Goal: Task Accomplishment & Management: Complete application form

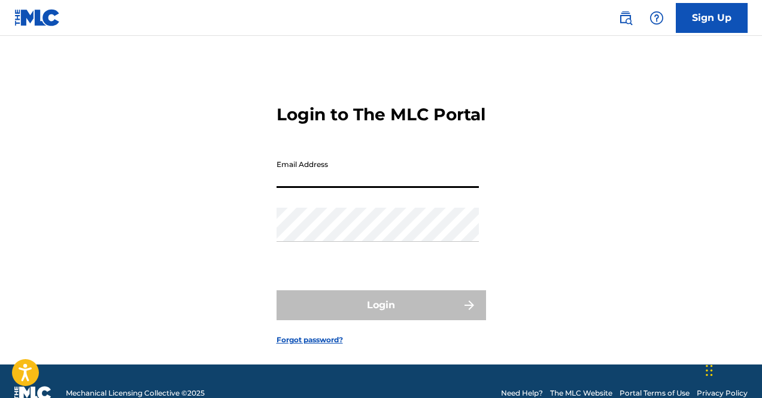
click at [415, 188] on input "Email Address" at bounding box center [377, 171] width 202 height 34
type input "Kayarchon@gmail.com"
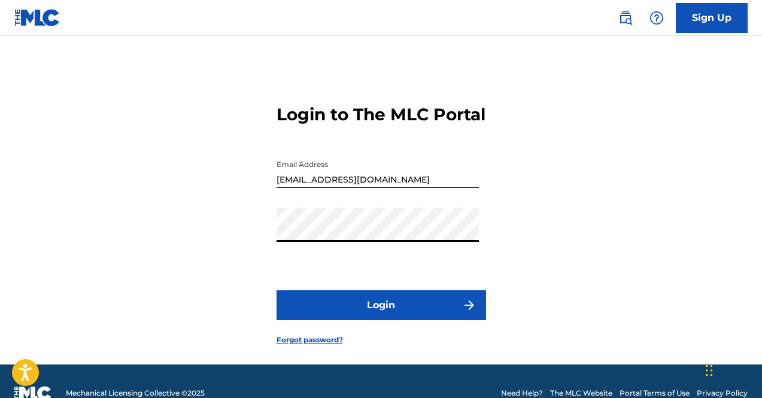
click at [373, 320] on button "Login" at bounding box center [380, 305] width 209 height 30
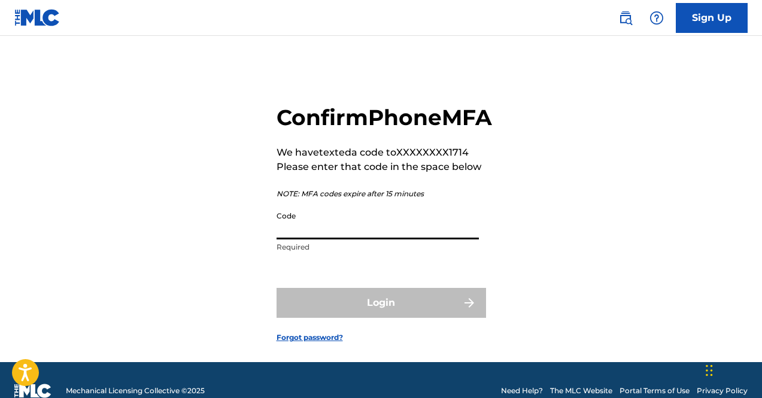
click at [300, 239] on input "Code" at bounding box center [377, 222] width 202 height 34
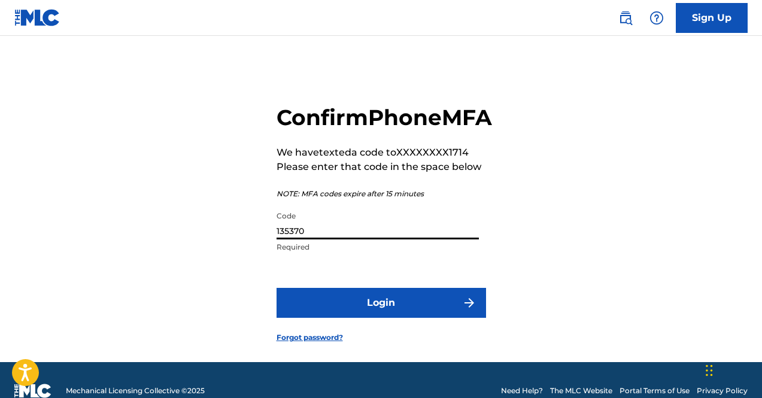
type input "135370"
click at [276, 288] on button "Login" at bounding box center [380, 303] width 209 height 30
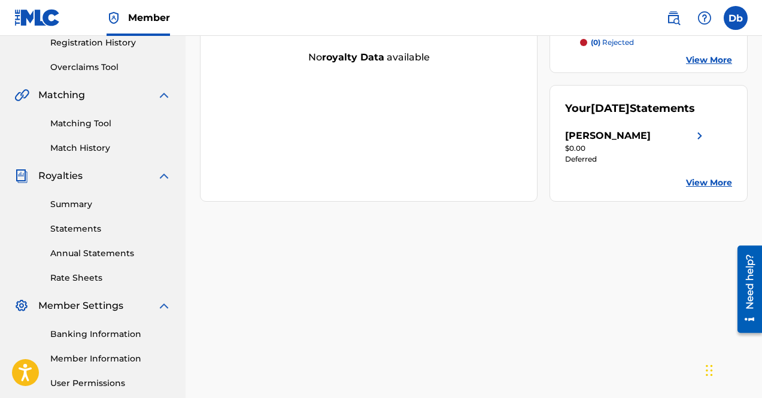
scroll to position [231, 0]
click at [68, 199] on link "Summary" at bounding box center [110, 205] width 121 height 13
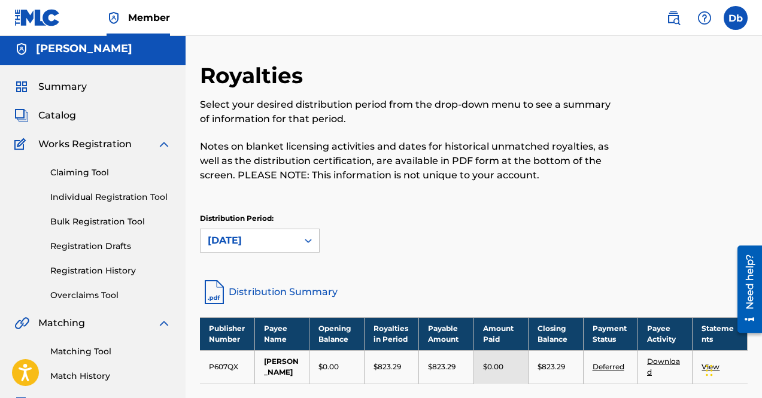
scroll to position [5, 0]
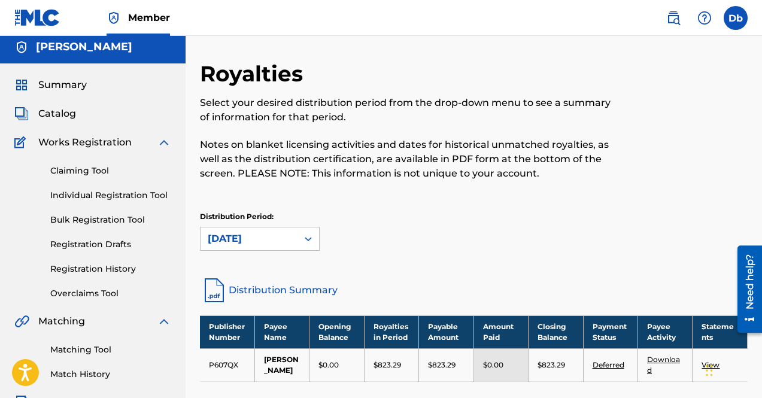
click at [102, 168] on link "Claiming Tool" at bounding box center [110, 171] width 121 height 13
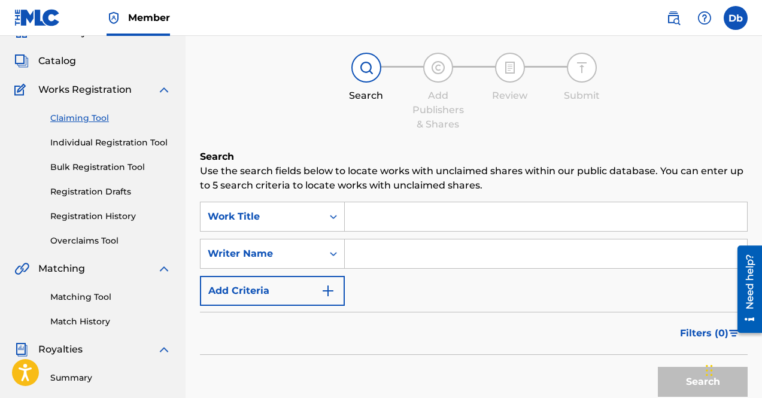
scroll to position [59, 0]
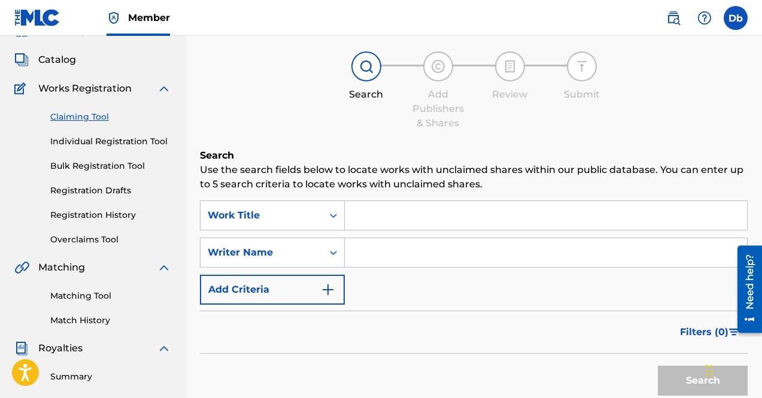
click at [163, 145] on link "Individual Registration Tool" at bounding box center [110, 141] width 121 height 13
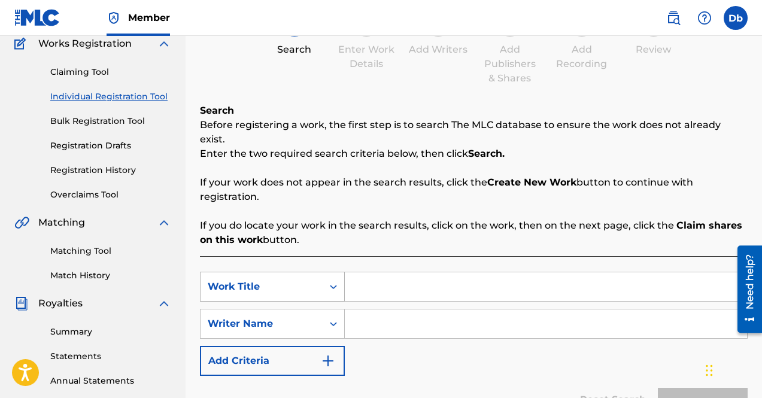
scroll to position [104, 0]
click at [372, 282] on input "Search Form" at bounding box center [546, 287] width 402 height 29
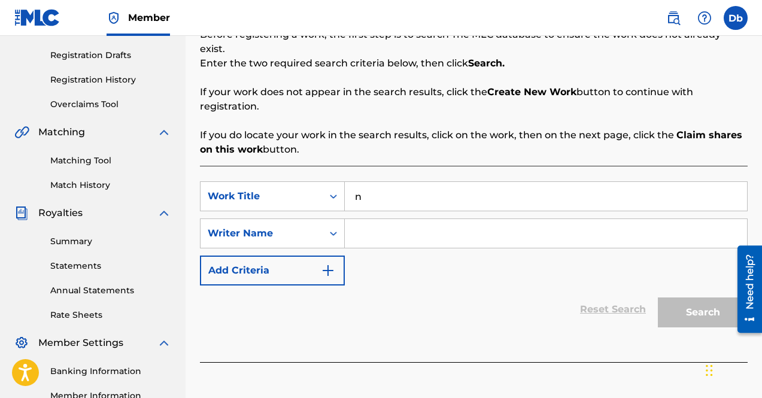
scroll to position [197, 0]
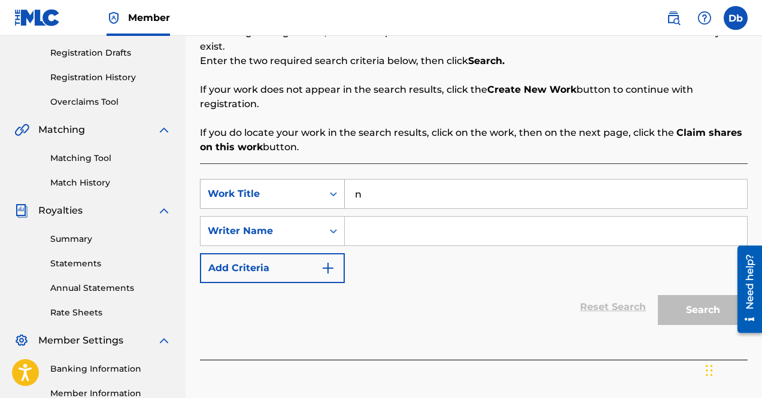
drag, startPoint x: 380, startPoint y: 186, endPoint x: 294, endPoint y: 174, distance: 87.0
click at [294, 179] on div "SearchWithCriteria40aab153-c151-45fe-9e76-e5bb506eb736 Work Title n" at bounding box center [474, 194] width 548 height 30
click at [406, 210] on div "twea k" at bounding box center [456, 221] width 222 height 22
type input "tweak"
click at [457, 290] on div "Reset Search Search" at bounding box center [474, 307] width 548 height 48
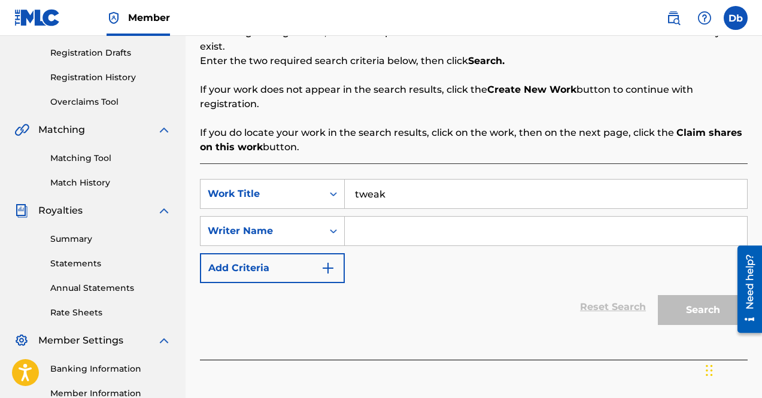
click at [409, 229] on input "Search Form" at bounding box center [546, 231] width 402 height 29
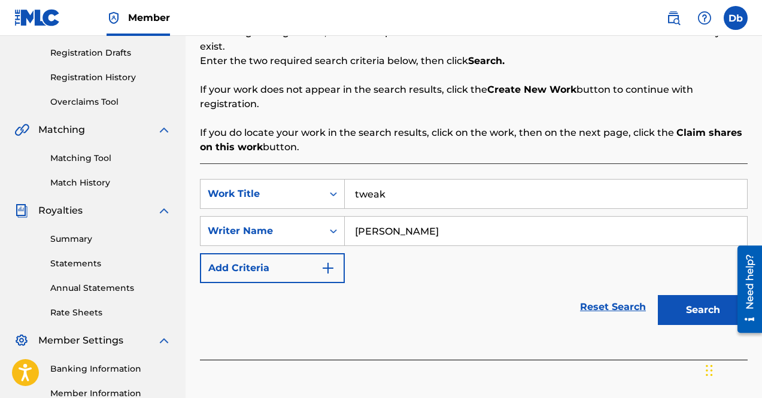
type input "kyle richh"
click at [673, 304] on button "Search" at bounding box center [703, 310] width 90 height 30
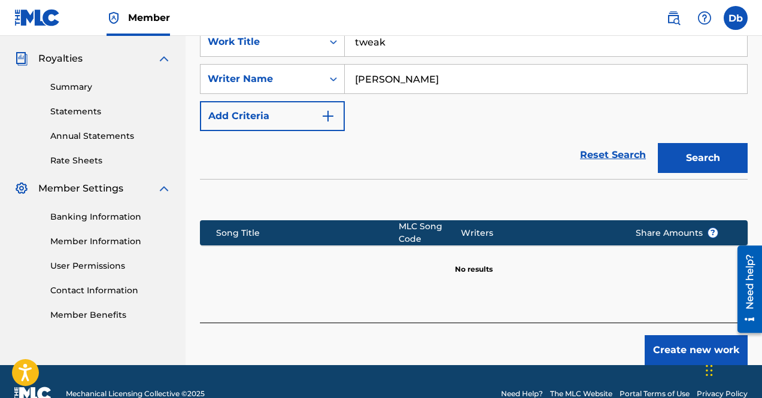
scroll to position [348, 0]
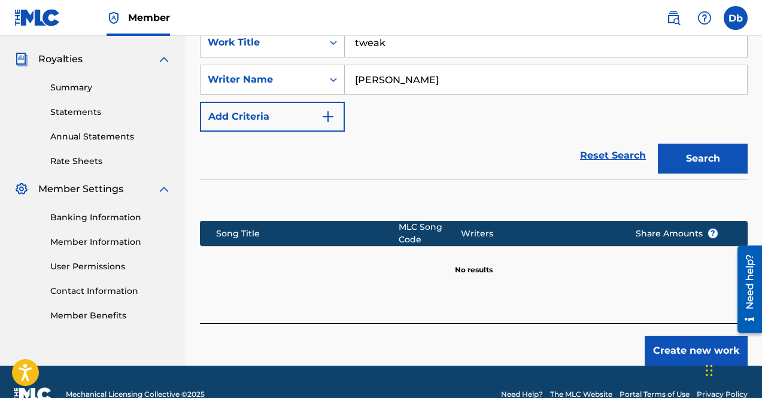
click at [83, 116] on link "Statements" at bounding box center [110, 112] width 121 height 13
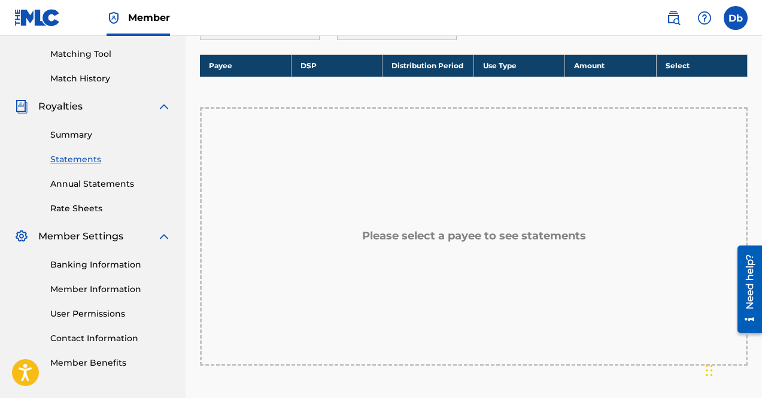
scroll to position [300, 0]
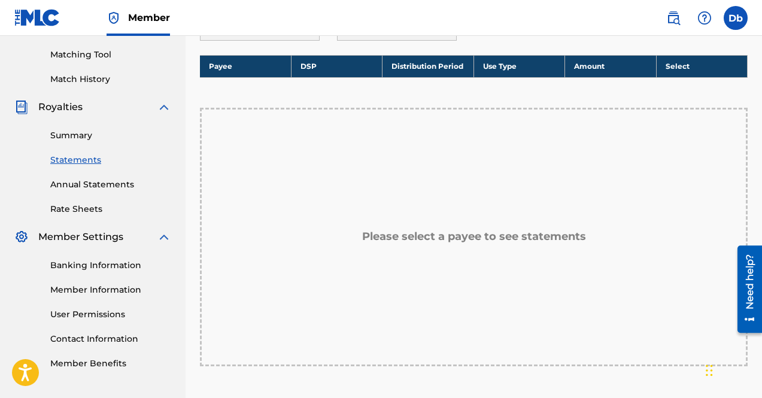
click at [99, 181] on link "Annual Statements" at bounding box center [110, 184] width 121 height 13
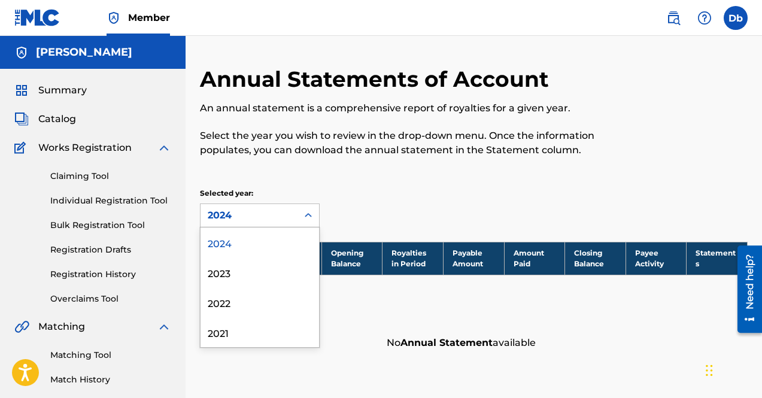
click at [238, 215] on div "2024" at bounding box center [249, 215] width 83 height 14
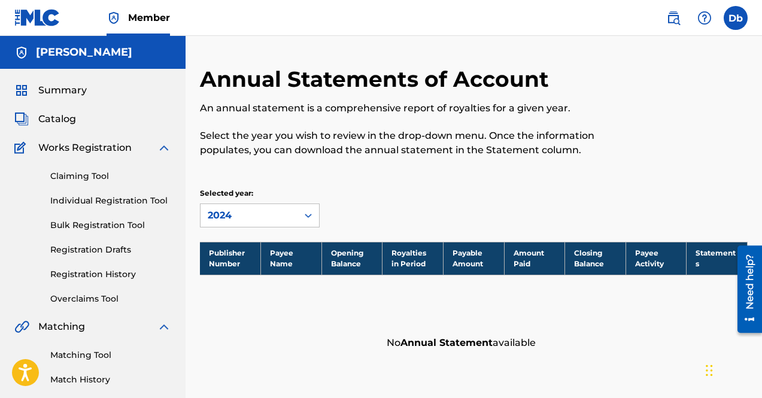
click at [274, 173] on div "Annual Statements of Account An annual statement is a comprehensive report of r…" at bounding box center [474, 211] width 548 height 290
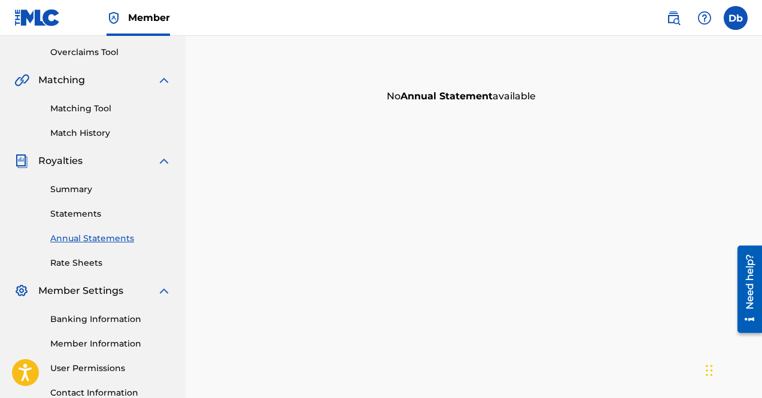
scroll to position [245, 0]
click at [90, 264] on link "Rate Sheets" at bounding box center [110, 264] width 121 height 13
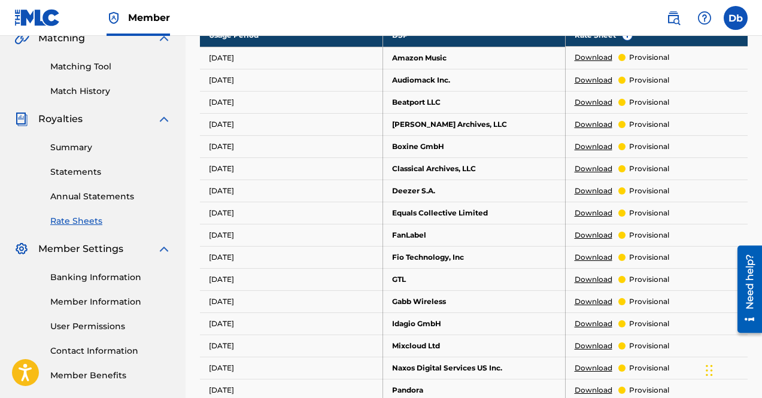
scroll to position [148, 0]
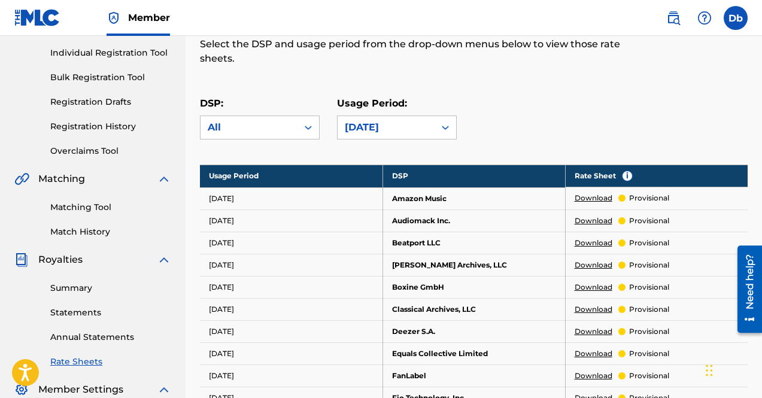
click at [80, 287] on link "Summary" at bounding box center [110, 288] width 121 height 13
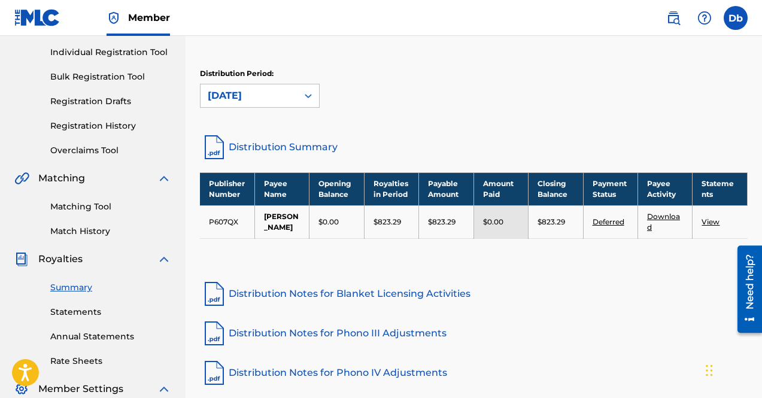
scroll to position [148, 0]
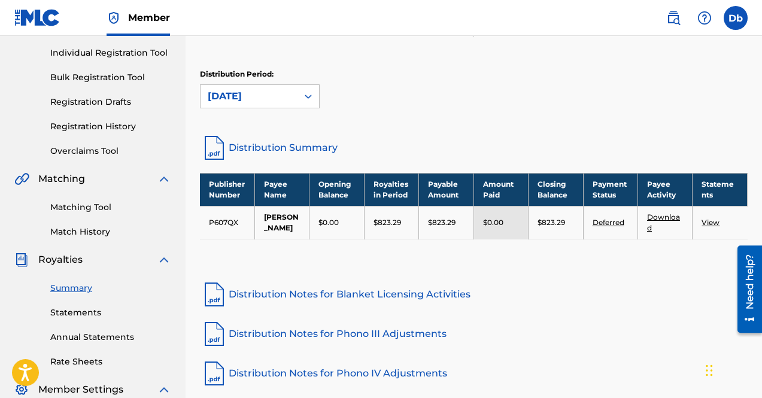
click at [495, 228] on td "$0.00" at bounding box center [500, 222] width 54 height 33
click at [490, 223] on p "$0.00" at bounding box center [493, 222] width 20 height 11
click at [604, 224] on link "Deferred" at bounding box center [608, 222] width 32 height 9
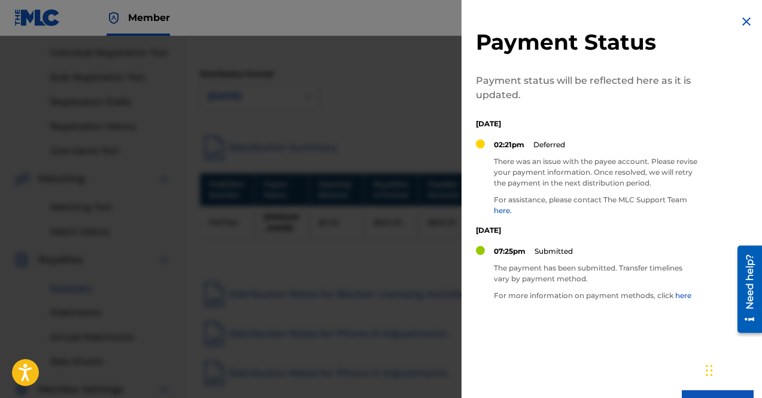
click at [745, 23] on img at bounding box center [746, 21] width 14 height 14
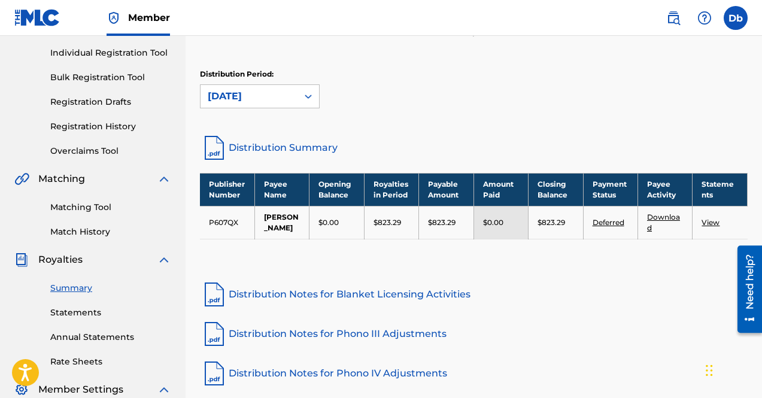
click at [662, 213] on link "Download" at bounding box center [663, 222] width 33 height 20
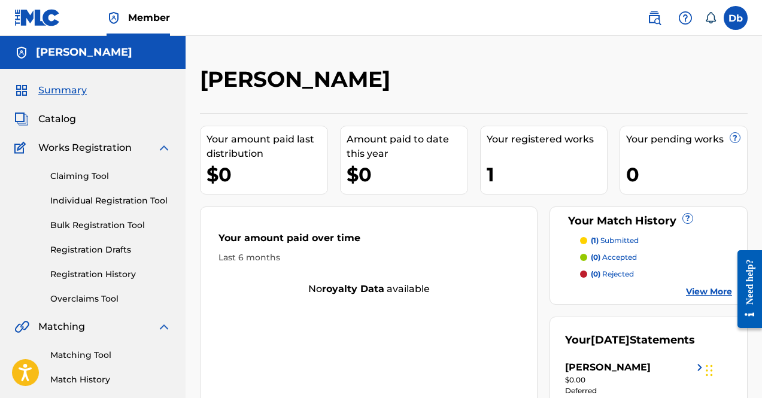
click at [137, 199] on link "Individual Registration Tool" at bounding box center [110, 200] width 121 height 13
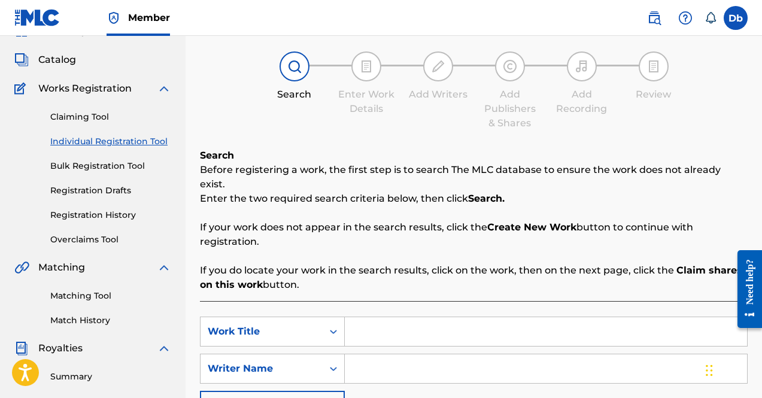
scroll to position [59, 0]
click at [411, 326] on input "Search Form" at bounding box center [546, 332] width 402 height 29
type input "No Auto"
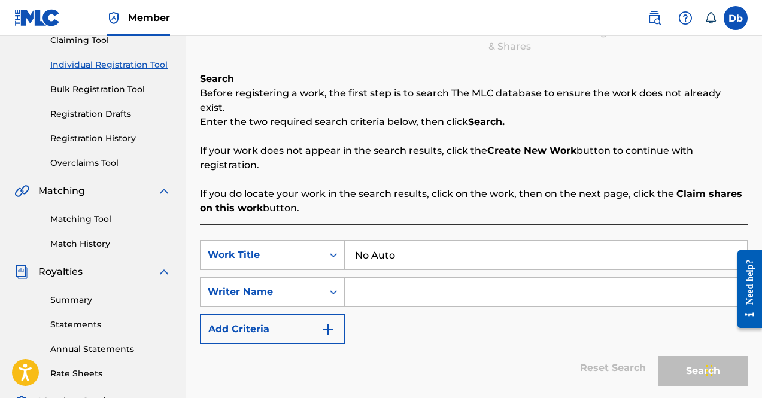
click at [371, 278] on input "Search Form" at bounding box center [546, 292] width 402 height 29
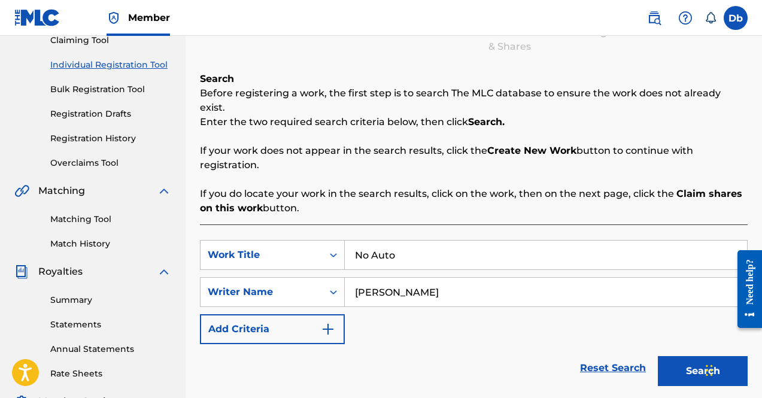
type input "Derrick Blades-Gary"
click at [658, 356] on button "Search" at bounding box center [703, 371] width 90 height 30
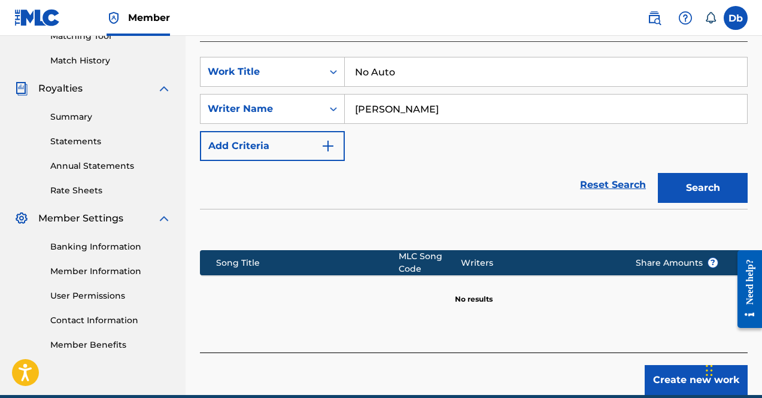
scroll to position [319, 0]
click at [667, 365] on button "Create new work" at bounding box center [695, 380] width 103 height 30
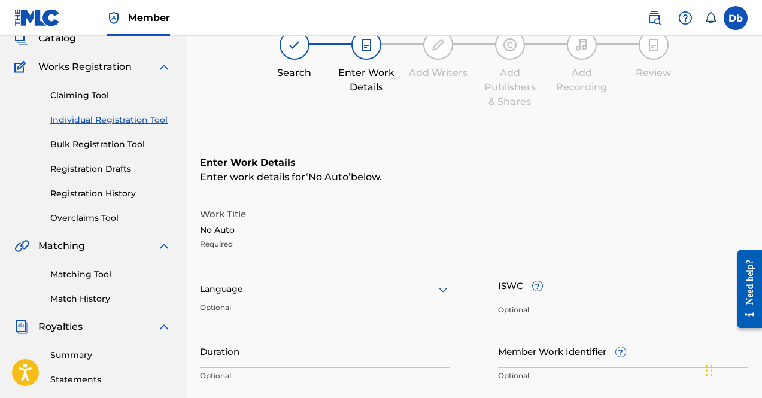
scroll to position [74, 0]
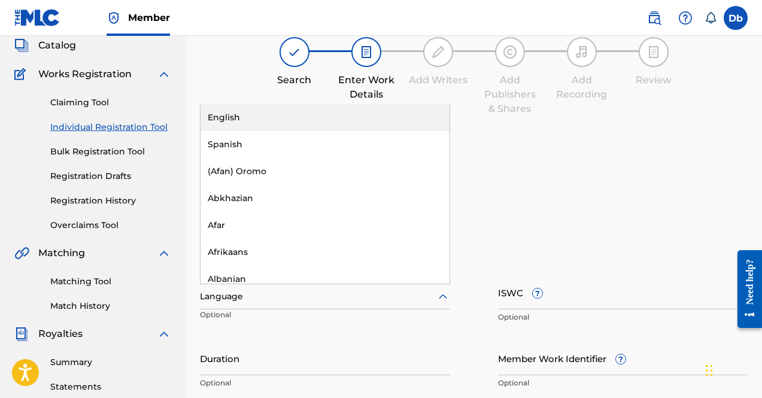
click at [257, 305] on div "Language" at bounding box center [325, 296] width 250 height 25
click at [268, 124] on div "English" at bounding box center [324, 117] width 249 height 27
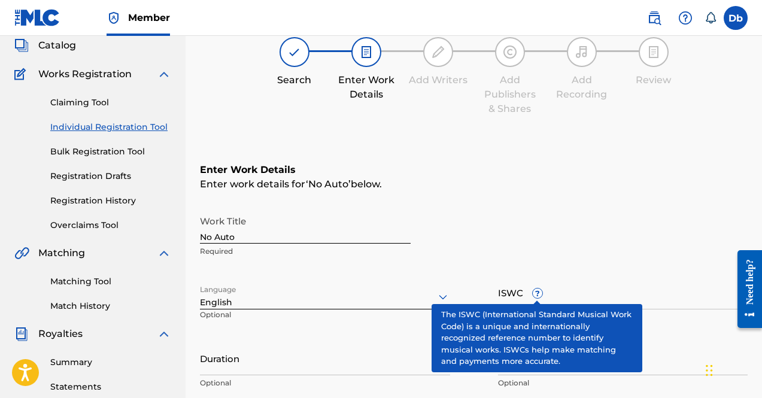
click at [535, 298] on span "?" at bounding box center [538, 293] width 10 height 10
click at [535, 299] on input "ISWC ?" at bounding box center [623, 292] width 250 height 34
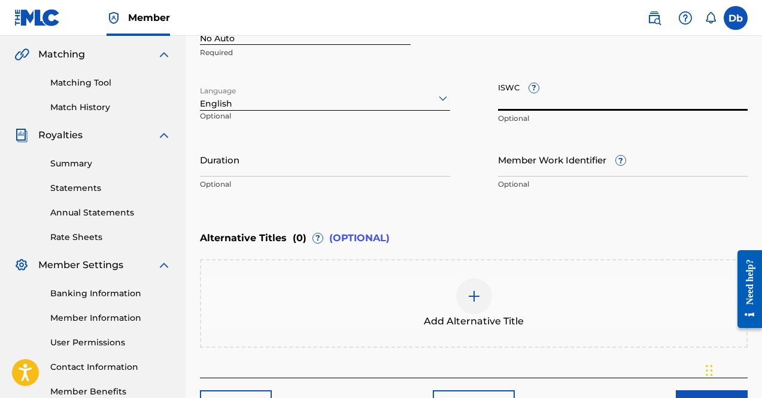
scroll to position [345, 0]
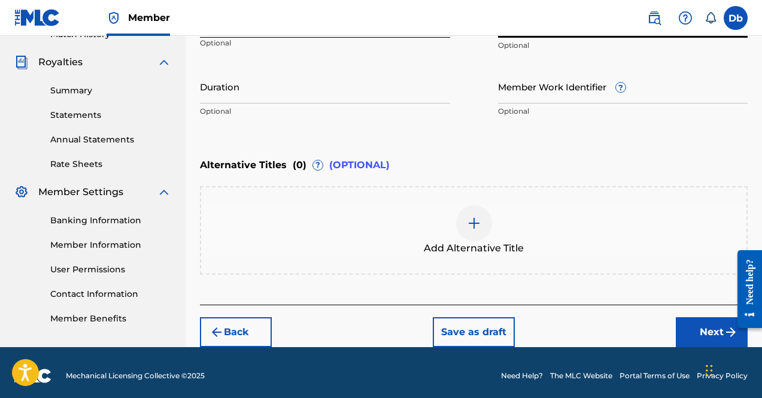
click at [701, 335] on button "Next" at bounding box center [712, 332] width 72 height 30
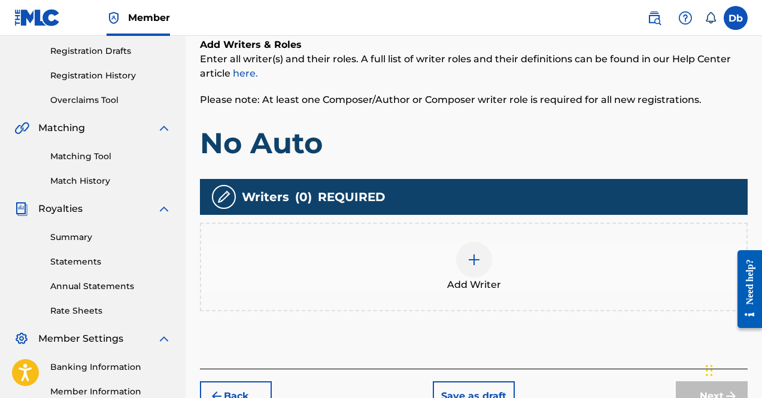
scroll to position [200, 0]
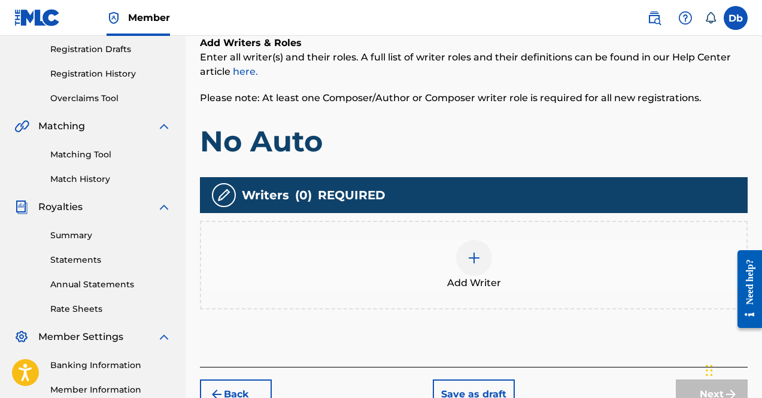
click at [479, 268] on div at bounding box center [474, 258] width 36 height 36
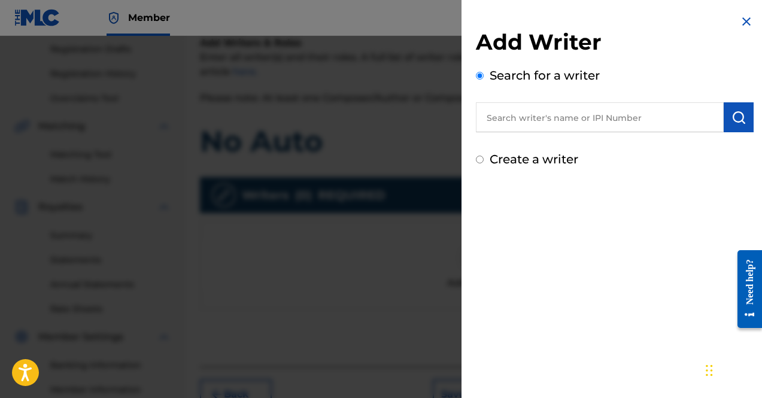
click at [551, 113] on input "text" at bounding box center [600, 117] width 248 height 30
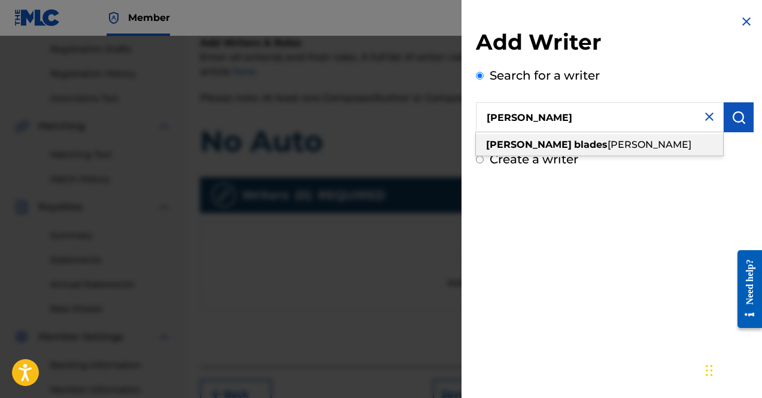
click at [554, 151] on div "derrick blades gary" at bounding box center [599, 145] width 247 height 22
type input "derrick blades gary"
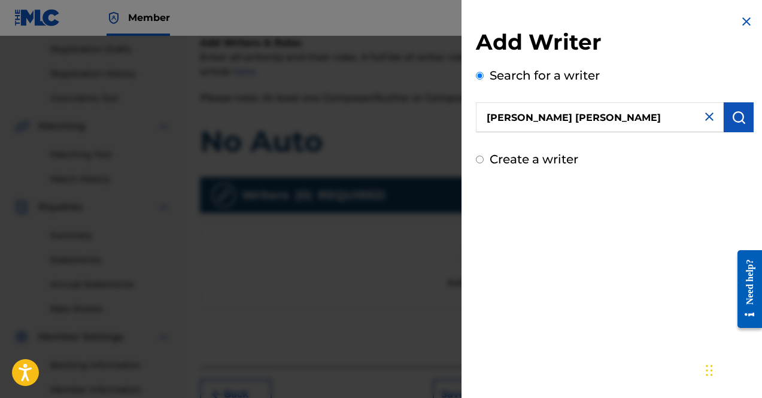
click at [745, 120] on button "submit" at bounding box center [738, 117] width 30 height 30
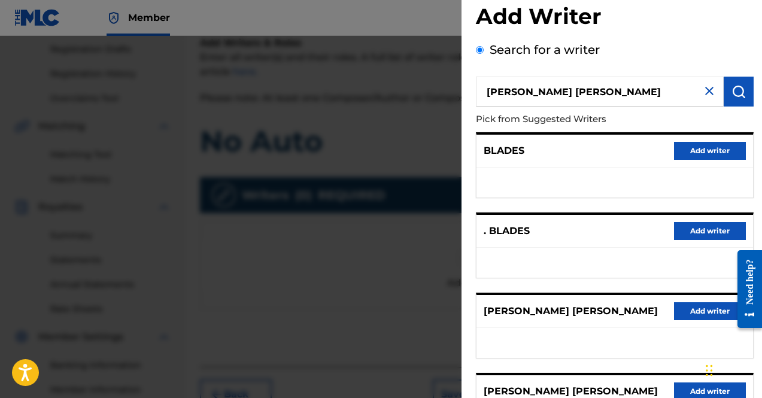
scroll to position [222, 0]
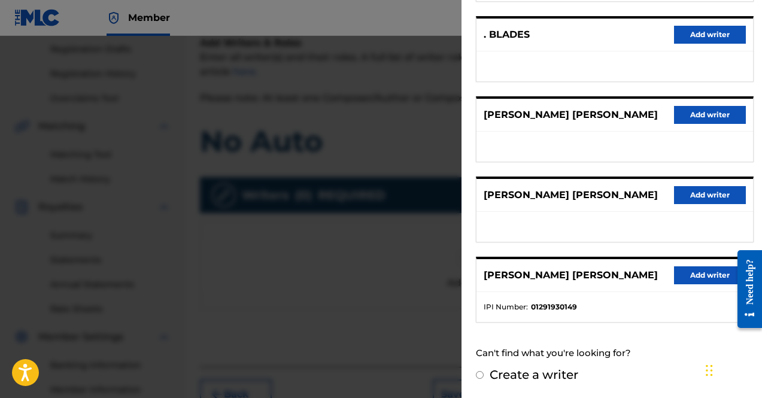
click at [707, 272] on button "Add writer" at bounding box center [710, 275] width 72 height 18
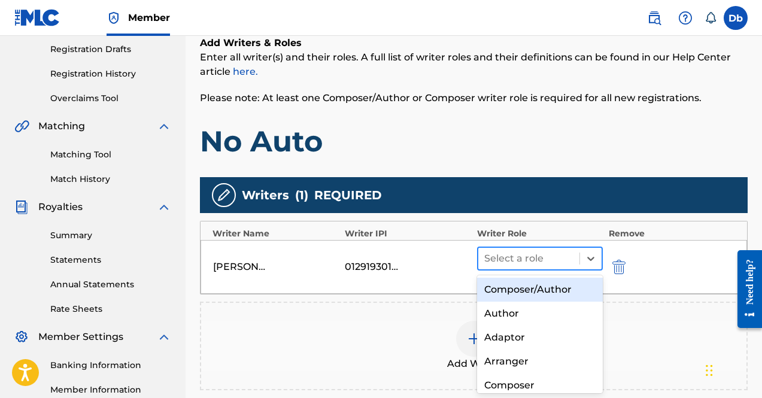
click at [515, 257] on div at bounding box center [528, 258] width 89 height 17
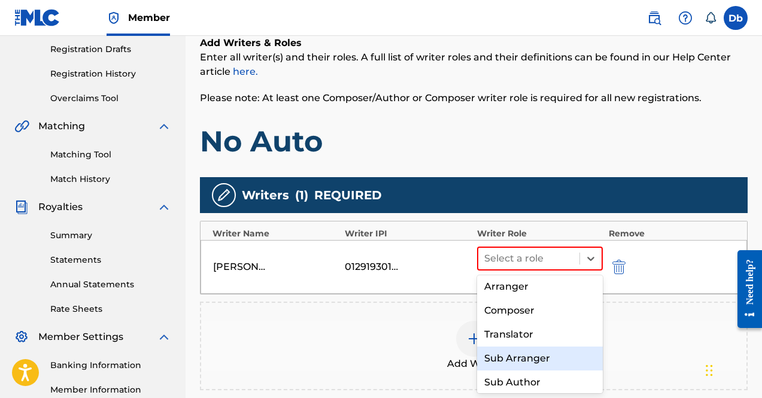
scroll to position [78, 0]
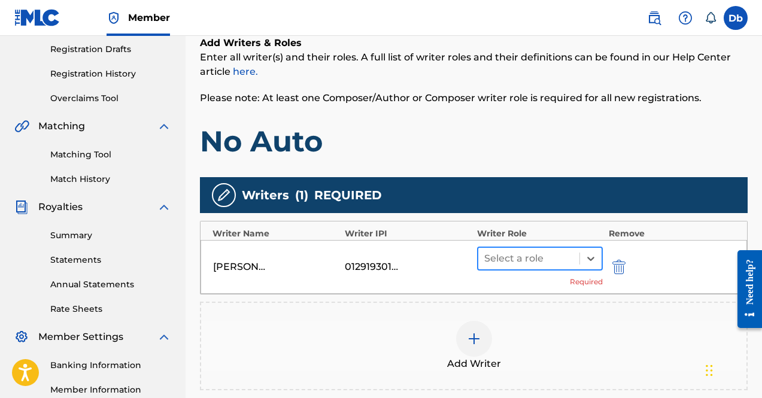
click at [513, 257] on div at bounding box center [528, 258] width 89 height 17
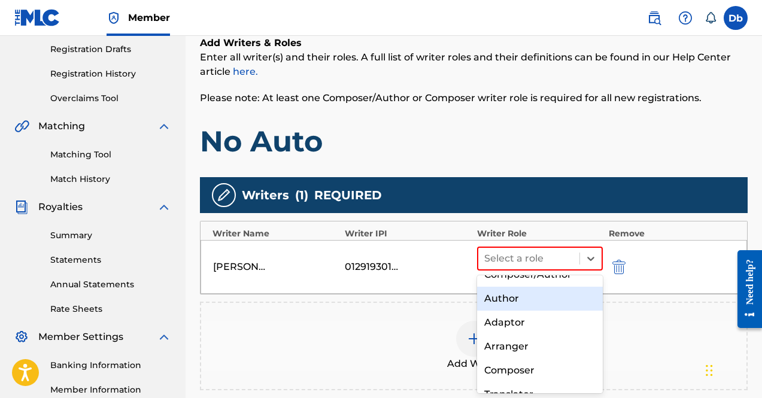
scroll to position [16, 0]
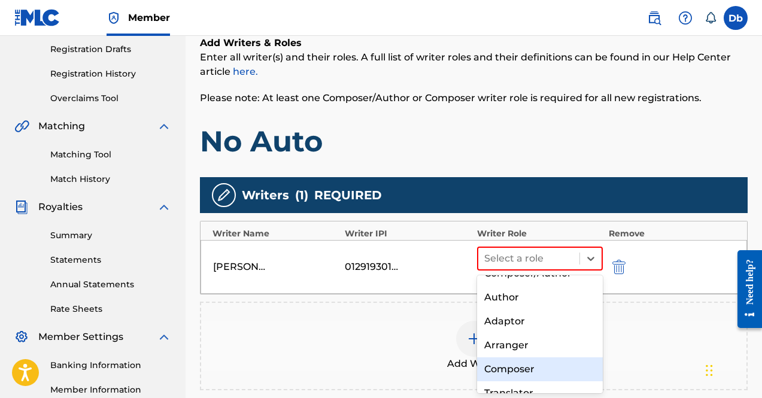
click at [520, 375] on div "Composer" at bounding box center [540, 369] width 126 height 24
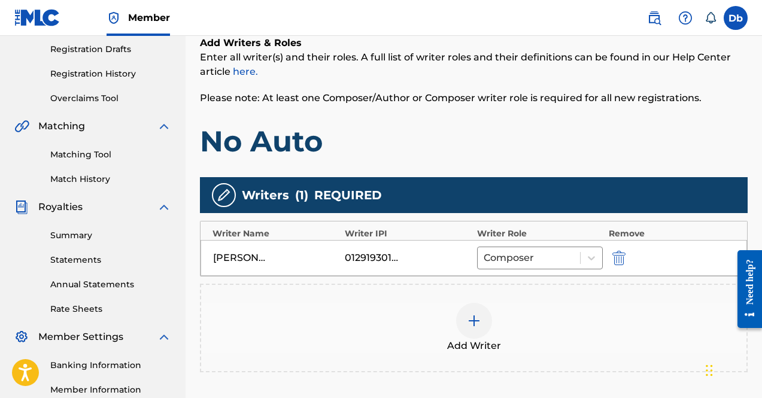
click at [485, 310] on div at bounding box center [474, 321] width 36 height 36
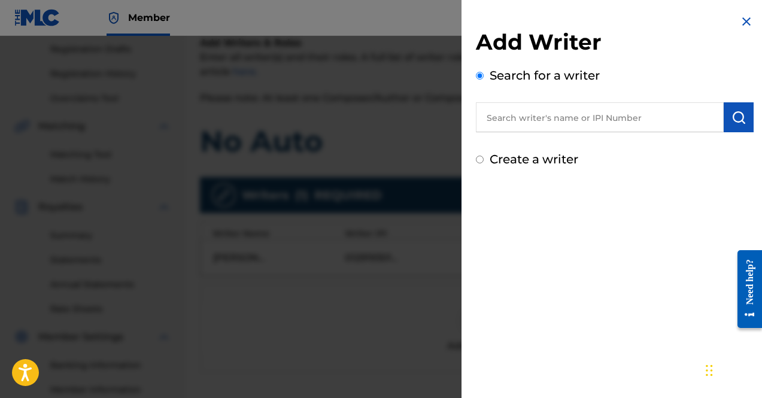
click at [567, 111] on input "text" at bounding box center [600, 117] width 248 height 30
click at [543, 150] on div "Create a writer" at bounding box center [615, 159] width 278 height 18
click at [521, 164] on label "Create a writer" at bounding box center [534, 159] width 89 height 14
radio input "true"
click at [484, 163] on input "Create a writer" at bounding box center [480, 160] width 8 height 8
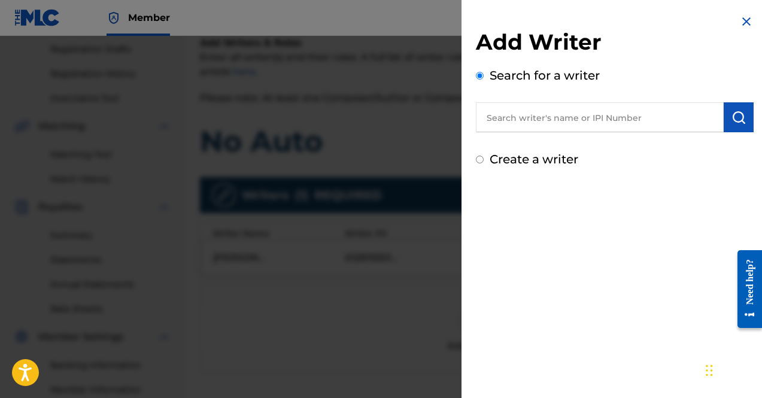
radio input "false"
radio input "true"
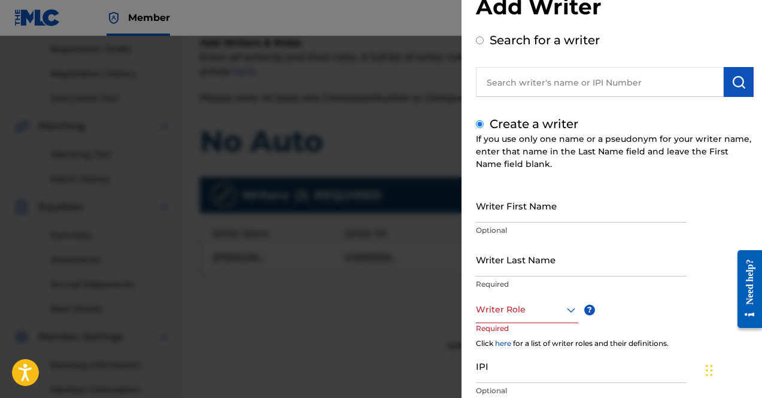
scroll to position [36, 0]
click at [486, 68] on input "text" at bounding box center [600, 81] width 248 height 30
radio input "true"
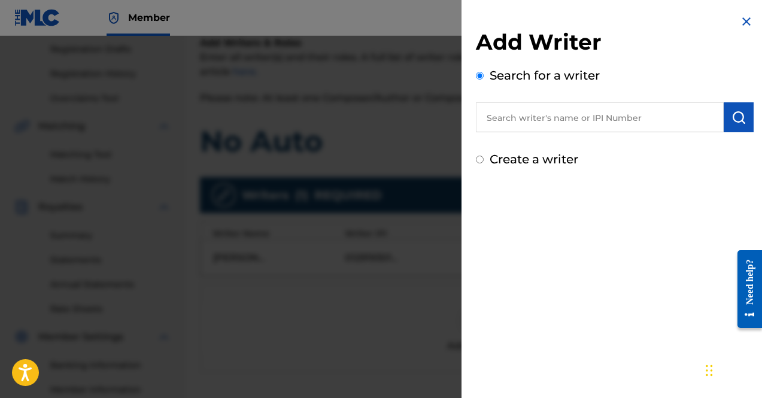
paste input "FASHEUN HENRY OLATUNDE"
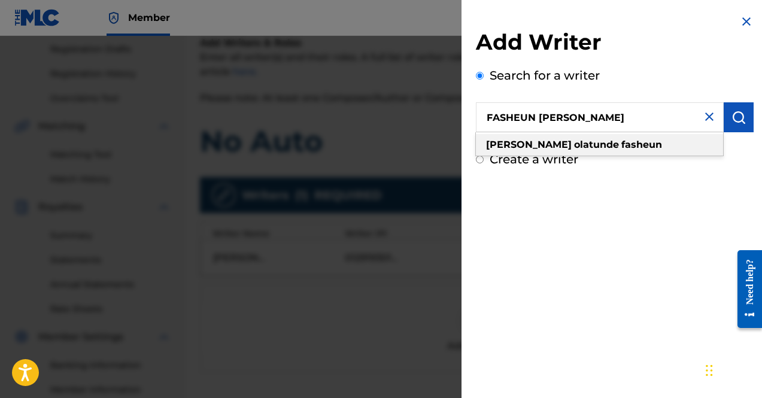
click at [514, 139] on strong "henry" at bounding box center [529, 144] width 86 height 11
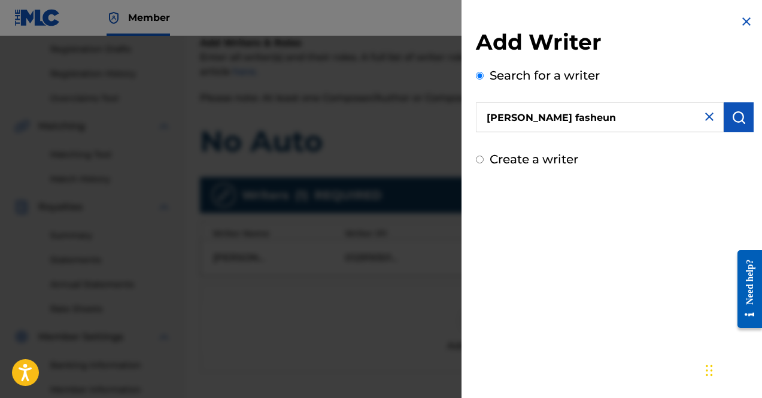
click at [613, 121] on input "henry olatunde fasheun" at bounding box center [600, 117] width 248 height 30
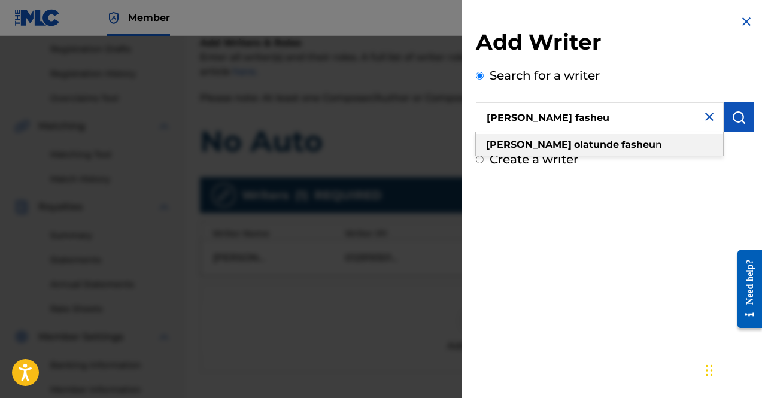
click at [613, 147] on div "henry olatunde fasheu n" at bounding box center [599, 145] width 247 height 22
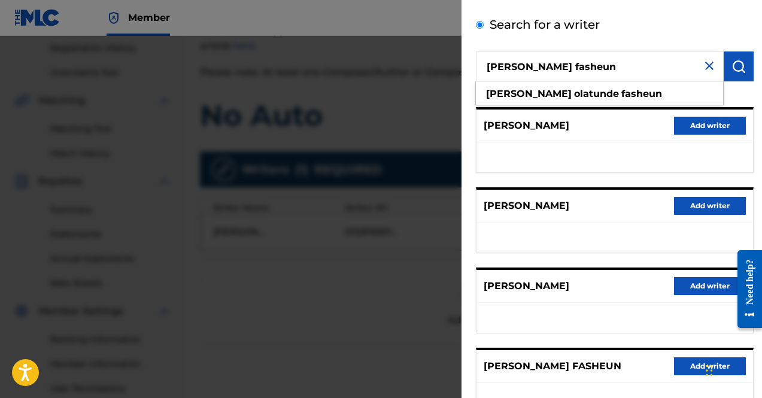
scroll to position [50, 0]
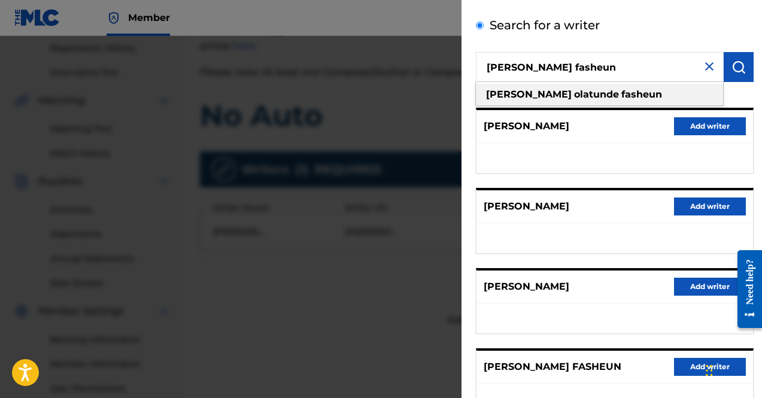
click at [533, 88] on div "henry olatunde fasheun" at bounding box center [599, 95] width 247 height 22
click at [624, 77] on input "henry olatunde fasheun" at bounding box center [600, 67] width 248 height 30
paste input "FASHEUN HENRY OLATUNDE"
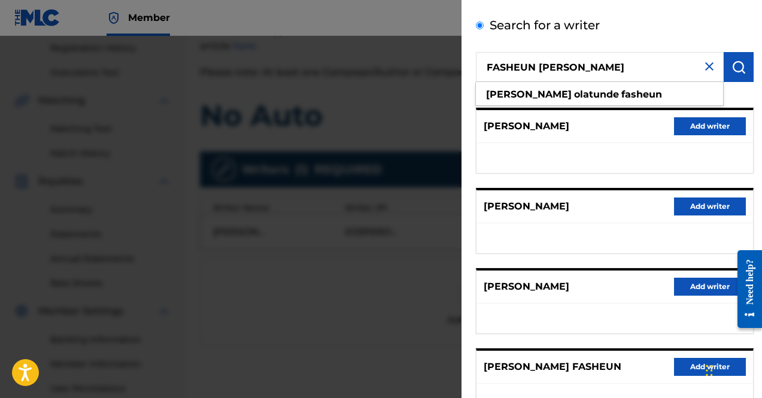
type input "FASHEUN HENRY OLATUNDE"
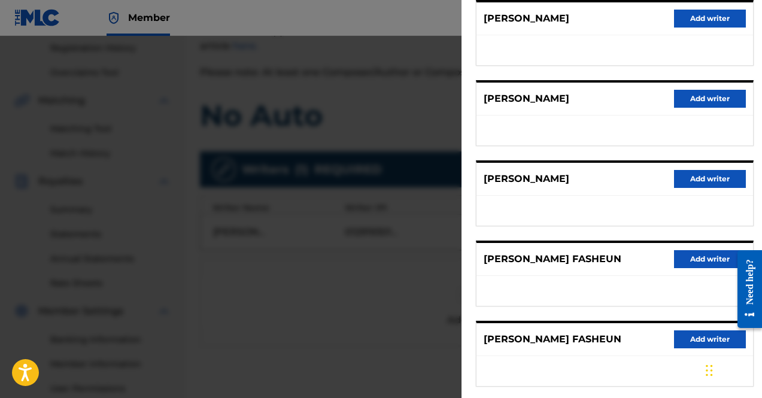
scroll to position [157, 0]
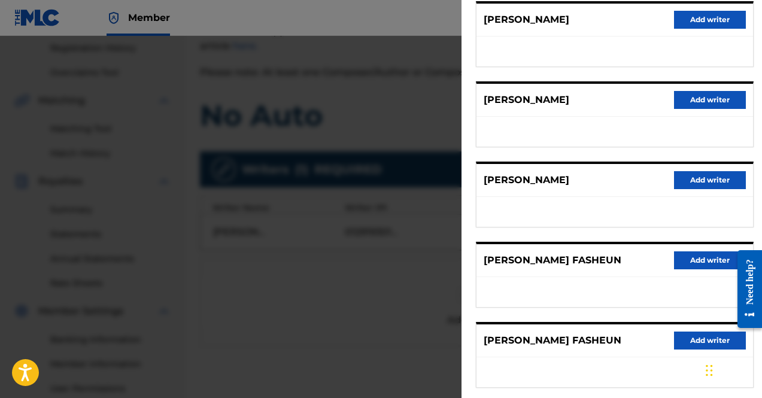
click at [689, 256] on button "Add writer" at bounding box center [710, 260] width 72 height 18
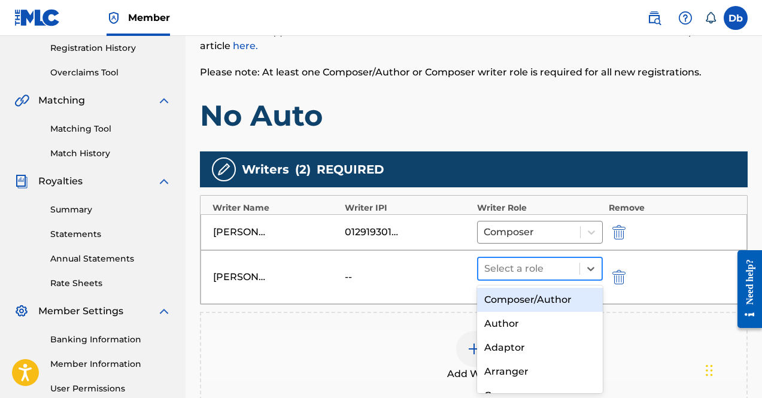
click at [526, 269] on div at bounding box center [528, 268] width 89 height 17
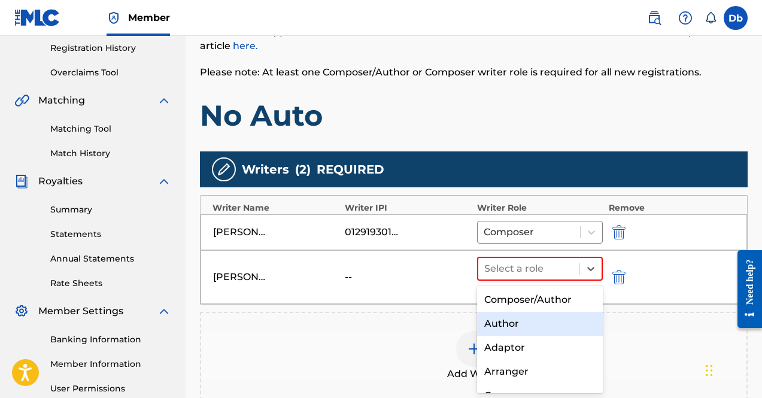
click at [545, 324] on div "Author" at bounding box center [540, 324] width 126 height 24
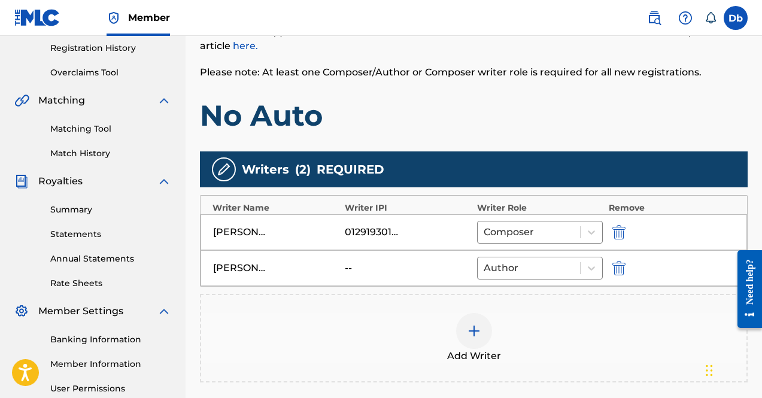
click at [606, 272] on div "HENRY OLATUNDE FASHEUN -- Author" at bounding box center [473, 268] width 546 height 36
click at [610, 270] on button "submit" at bounding box center [618, 268] width 18 height 14
click at [488, 300] on div at bounding box center [474, 295] width 36 height 36
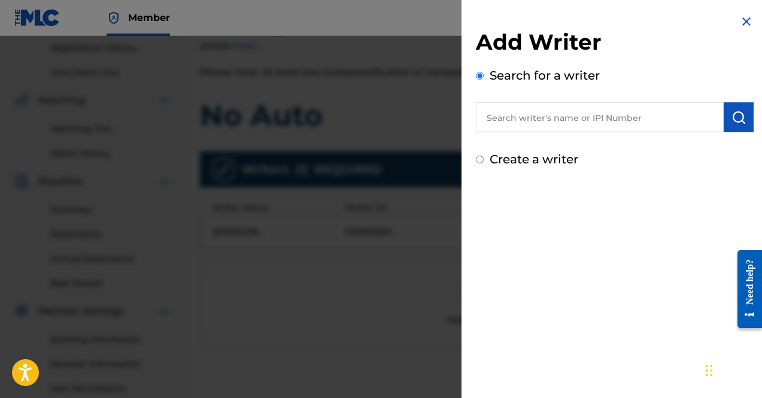
click at [514, 109] on input "text" at bounding box center [600, 117] width 248 height 30
paste input "01138257261"
type input "01138257261"
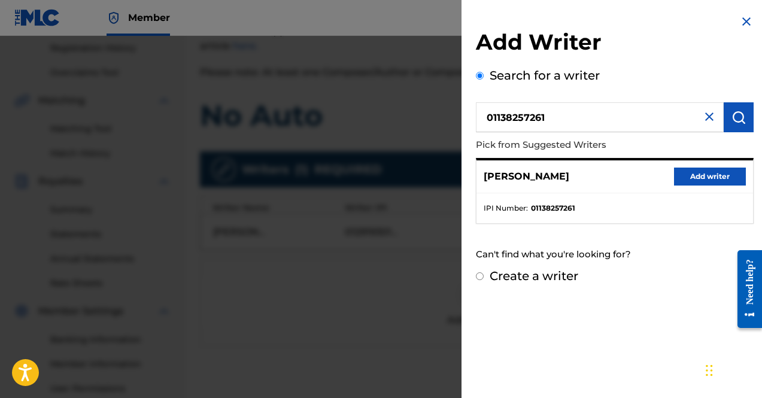
click at [710, 181] on button "Add writer" at bounding box center [710, 177] width 72 height 18
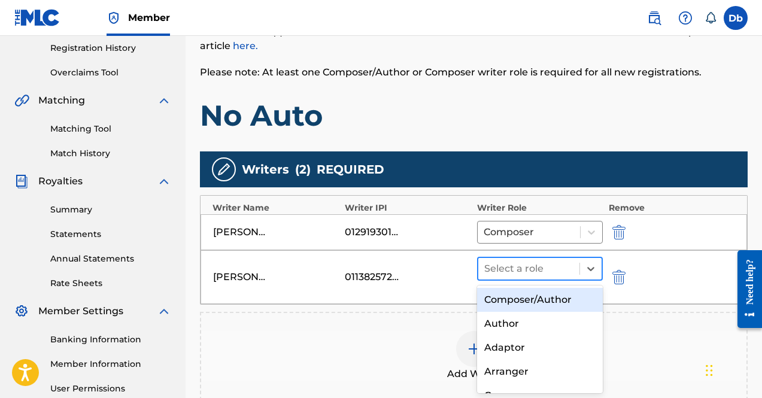
click at [532, 269] on div at bounding box center [528, 268] width 89 height 17
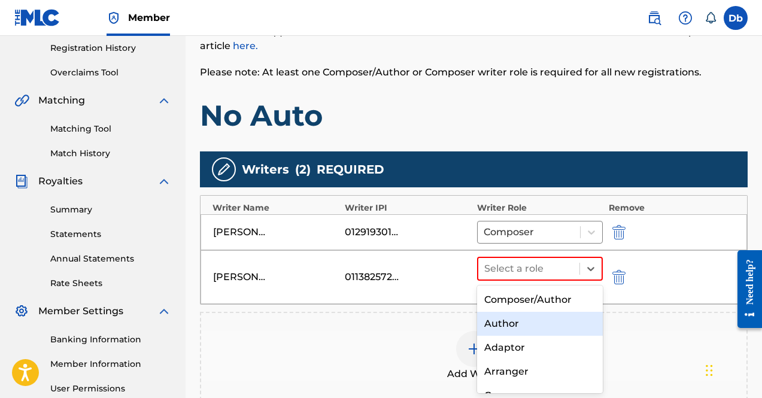
click at [509, 326] on div "Author" at bounding box center [540, 324] width 126 height 24
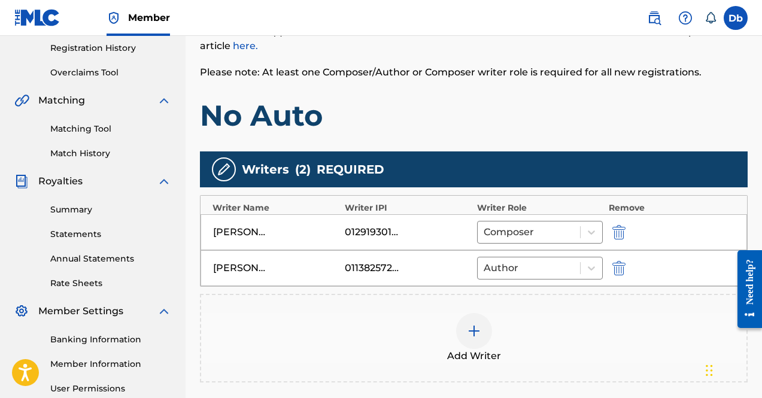
scroll to position [256, 0]
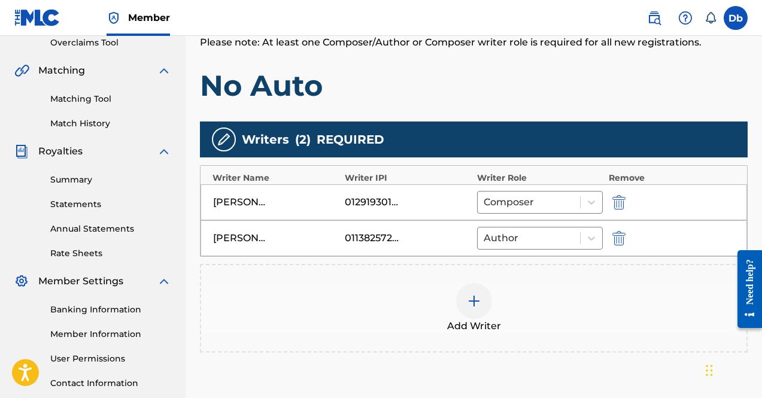
click at [457, 300] on div at bounding box center [474, 301] width 36 height 36
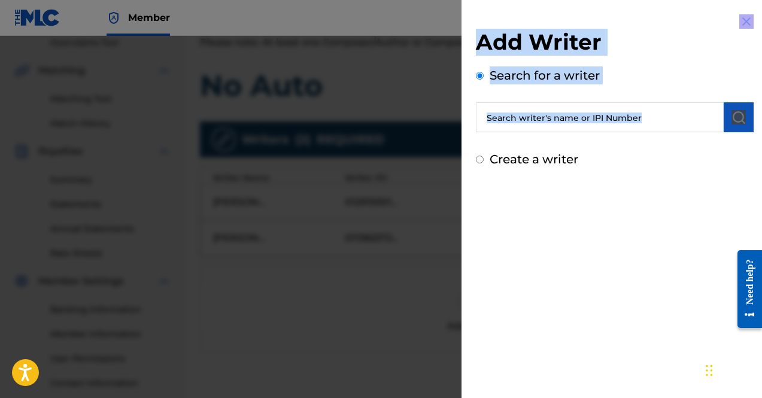
drag, startPoint x: 457, startPoint y: 300, endPoint x: 488, endPoint y: 259, distance: 51.7
click at [488, 259] on div "Add Writer Search for a writer Create a writer" at bounding box center [381, 217] width 762 height 362
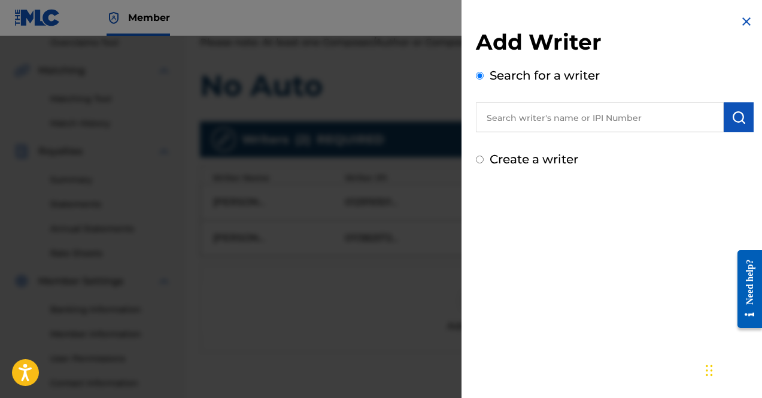
click at [500, 228] on div "Add Writer Search for a writer Create a writer" at bounding box center [614, 199] width 306 height 398
click at [545, 107] on input "text" at bounding box center [600, 117] width 248 height 30
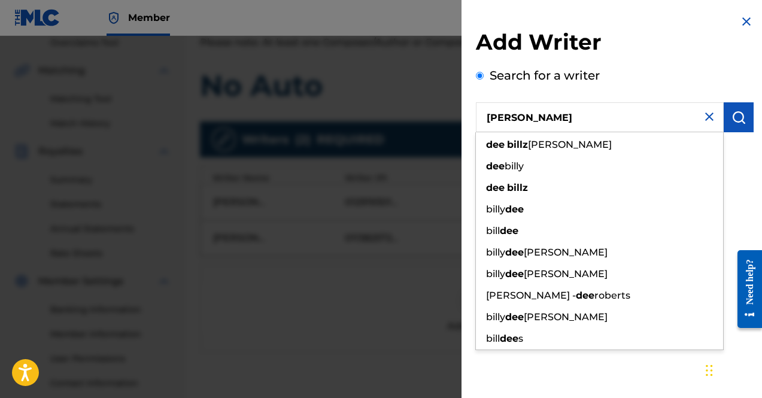
type input "dee billz"
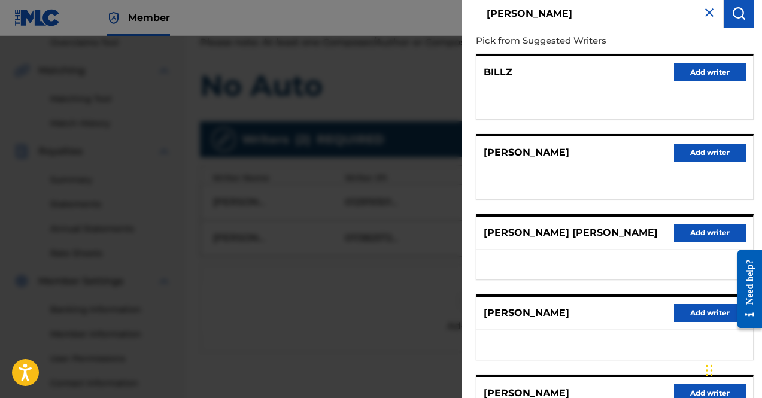
scroll to position [87, 0]
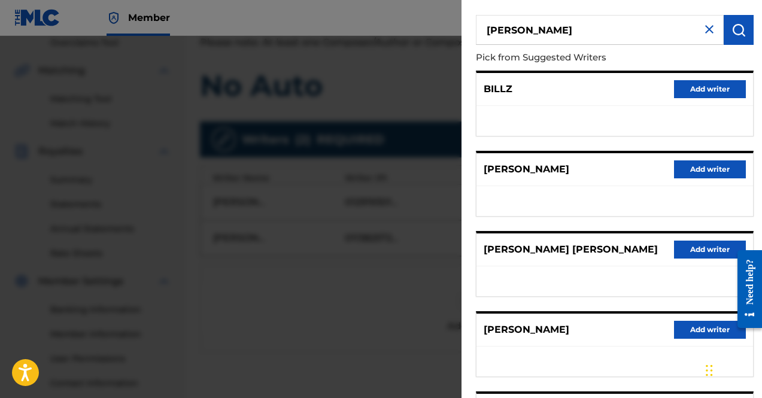
click at [346, 221] on div at bounding box center [381, 235] width 762 height 398
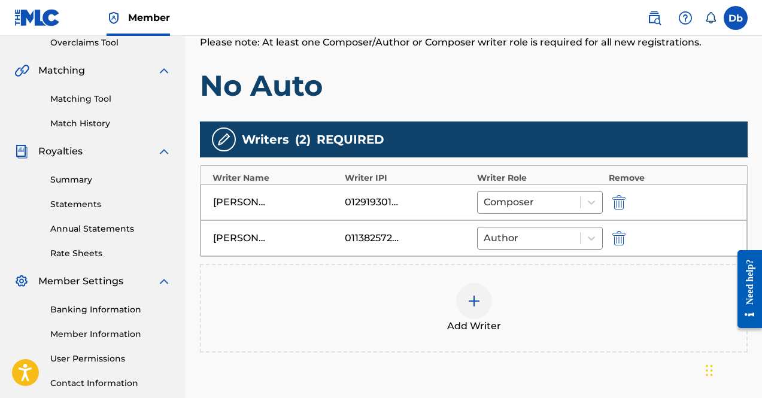
click at [465, 318] on div "Add Writer" at bounding box center [473, 308] width 545 height 50
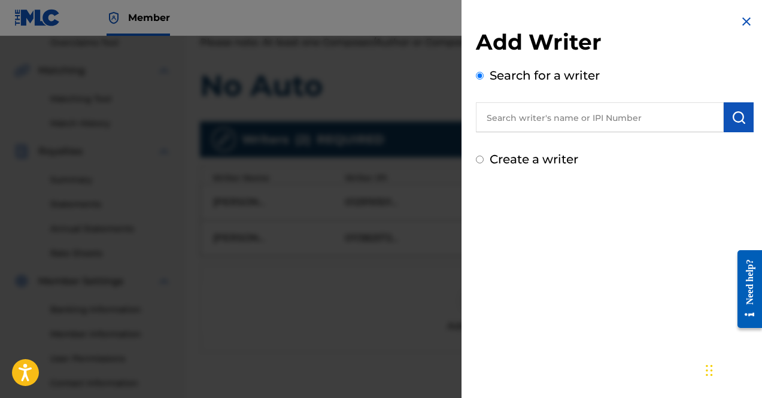
click at [573, 115] on input "text" at bounding box center [600, 117] width 248 height 30
paste input "01184849218"
type input "01184849218"
click at [731, 121] on img "submit" at bounding box center [738, 117] width 14 height 14
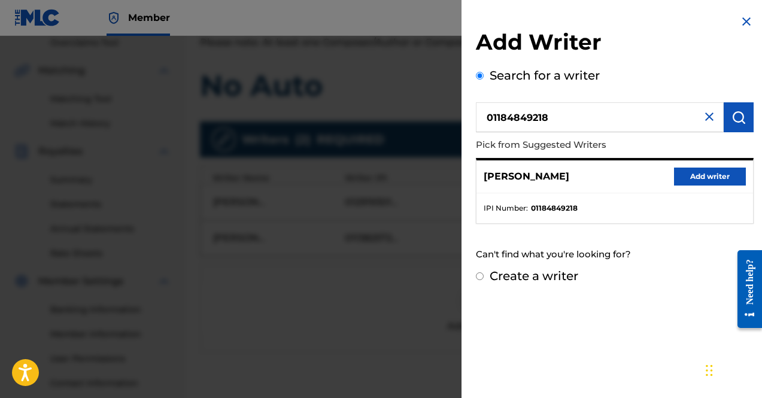
click at [691, 172] on button "Add writer" at bounding box center [710, 177] width 72 height 18
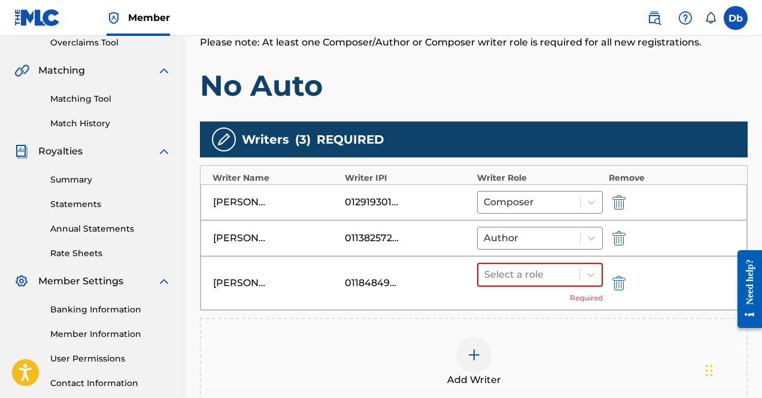
click at [536, 260] on div "DYLAN ROBERTSON 01184849218 Select a role Required" at bounding box center [473, 283] width 546 height 54
click at [530, 275] on div at bounding box center [528, 274] width 89 height 17
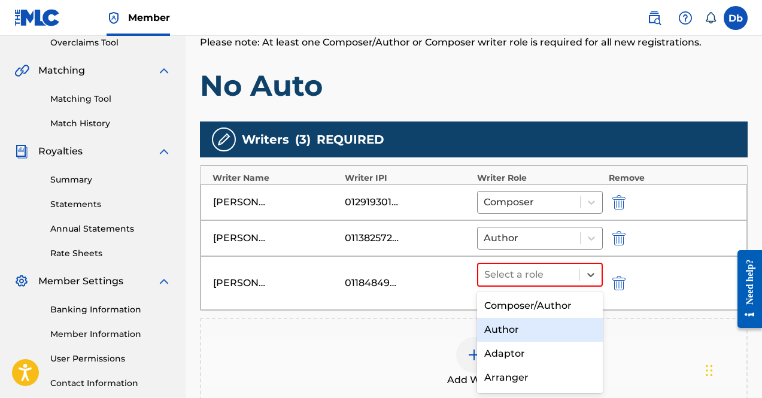
click at [531, 319] on div "Author" at bounding box center [540, 330] width 126 height 24
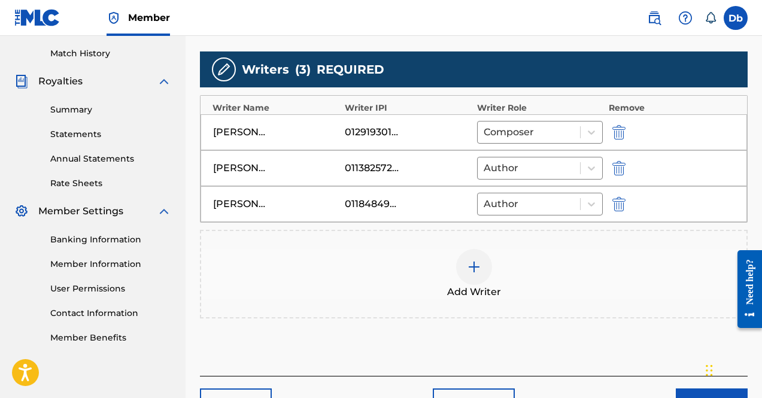
scroll to position [404, 0]
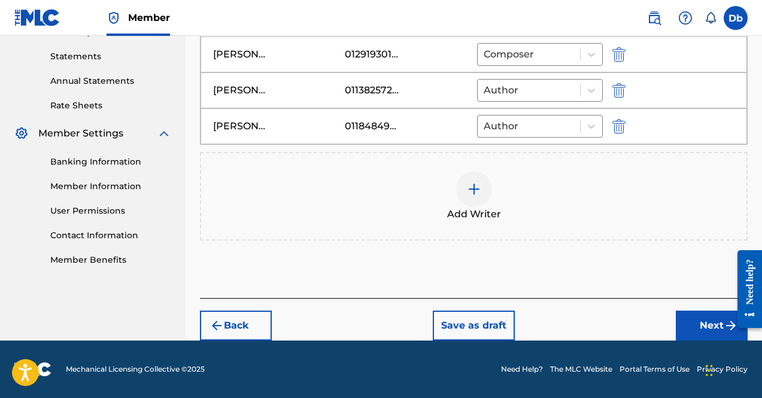
click at [696, 313] on button "Next" at bounding box center [712, 326] width 72 height 30
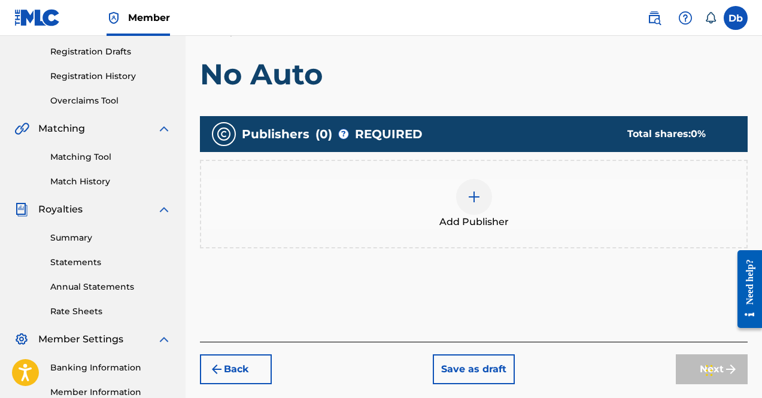
scroll to position [199, 0]
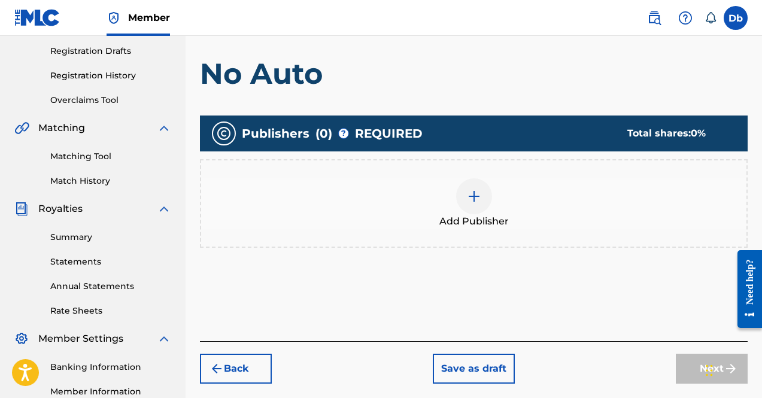
click at [457, 190] on div at bounding box center [474, 196] width 36 height 36
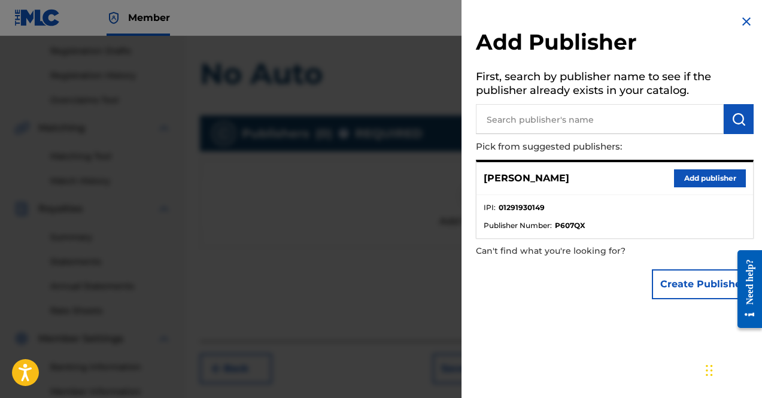
click at [704, 174] on button "Add publisher" at bounding box center [710, 178] width 72 height 18
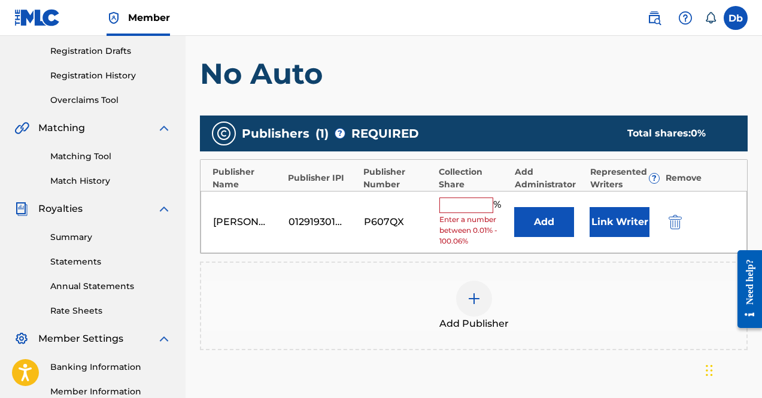
click at [470, 205] on input "text" at bounding box center [466, 205] width 54 height 16
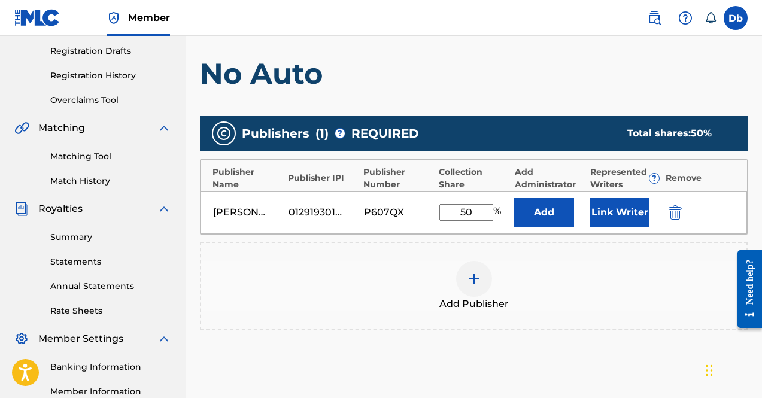
type input "50"
click at [631, 203] on button "Link Writer" at bounding box center [619, 212] width 60 height 30
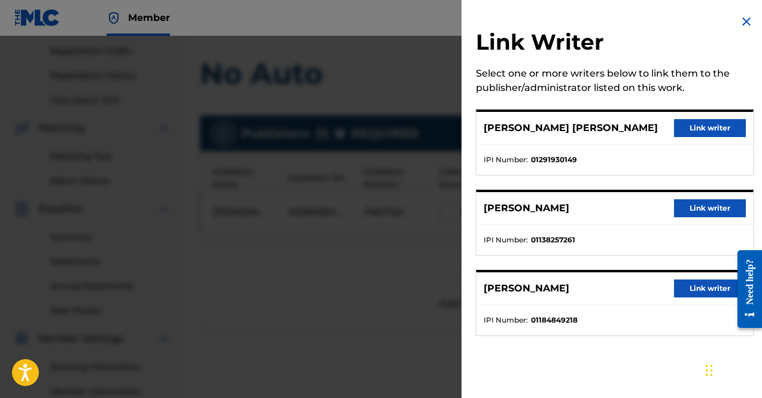
click at [695, 125] on button "Link writer" at bounding box center [710, 128] width 72 height 18
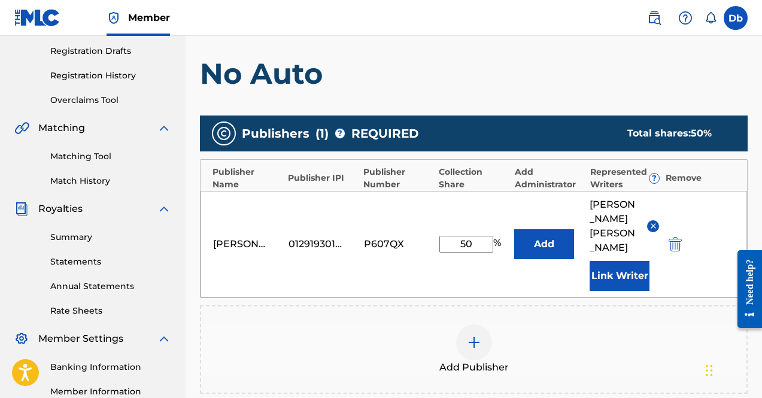
scroll to position [373, 0]
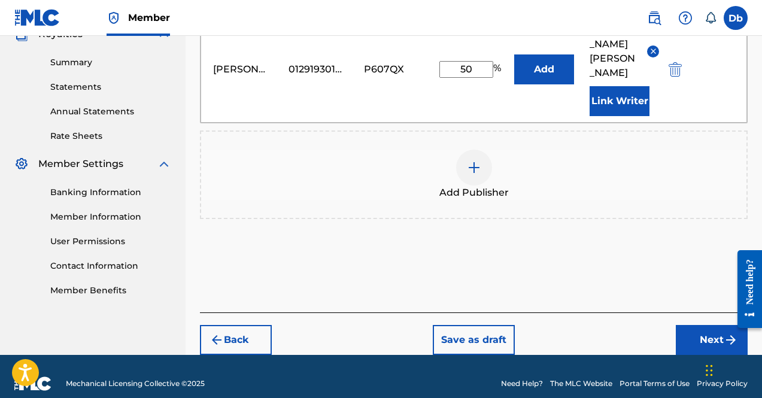
click at [719, 325] on button "Next" at bounding box center [712, 340] width 72 height 30
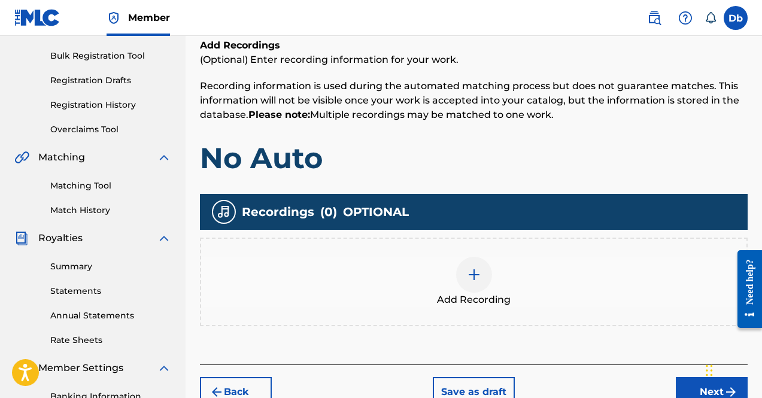
scroll to position [171, 0]
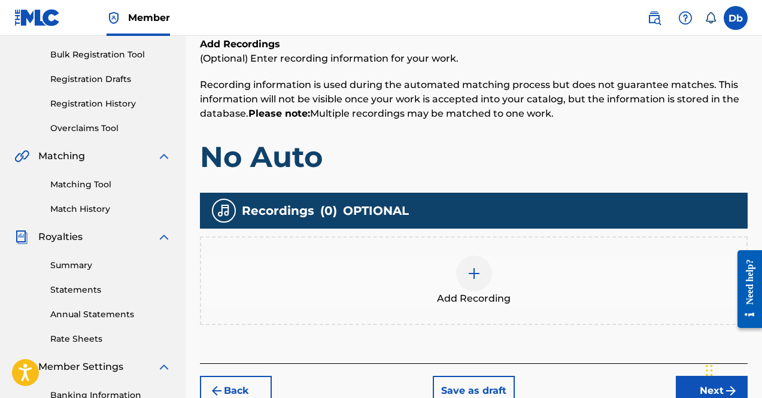
click at [463, 282] on div at bounding box center [474, 274] width 36 height 36
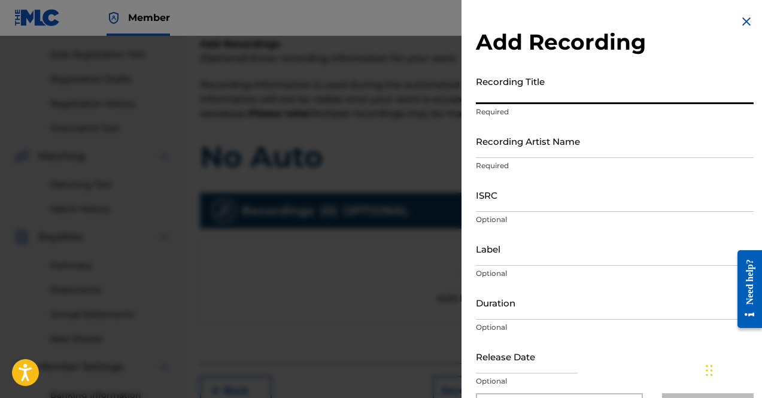
click at [545, 79] on input "Recording Title" at bounding box center [615, 87] width 278 height 34
click at [570, 89] on input "Recording Title" at bounding box center [615, 87] width 278 height 34
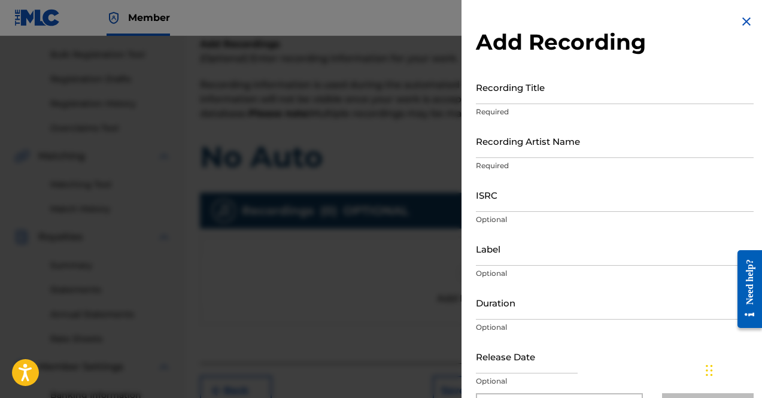
click at [542, 92] on input "Recording Title" at bounding box center [615, 87] width 278 height 34
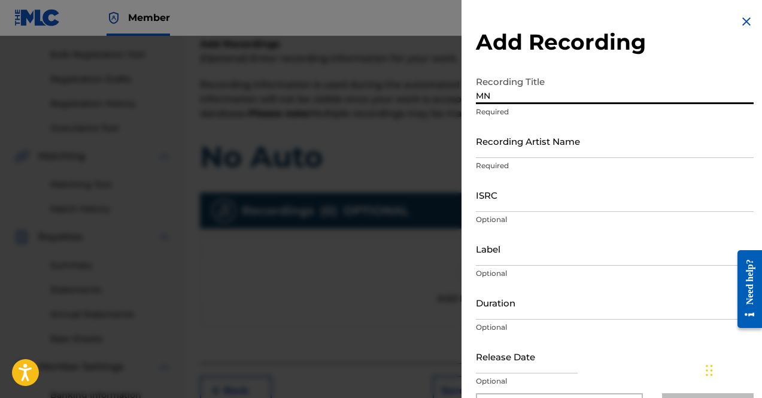
type input "M"
type input "No Auto"
click at [540, 142] on input "Recording Artist Name" at bounding box center [615, 141] width 278 height 34
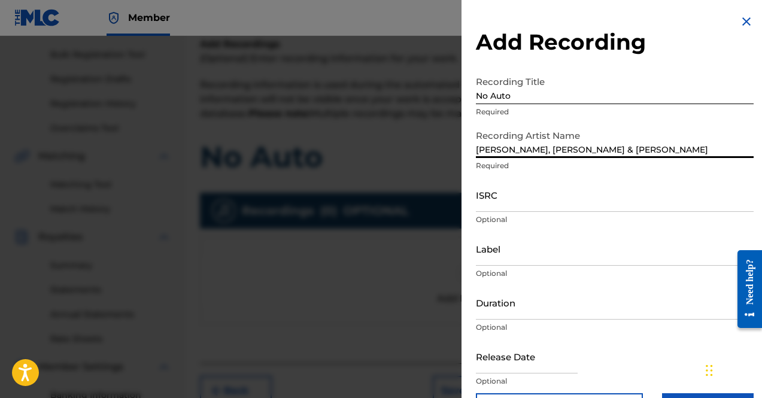
click at [522, 143] on input "Kyle richh, Jenn Carter & Tata" at bounding box center [615, 141] width 278 height 34
drag, startPoint x: 621, startPoint y: 152, endPoint x: 521, endPoint y: 153, distance: 99.9
click at [521, 153] on input "Kyle richh, Jenn Carter & Tata" at bounding box center [615, 141] width 278 height 34
click at [500, 152] on input "Kyle richh, Dee Billz" at bounding box center [615, 141] width 278 height 34
type input "Kyle Richh, Dee Billz"
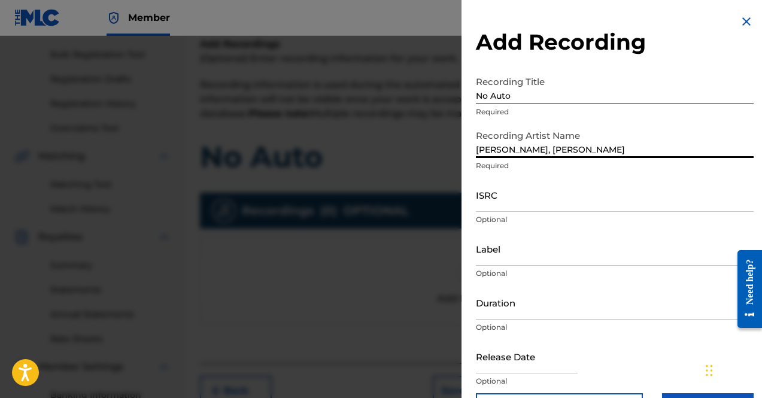
click at [518, 202] on input "ISRC" at bounding box center [615, 195] width 278 height 34
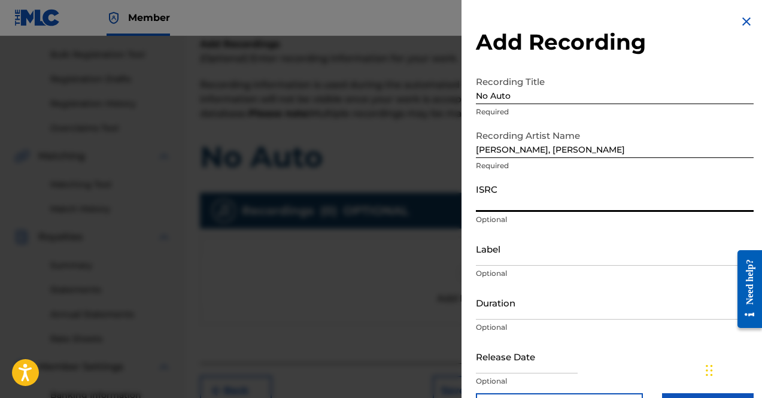
paste input "CH7819500101"
type input "CH7819500101"
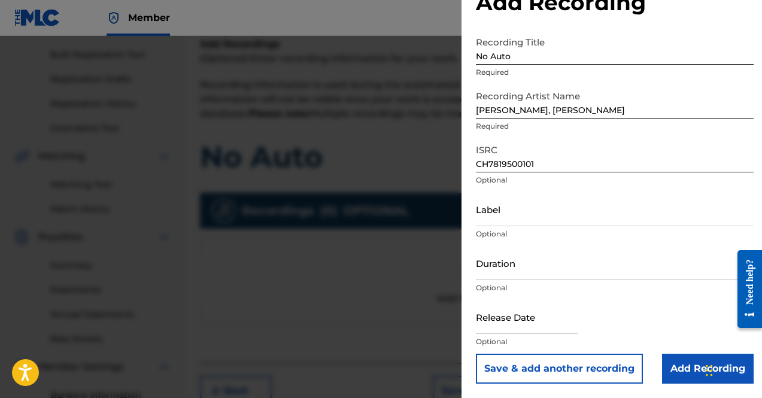
click at [672, 358] on input "Add Recording" at bounding box center [708, 369] width 92 height 30
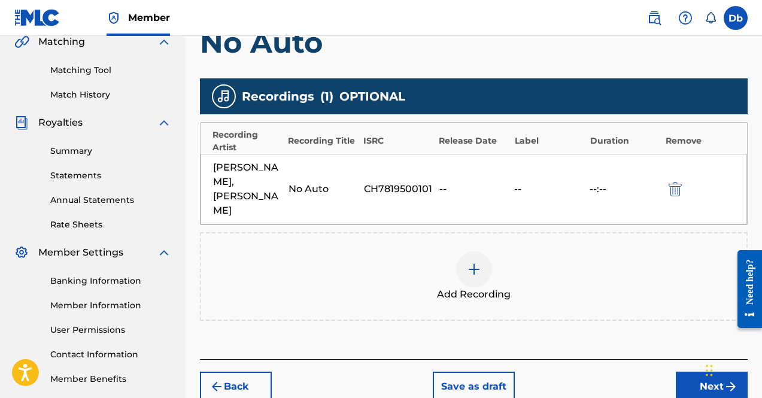
scroll to position [285, 0]
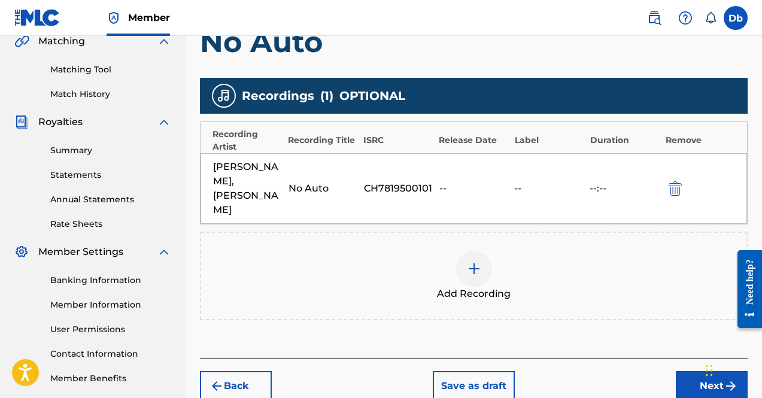
click at [470, 287] on span "Add Recording" at bounding box center [474, 294] width 74 height 14
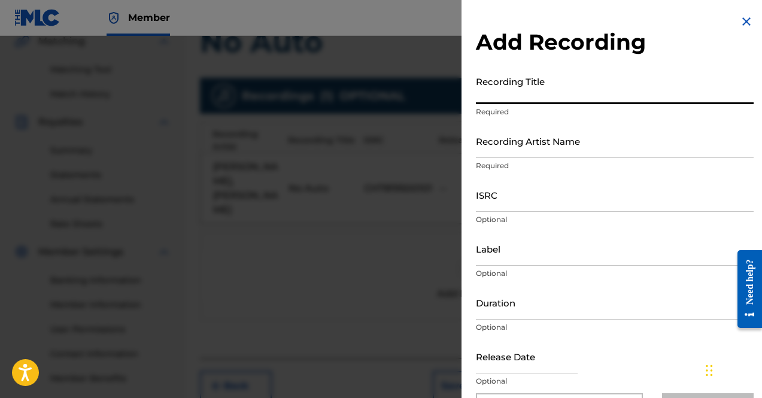
click at [524, 97] on input "Recording Title" at bounding box center [615, 87] width 278 height 34
click at [495, 96] on input "No auto" at bounding box center [615, 87] width 278 height 34
type input "No Auto"
click at [501, 133] on input "Recording Artist Name" at bounding box center [615, 141] width 278 height 34
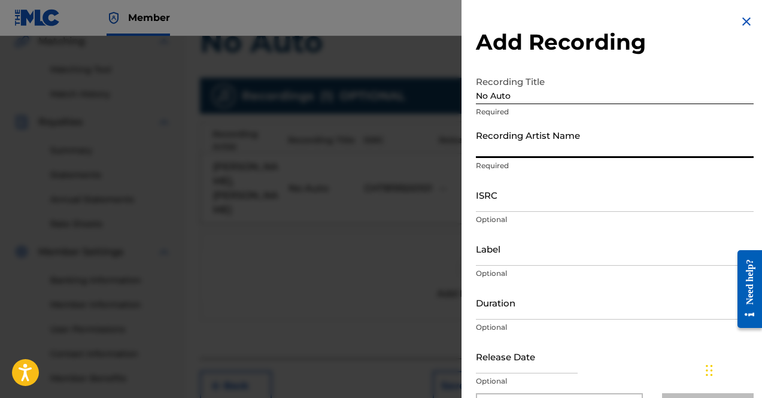
paste input "Kyle Richh x Dee Billz - No Auto (With Disses) [Prod. KayArchon]"
type input "Kyle Richh x Dee Billz - No Auto (With Disses) [Prod. KayArchon]"
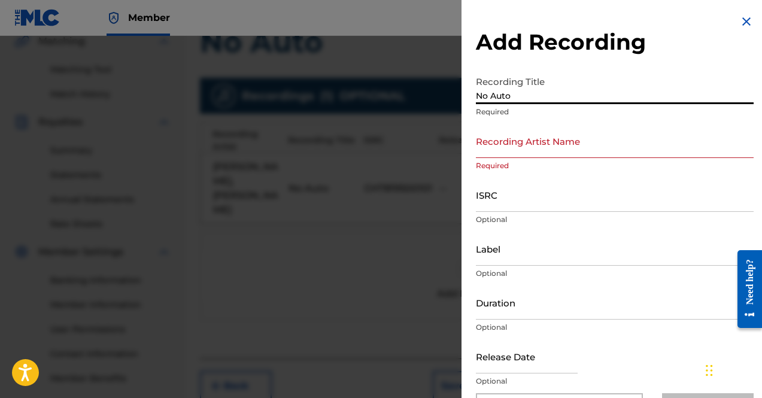
drag, startPoint x: 523, startPoint y: 102, endPoint x: 416, endPoint y: 102, distance: 107.1
click at [416, 102] on div "Add Recording Recording Title No Auto Required Recording Artist Name Required I…" at bounding box center [381, 217] width 762 height 362
paste input "Kyle Richh x Dee Billz - No Auto (With Disses) [Prod. KayArchon]"
type input "Kyle Richh x Dee Billz - No Auto (With Disses) [Prod. KayArchon]"
click at [524, 150] on input "Recording Artist Name" at bounding box center [615, 141] width 278 height 34
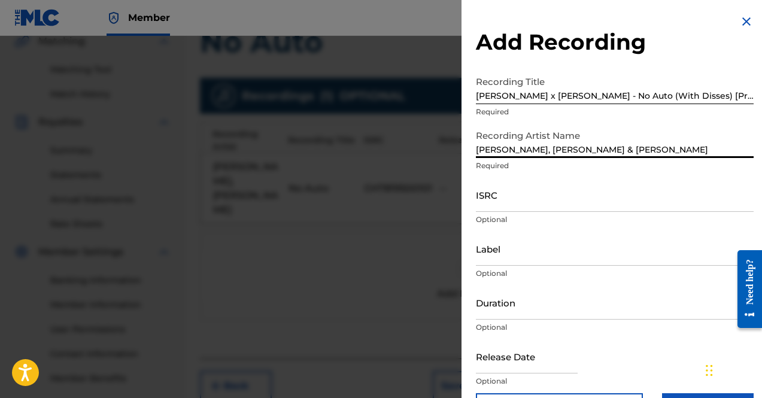
drag, startPoint x: 614, startPoint y: 153, endPoint x: 525, endPoint y: 148, distance: 88.7
click at [525, 148] on input "Kyle richh, Jenn Carter & Tata" at bounding box center [615, 141] width 278 height 34
type input "Kyle richh, Dee Billz"
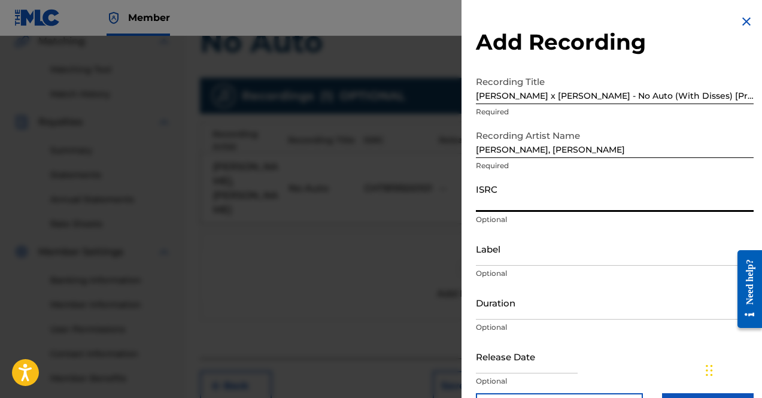
click at [529, 191] on input "ISRC" at bounding box center [615, 195] width 278 height 34
paste input "CH7819500101"
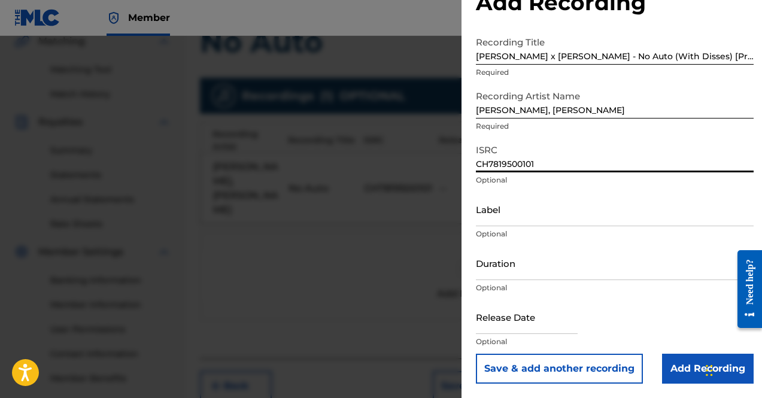
type input "CH7819500101"
click at [676, 369] on input "Add Recording" at bounding box center [708, 369] width 92 height 30
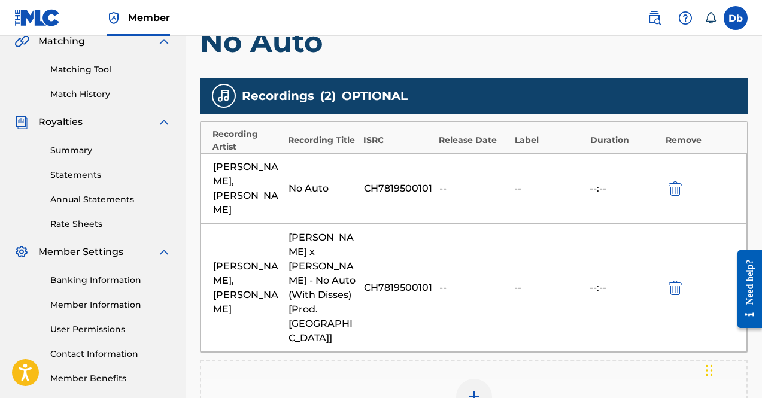
click at [442, 379] on div "Add Recording" at bounding box center [473, 404] width 545 height 50
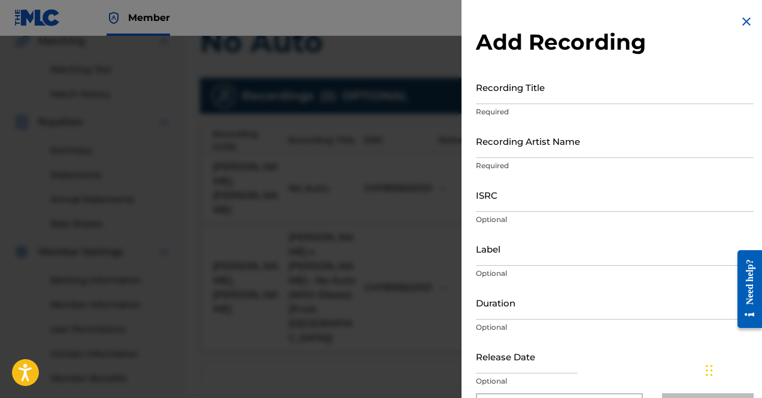
click at [549, 86] on input "Recording Title" at bounding box center [615, 87] width 278 height 34
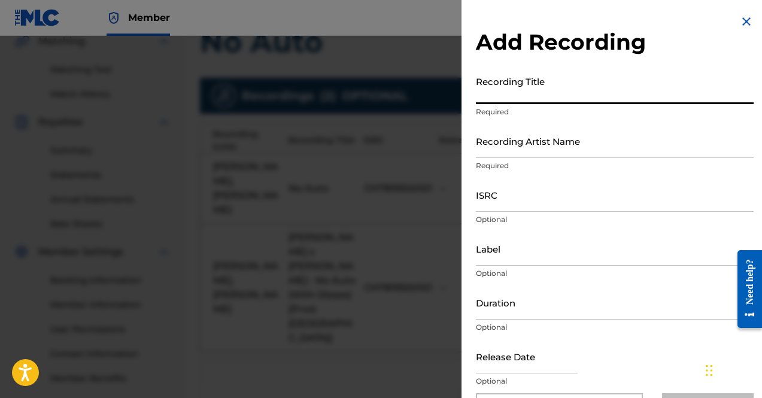
paste input "No Auto"
type input "No Auto"
click at [509, 131] on input "Recording Artist Name" at bounding box center [615, 141] width 278 height 34
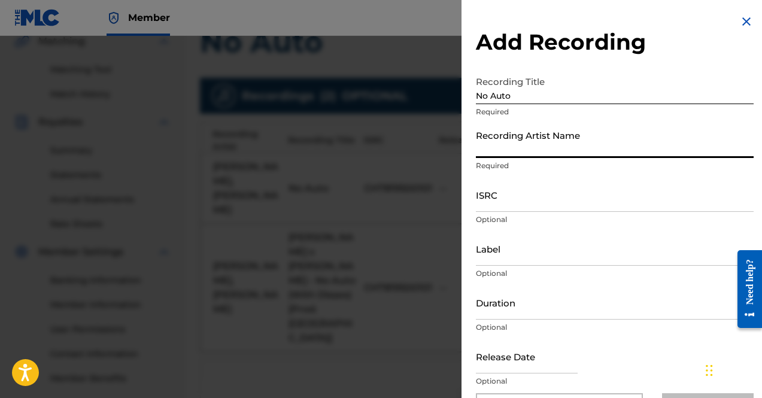
type input "Kyle Richh"
click at [504, 186] on input "ISRC" at bounding box center [615, 195] width 278 height 34
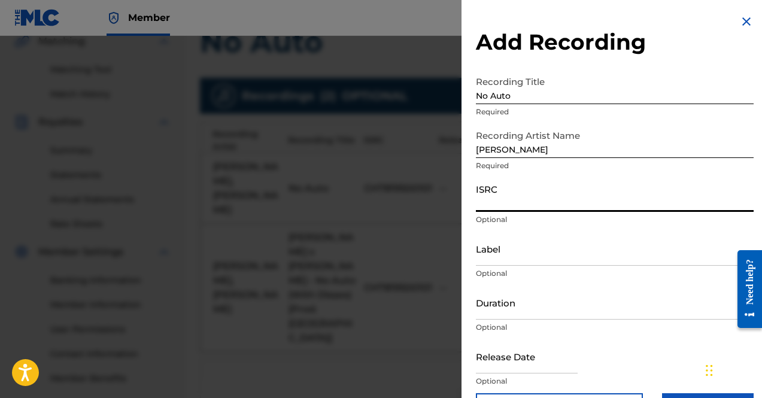
paste input "CH7819500101"
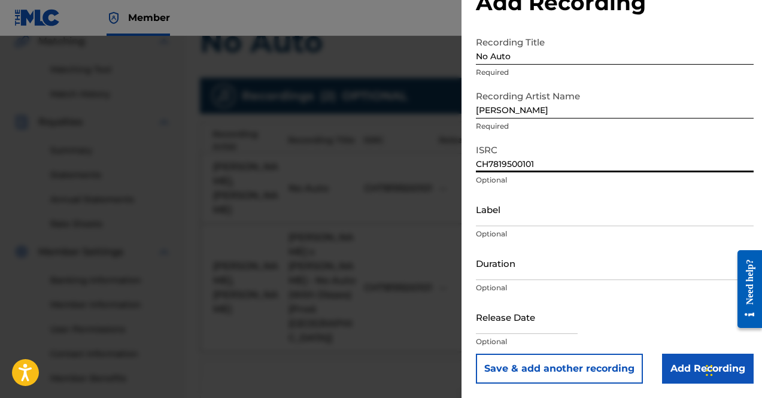
type input "CH7819500101"
click at [685, 368] on input "Add Recording" at bounding box center [708, 369] width 92 height 30
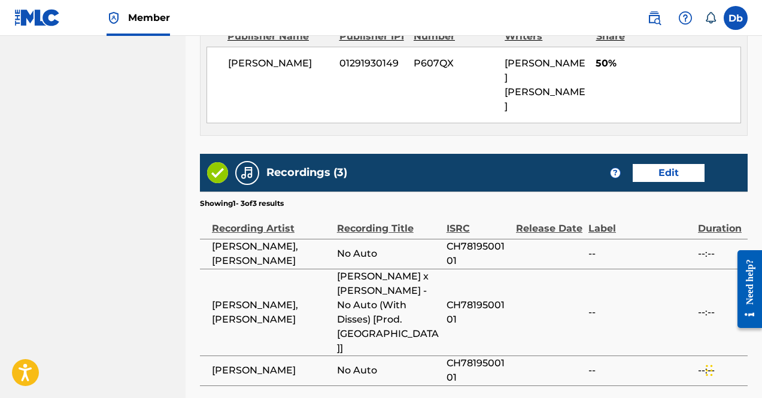
scroll to position [742, 0]
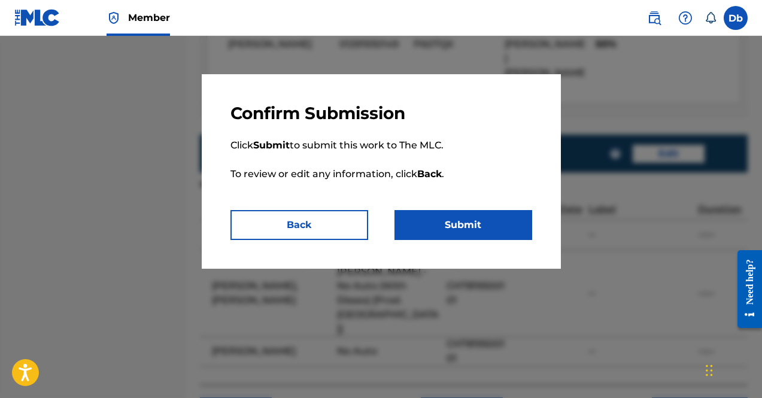
click at [468, 201] on p "Click Submit to submit this work to The MLC. To review or edit any information,…" at bounding box center [381, 167] width 302 height 86
click at [446, 217] on button "Submit" at bounding box center [463, 225] width 138 height 30
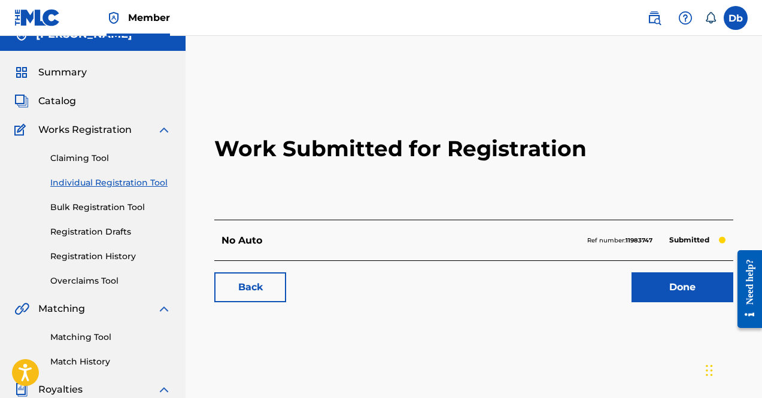
scroll to position [19, 0]
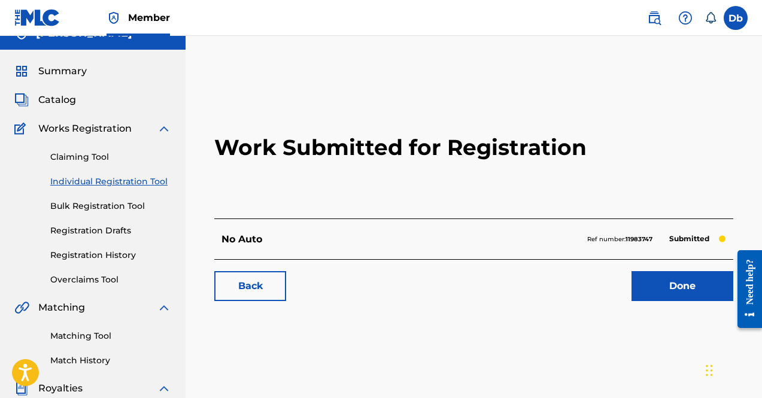
click at [95, 340] on link "Matching Tool" at bounding box center [110, 336] width 121 height 13
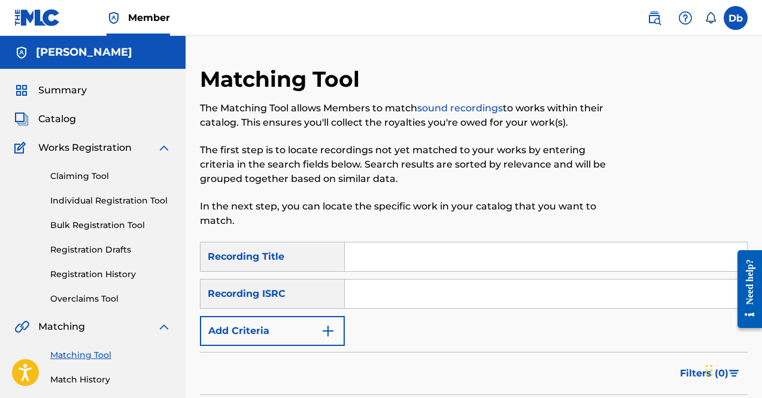
click at [417, 250] on input "Search Form" at bounding box center [546, 256] width 402 height 29
click at [102, 374] on link "Match History" at bounding box center [110, 379] width 121 height 13
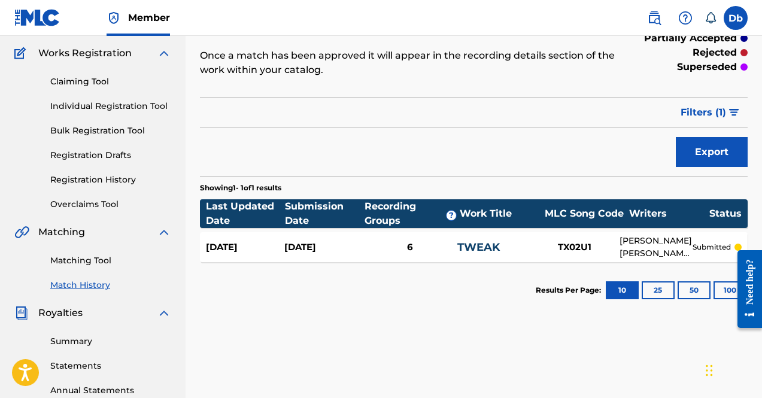
scroll to position [93, 0]
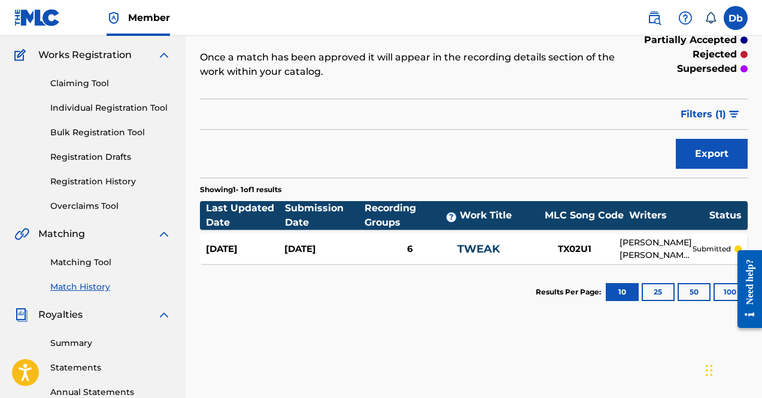
click at [469, 245] on link "TWEAK" at bounding box center [478, 248] width 42 height 13
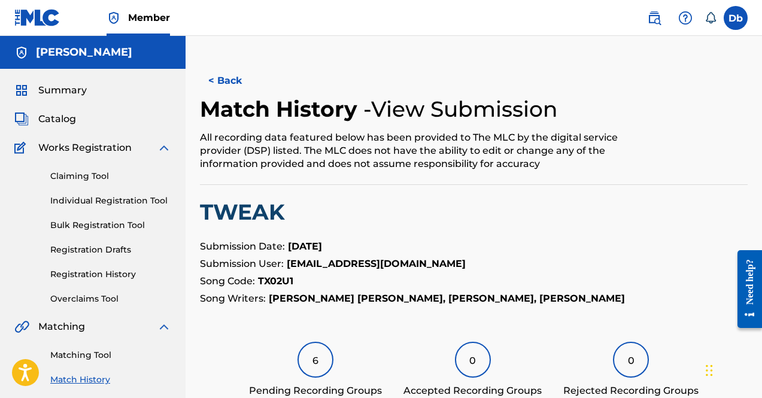
scroll to position [93, 0]
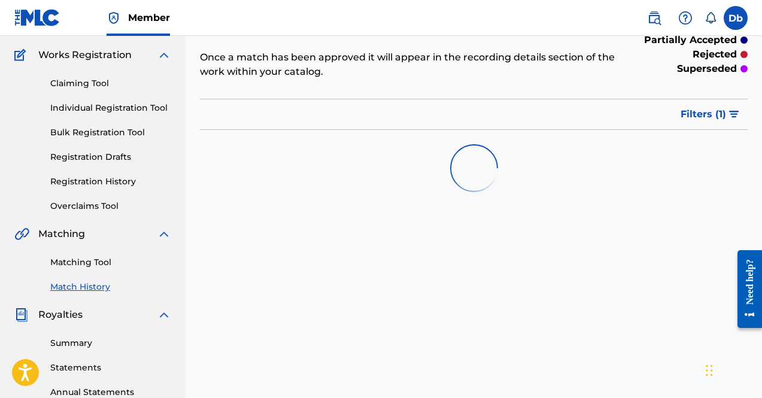
click at [77, 266] on link "Matching Tool" at bounding box center [110, 262] width 121 height 13
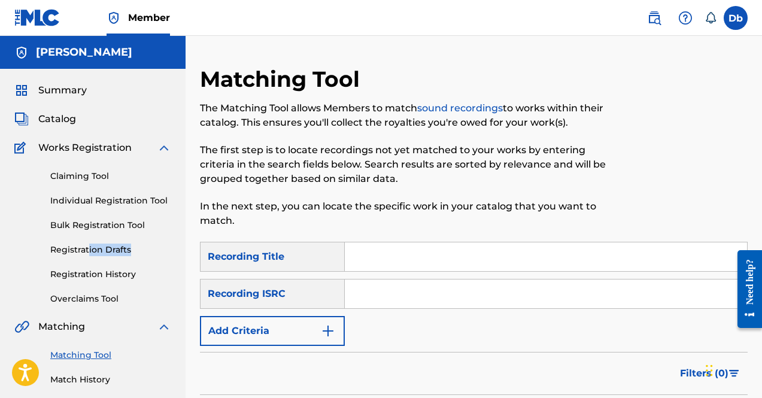
drag, startPoint x: 103, startPoint y: 255, endPoint x: 223, endPoint y: 217, distance: 126.1
click at [220, 217] on main "Kay Archon Summary Catalog Works Registration Claiming Tool Individual Registra…" at bounding box center [381, 360] width 762 height 649
click at [384, 269] on input "Search Form" at bounding box center [546, 256] width 402 height 29
click at [359, 300] on input "Search Form" at bounding box center [546, 293] width 402 height 29
paste input "USUG12402751"
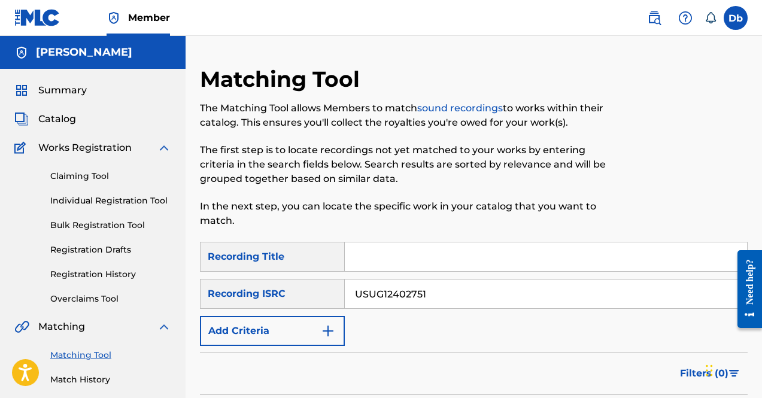
type input "USUG12402751"
click at [367, 251] on input "Search Form" at bounding box center [546, 256] width 402 height 29
type input "Tweak"
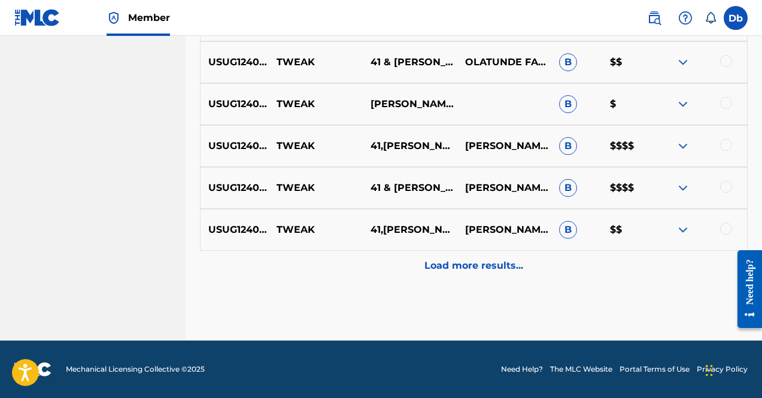
scroll to position [657, 0]
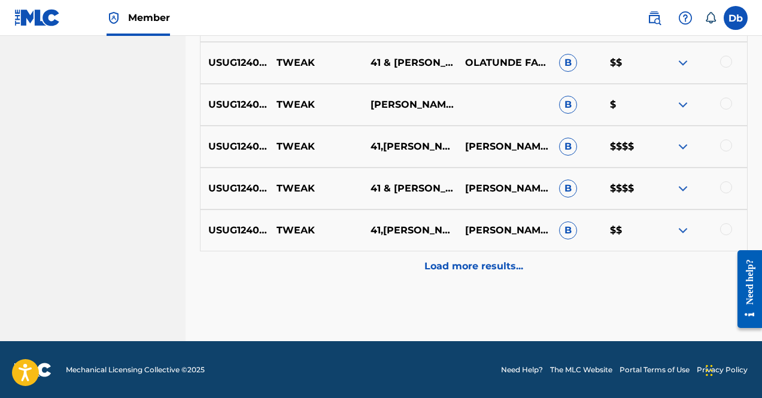
click at [476, 275] on div "Load more results..." at bounding box center [474, 266] width 548 height 30
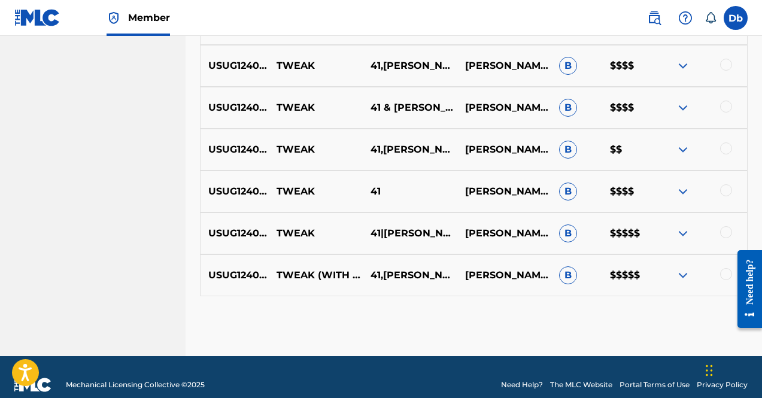
scroll to position [753, 0]
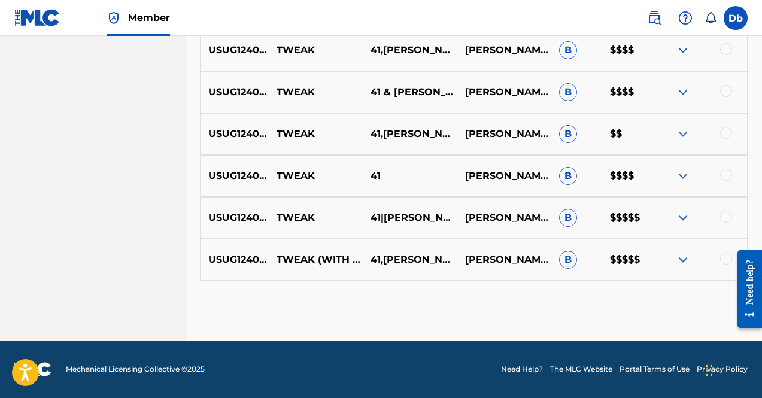
click at [719, 261] on div at bounding box center [700, 260] width 94 height 14
click at [723, 259] on div at bounding box center [726, 259] width 12 height 12
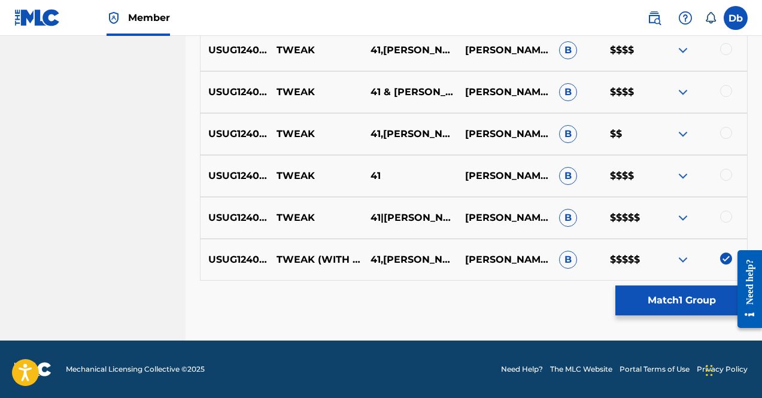
click at [720, 229] on div "USUG12402751 TWEAK 41|KYLE RICHH|JENN CARTER|TATA DERRICK BLADES GARY, JENNIFER…" at bounding box center [474, 218] width 548 height 42
click at [727, 212] on div at bounding box center [726, 217] width 12 height 12
click at [725, 174] on div at bounding box center [726, 175] width 12 height 12
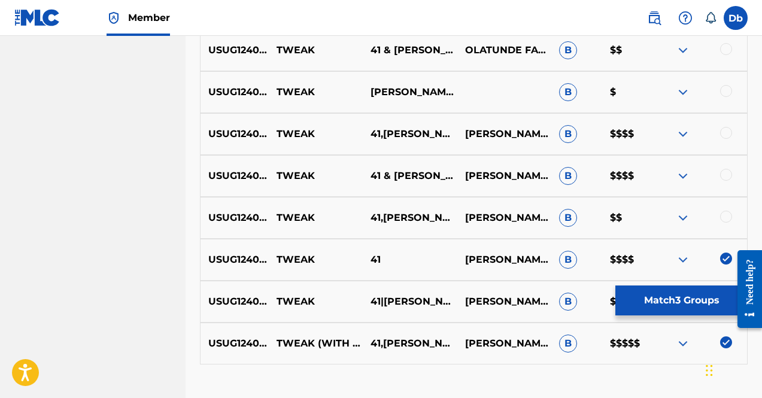
scroll to position [669, 0]
click at [727, 175] on div at bounding box center [726, 175] width 12 height 12
click at [725, 130] on div at bounding box center [726, 133] width 12 height 12
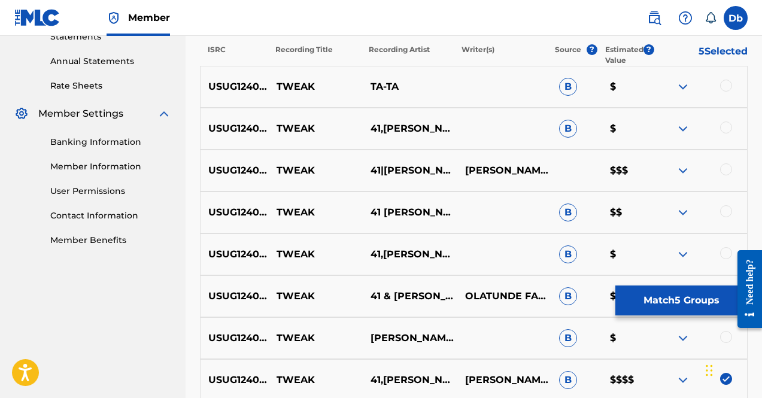
scroll to position [411, 0]
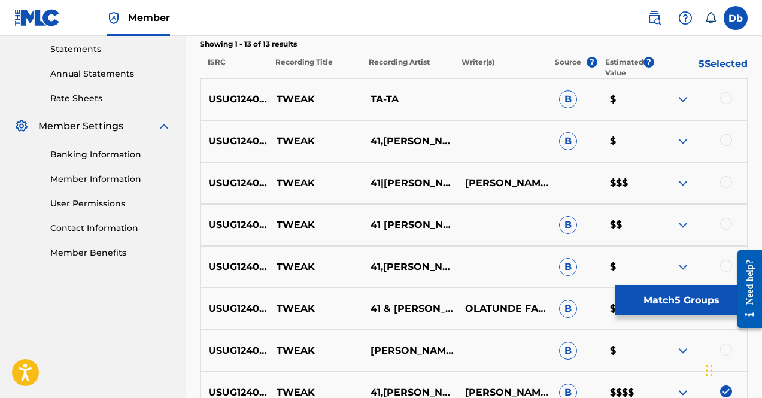
click at [725, 187] on div at bounding box center [726, 182] width 12 height 12
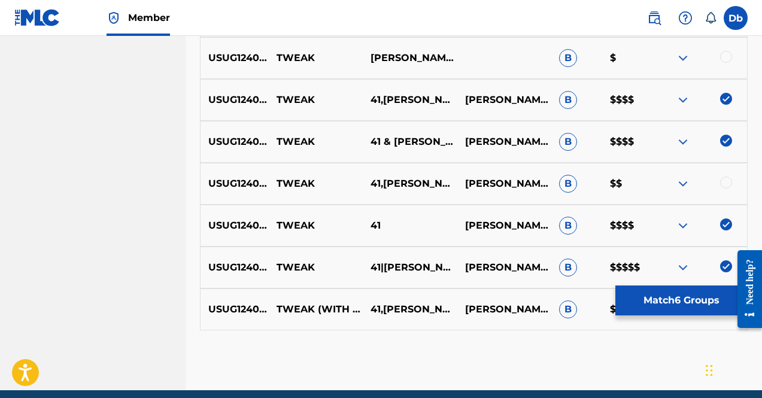
scroll to position [753, 0]
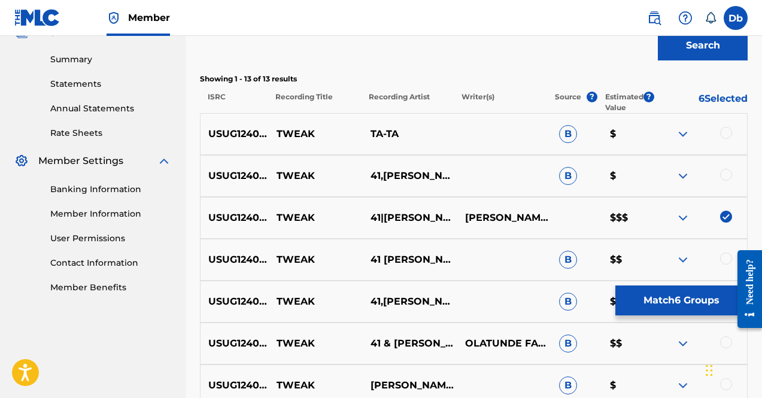
scroll to position [376, 0]
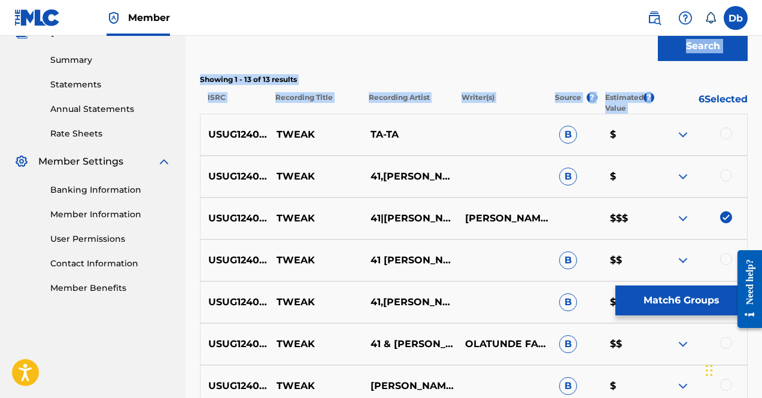
drag, startPoint x: 650, startPoint y: 102, endPoint x: 600, endPoint y: 55, distance: 68.6
click at [600, 55] on div "SearchWithCriteriac7aa0245-90e6-4754-9076-379f5fee6600 Recording Title Tweak Se…" at bounding box center [474, 262] width 548 height 792
click at [600, 55] on div "Search" at bounding box center [474, 43] width 548 height 48
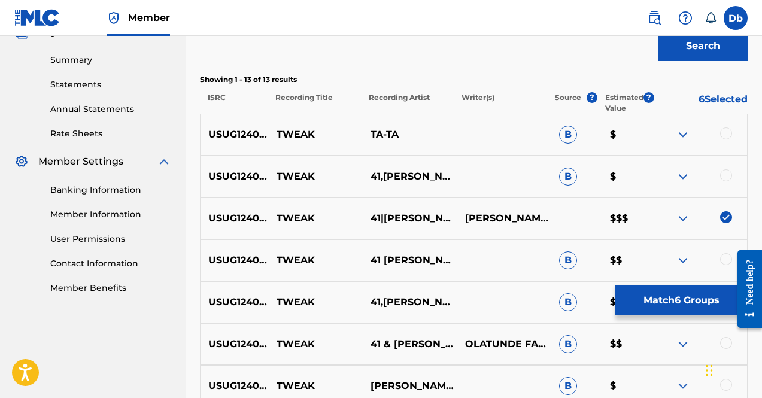
click at [717, 222] on div at bounding box center [700, 218] width 94 height 14
click at [726, 220] on img at bounding box center [726, 217] width 12 height 12
click at [693, 289] on button "Match 5 Groups" at bounding box center [681, 300] width 132 height 30
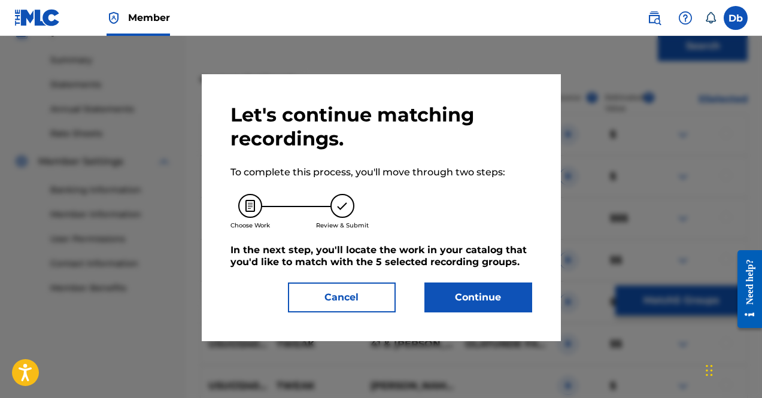
click at [504, 307] on button "Continue" at bounding box center [478, 297] width 108 height 30
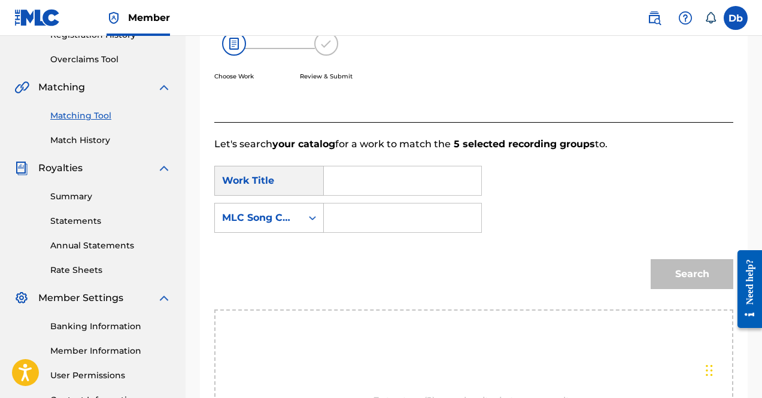
scroll to position [239, 0]
click at [285, 208] on div "MLC Song Code" at bounding box center [258, 218] width 87 height 23
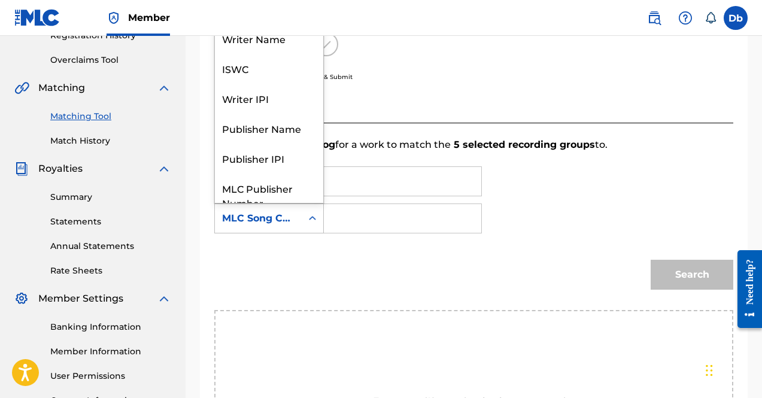
scroll to position [44, 0]
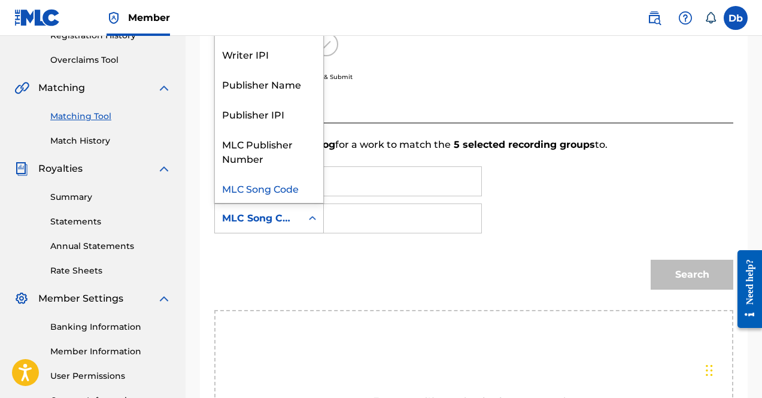
click at [283, 202] on div "MLC Song Code" at bounding box center [269, 188] width 108 height 30
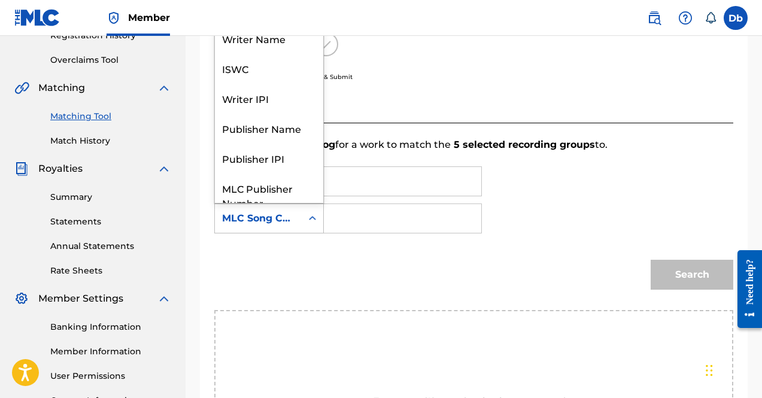
click at [301, 208] on div "MLC Song Code" at bounding box center [258, 218] width 87 height 23
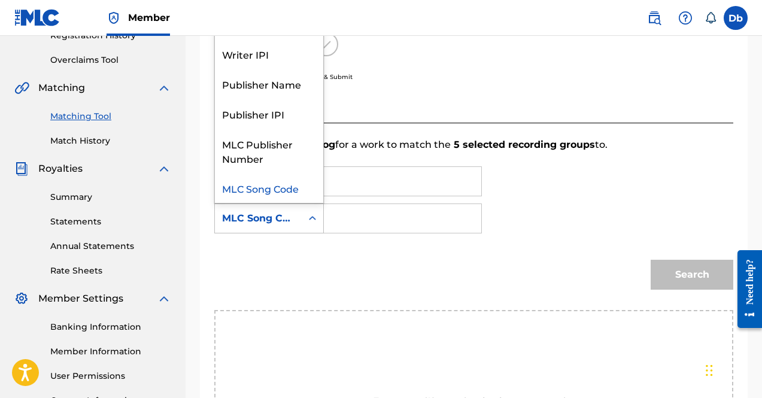
click at [263, 185] on div "MLC Song Code" at bounding box center [269, 188] width 108 height 30
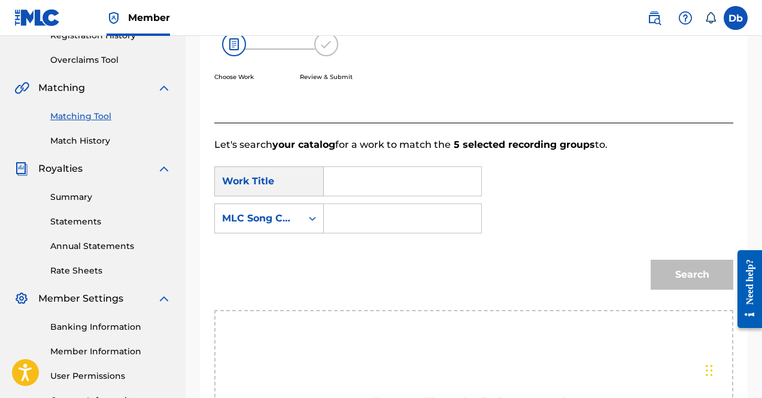
click at [357, 178] on input "Search Form" at bounding box center [402, 181] width 137 height 29
click at [371, 181] on input "tweak" at bounding box center [402, 181] width 137 height 29
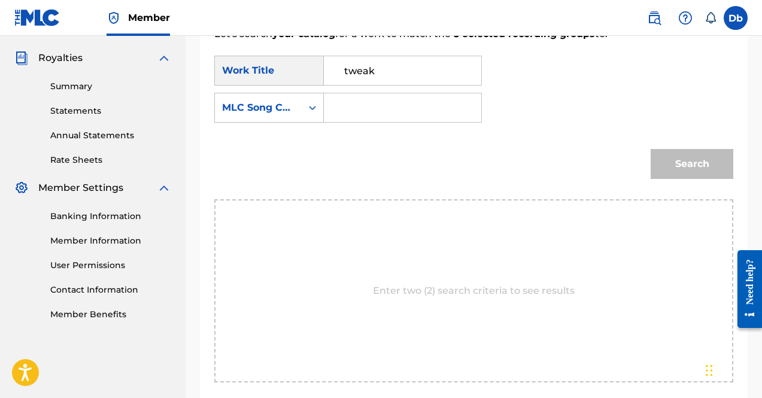
scroll to position [349, 0]
click at [383, 62] on input "tweak" at bounding box center [402, 71] width 137 height 29
click at [352, 96] on strong "twea" at bounding box center [356, 97] width 25 height 11
type input "tweak"
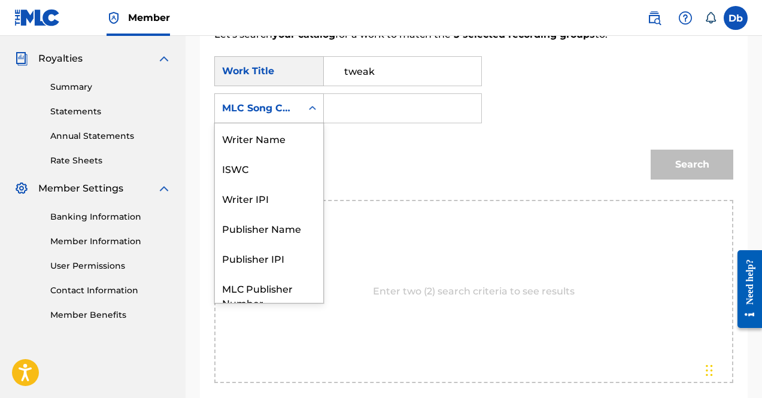
scroll to position [44, 0]
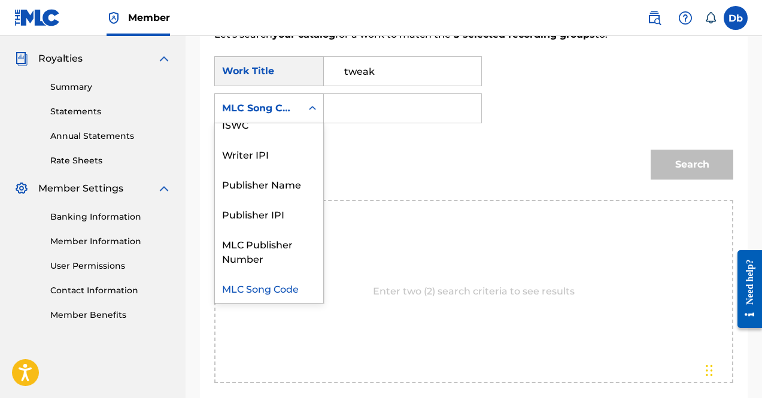
click at [297, 113] on div "MLC Song Code" at bounding box center [258, 108] width 87 height 23
click at [273, 295] on div "MLC Song Code" at bounding box center [269, 288] width 108 height 30
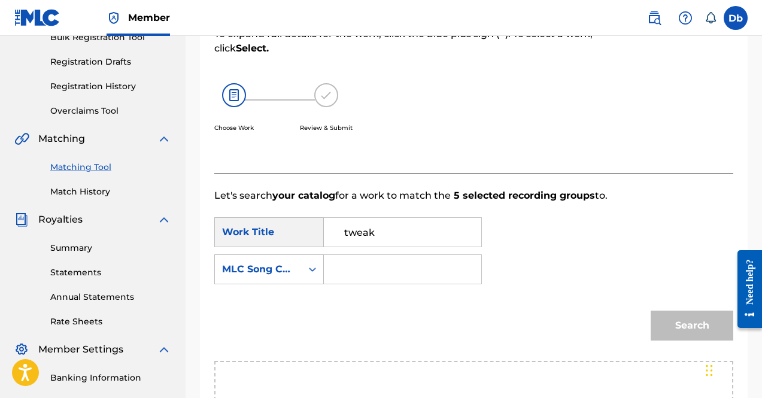
scroll to position [188, 0]
click at [303, 254] on div "SearchWithCriteria6a7d7021-fae4-4c1e-b0b1-0c2603fb55b3 Work Title tweak SearchW…" at bounding box center [473, 254] width 519 height 74
click at [284, 272] on div "MLC Song Code" at bounding box center [258, 269] width 72 height 14
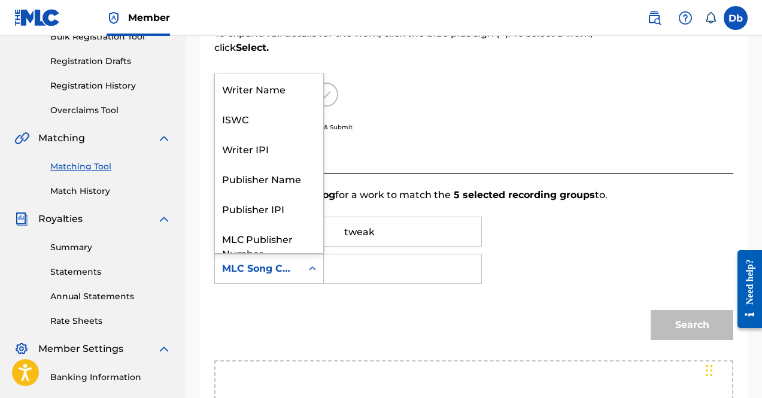
scroll to position [44, 0]
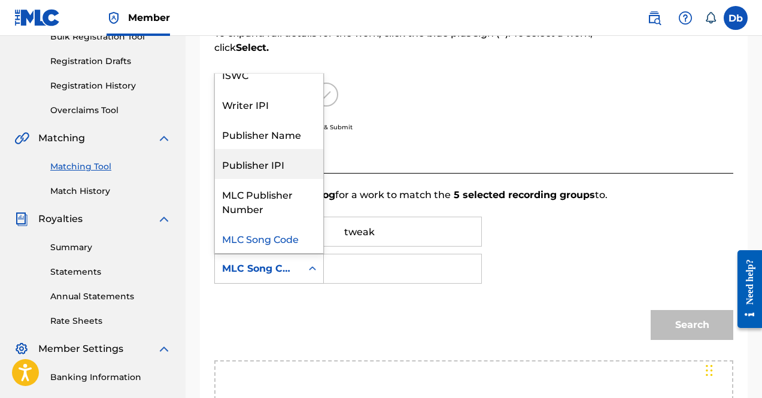
click at [266, 177] on div "Publisher IPI" at bounding box center [269, 164] width 108 height 30
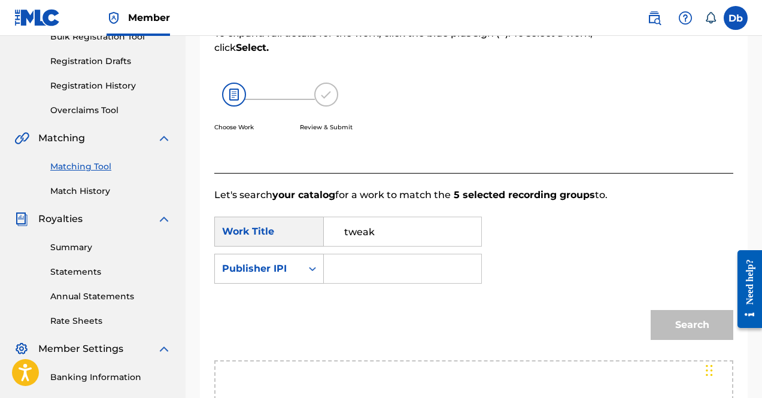
click at [358, 282] on input "Search Form" at bounding box center [402, 268] width 137 height 29
paste input "01291930149"
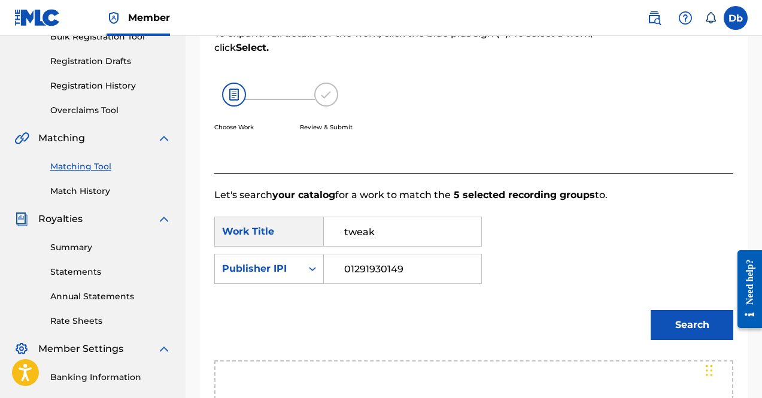
type input "01291930149"
click at [650, 310] on button "Search" at bounding box center [691, 325] width 83 height 30
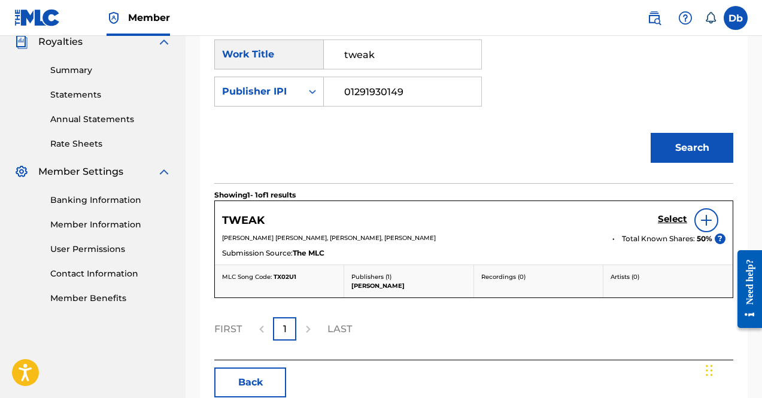
scroll to position [366, 0]
click at [703, 226] on img at bounding box center [706, 219] width 14 height 14
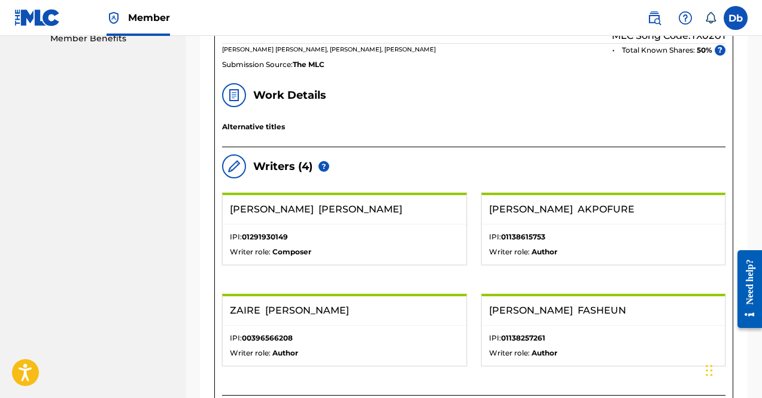
scroll to position [627, 0]
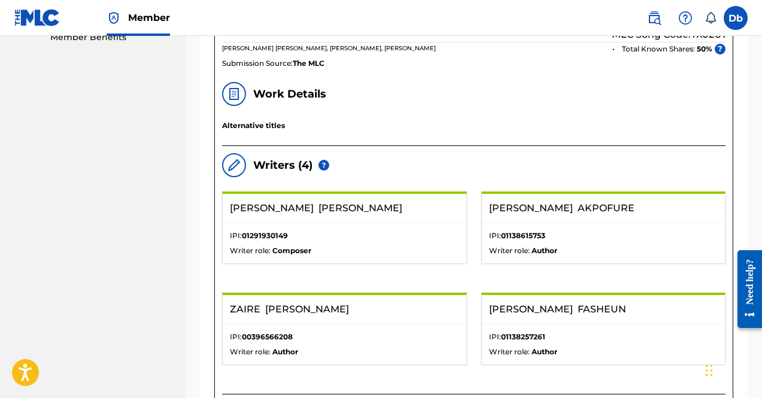
click at [233, 166] on img at bounding box center [234, 165] width 14 height 14
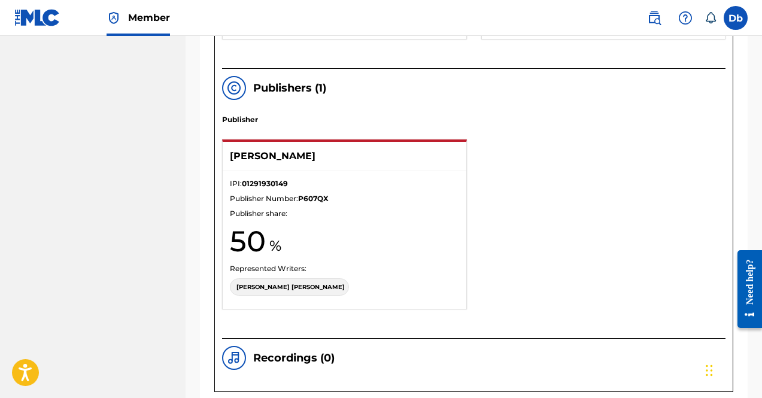
scroll to position [951, 0]
click at [296, 174] on div "IPI: 01291930149 Publisher Number: P607QX Publisher share: 50 Represented Write…" at bounding box center [345, 241] width 244 height 138
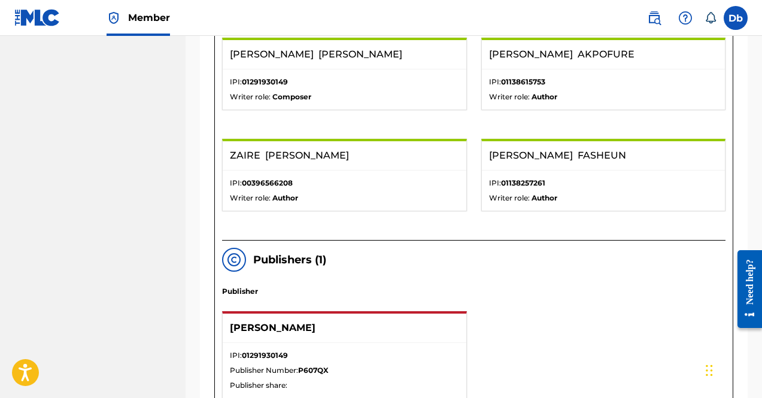
scroll to position [864, 0]
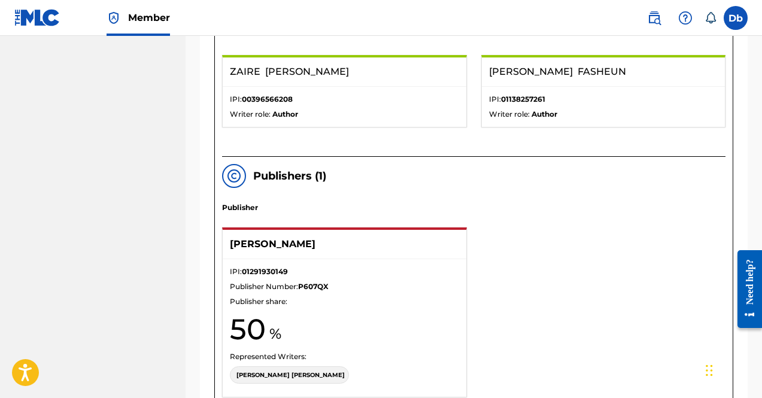
click at [363, 276] on p "IPI: 01291930149" at bounding box center [344, 271] width 229 height 11
click at [273, 369] on div "DERRICK BLADES GARY" at bounding box center [289, 374] width 119 height 17
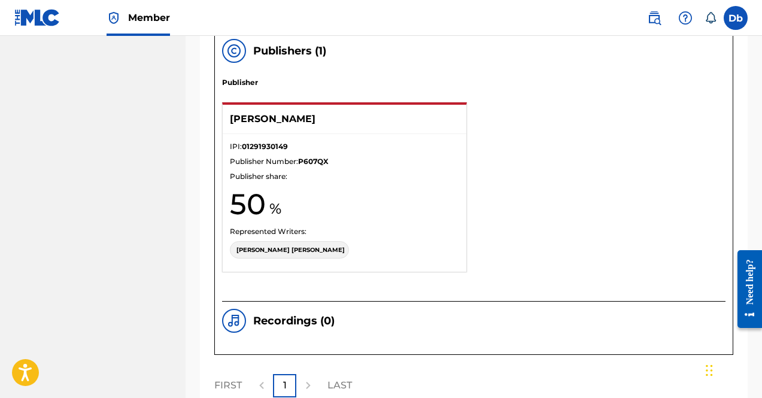
scroll to position [990, 0]
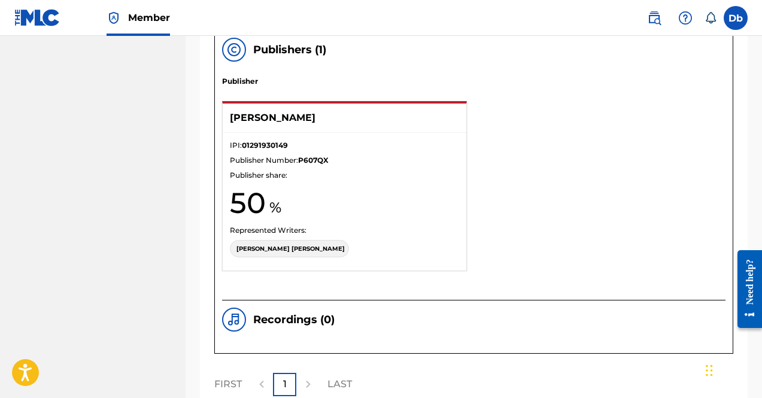
click at [284, 232] on p "Represented Writers:" at bounding box center [344, 230] width 229 height 11
click at [238, 129] on div "Kay Archon" at bounding box center [345, 118] width 244 height 29
drag, startPoint x: 265, startPoint y: 111, endPoint x: 265, endPoint y: 123, distance: 12.0
click at [265, 123] on p "Kay Archon" at bounding box center [333, 118] width 206 height 14
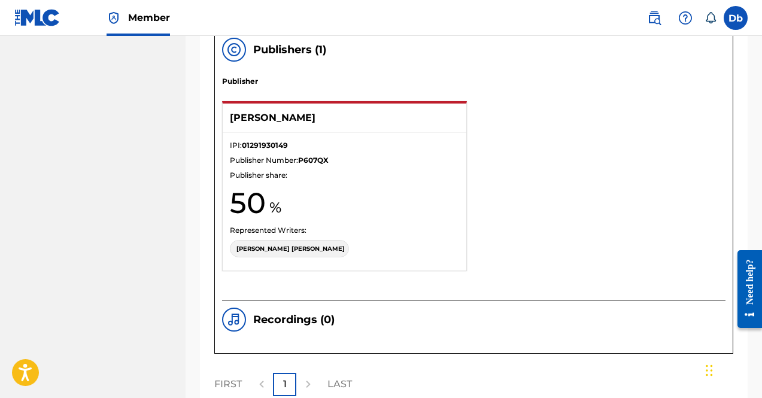
click at [351, 224] on div "IPI: 01291930149 Publisher Number: P607QX Publisher share: 50 Represented Write…" at bounding box center [345, 202] width 244 height 138
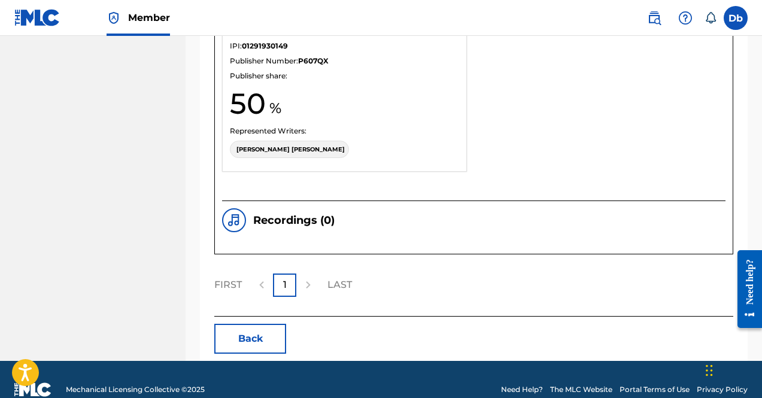
scroll to position [1109, 0]
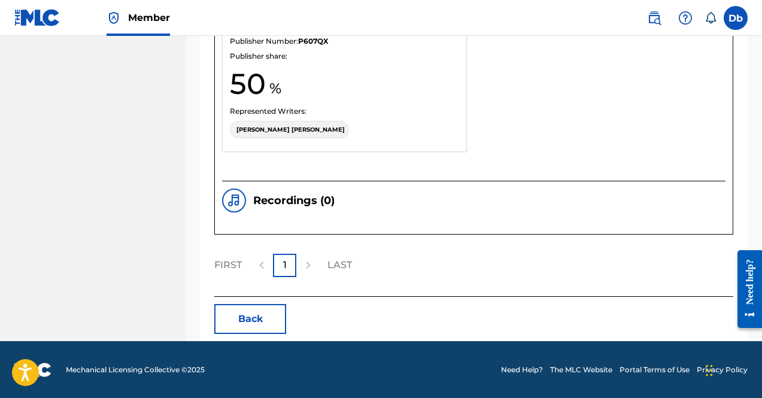
click at [291, 263] on div "1" at bounding box center [284, 265] width 23 height 23
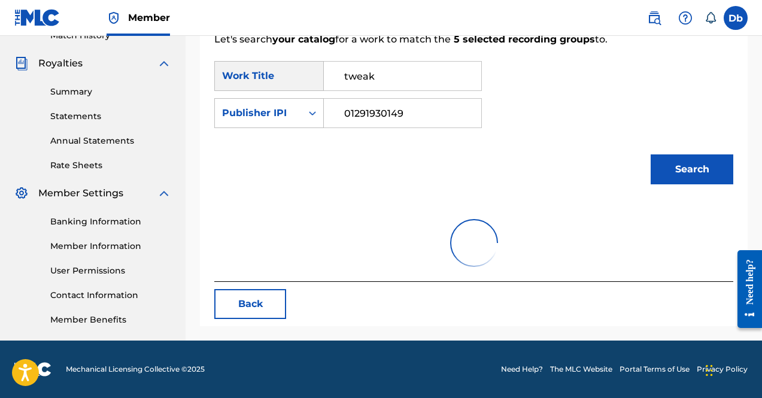
scroll to position [430, 0]
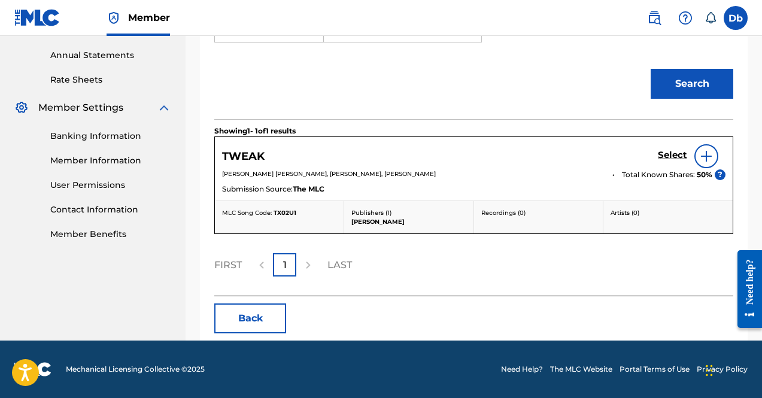
click at [458, 188] on div "Submission Source: The MLC" at bounding box center [473, 190] width 503 height 13
click at [704, 153] on img at bounding box center [706, 156] width 14 height 14
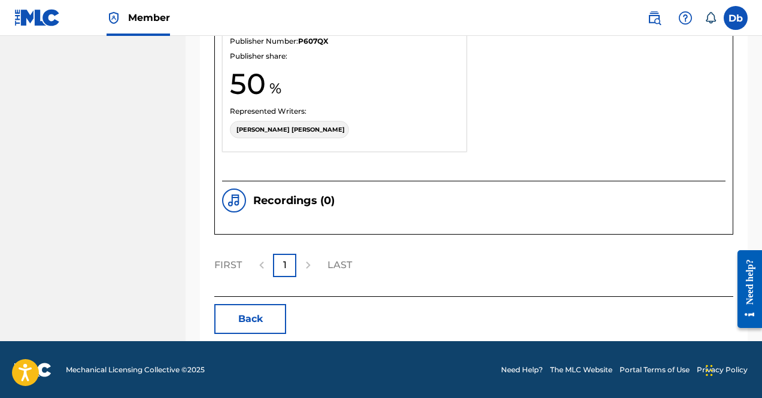
click at [258, 212] on div "Recordings ( 0 )" at bounding box center [278, 200] width 113 height 24
click at [224, 197] on div at bounding box center [234, 200] width 24 height 24
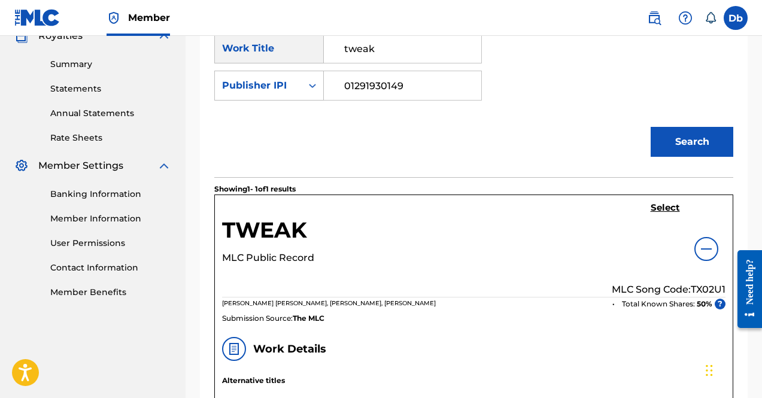
scroll to position [373, 0]
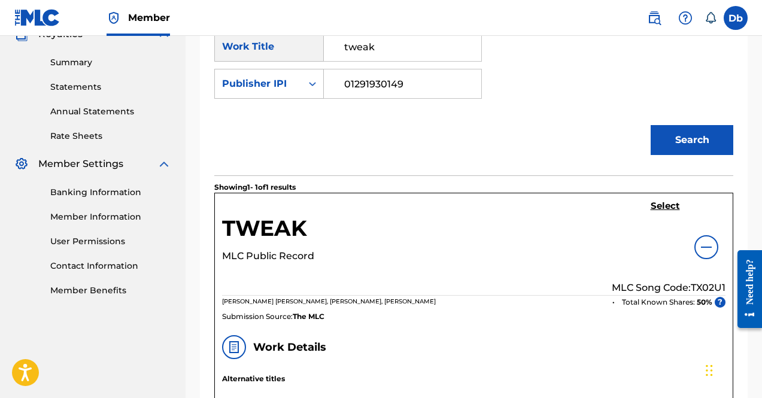
click at [262, 227] on h5 "TWEAK" at bounding box center [264, 232] width 85 height 34
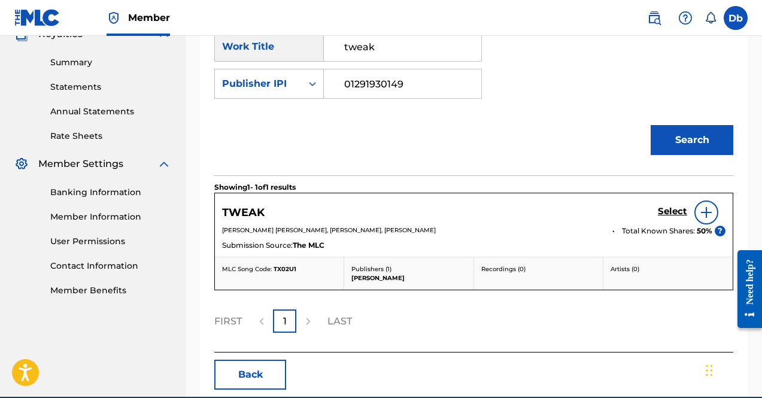
click at [668, 211] on h5 "Select" at bounding box center [672, 211] width 29 height 11
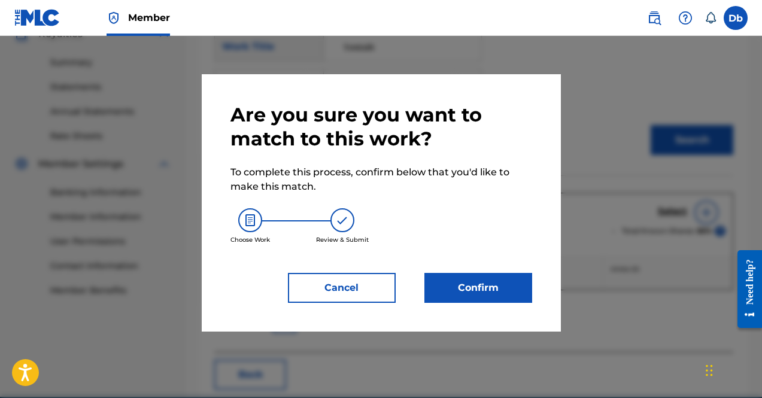
click at [467, 276] on button "Confirm" at bounding box center [478, 288] width 108 height 30
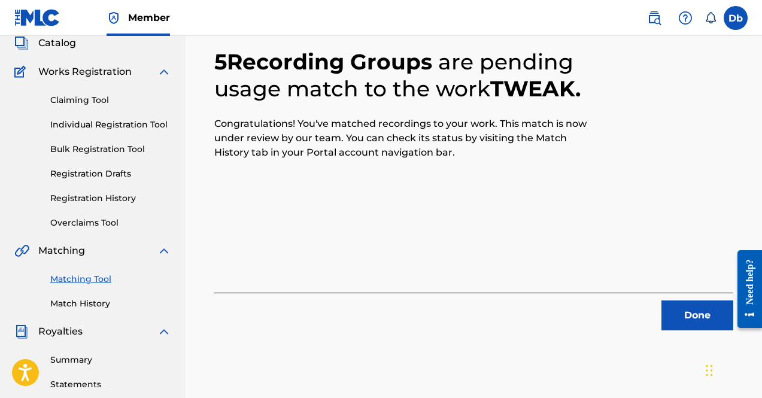
scroll to position [75, 0]
click at [720, 309] on button "Done" at bounding box center [697, 316] width 72 height 30
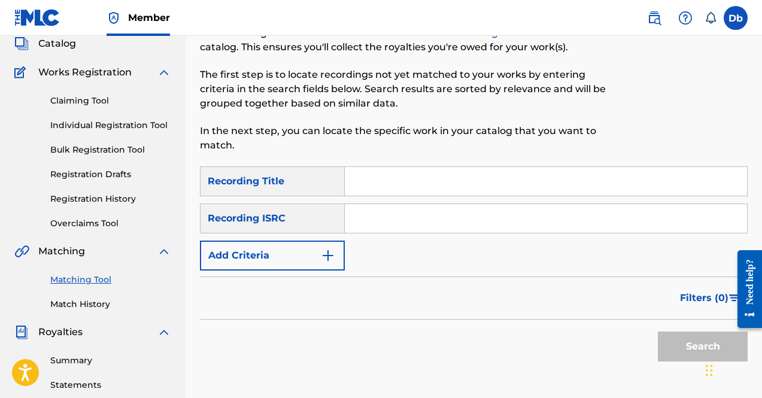
click at [90, 109] on div "Claiming Tool Individual Registration Tool Bulk Registration Tool Registration …" at bounding box center [92, 155] width 157 height 150
click at [88, 107] on link "Claiming Tool" at bounding box center [110, 101] width 121 height 13
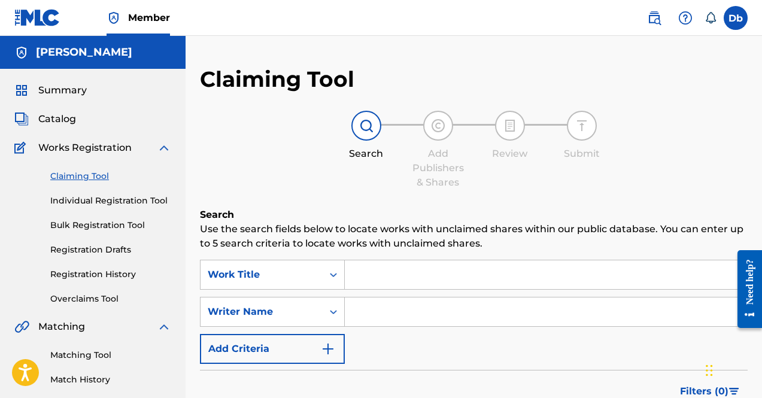
click at [102, 205] on link "Individual Registration Tool" at bounding box center [110, 200] width 121 height 13
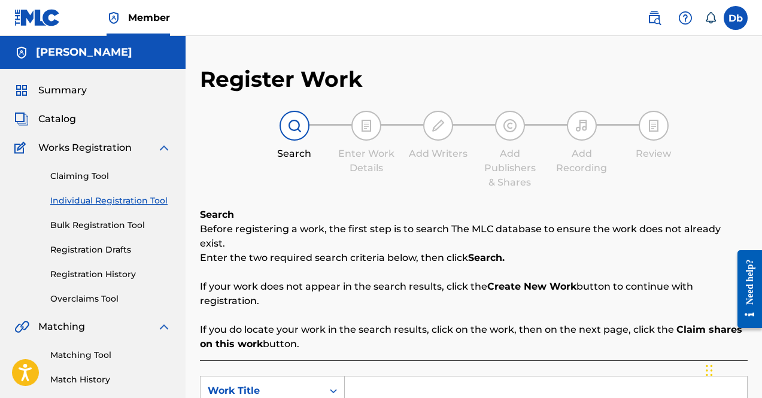
click at [98, 218] on div "Claiming Tool Individual Registration Tool Bulk Registration Tool Registration …" at bounding box center [92, 230] width 157 height 150
click at [82, 221] on link "Bulk Registration Tool" at bounding box center [110, 225] width 121 height 13
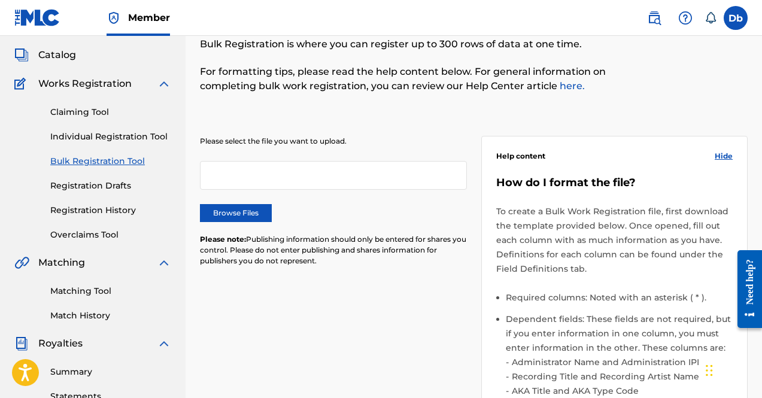
scroll to position [65, 0]
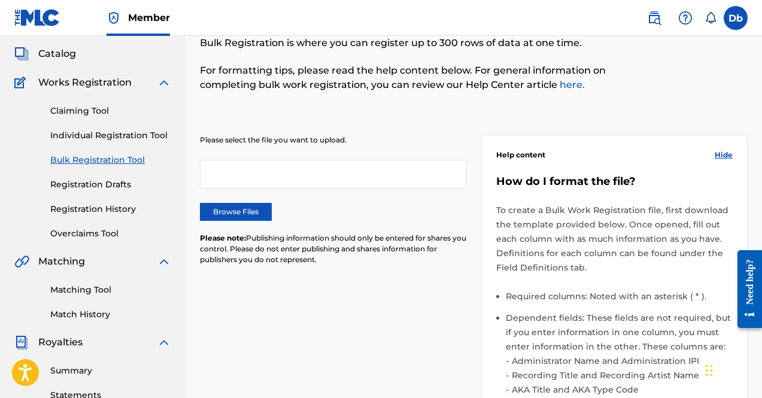
click at [88, 278] on div "Matching Tool Match History" at bounding box center [92, 295] width 157 height 52
click at [77, 288] on link "Matching Tool" at bounding box center [110, 290] width 121 height 13
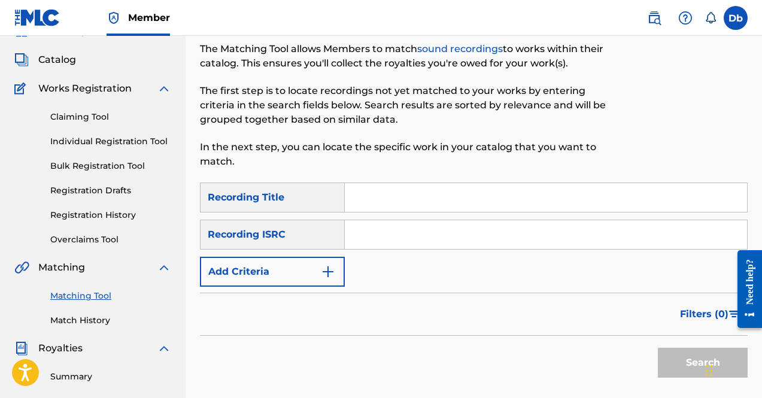
scroll to position [60, 0]
click at [375, 193] on input "Search Form" at bounding box center [546, 197] width 402 height 29
paste input "QZK6F2576595"
type input "QZK6F2576595"
click at [379, 228] on input "Search Form" at bounding box center [546, 234] width 402 height 29
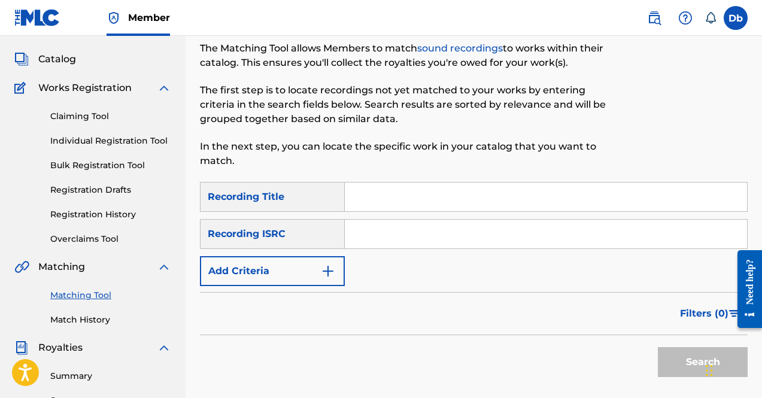
paste input "QZK6F2576595"
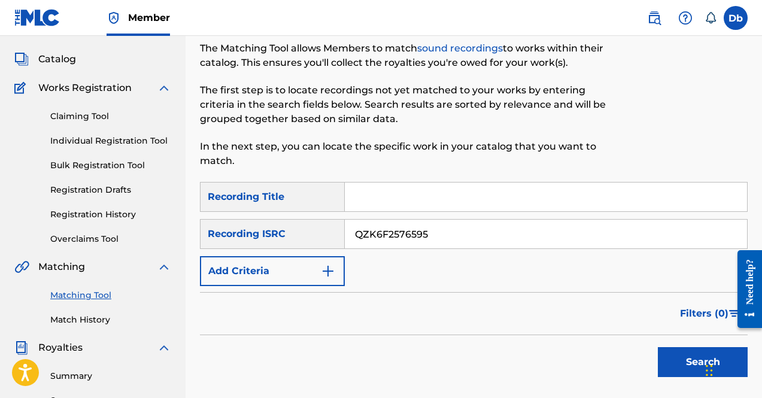
type input "QZK6F2576595"
click at [370, 204] on input "Search Form" at bounding box center [546, 197] width 402 height 29
click at [658, 347] on button "Search" at bounding box center [703, 362] width 90 height 30
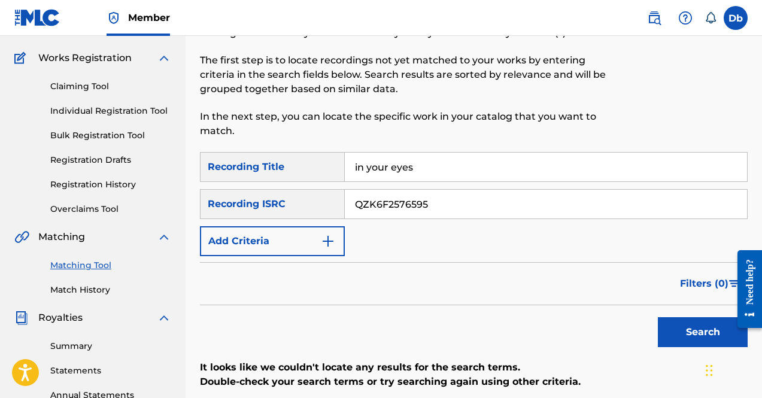
scroll to position [90, 0]
click at [464, 181] on div "in your eyes" at bounding box center [546, 166] width 403 height 30
drag, startPoint x: 412, startPoint y: 174, endPoint x: 278, endPoint y: 132, distance: 140.4
click at [278, 132] on div "Matching Tool The Matching Tool allows Members to match sound recordings to wor…" at bounding box center [474, 284] width 548 height 619
type input "\"
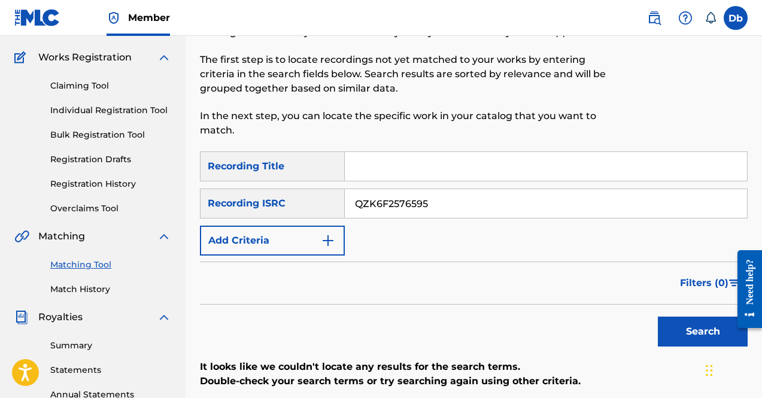
click at [658, 317] on button "Search" at bounding box center [703, 332] width 90 height 30
drag, startPoint x: 452, startPoint y: 205, endPoint x: 287, endPoint y: 196, distance: 165.4
click at [287, 196] on div "SearchWithCriteriafce2697d-9882-401b-8210-144ff1042d05 Recording ISRC QZK6F2576…" at bounding box center [474, 203] width 548 height 30
drag, startPoint x: 450, startPoint y: 200, endPoint x: 291, endPoint y: 186, distance: 159.8
click at [291, 186] on div "SearchWithCriteriac7aa0245-90e6-4754-9076-379f5fee6600 Recording Title SearchWi…" at bounding box center [474, 203] width 548 height 104
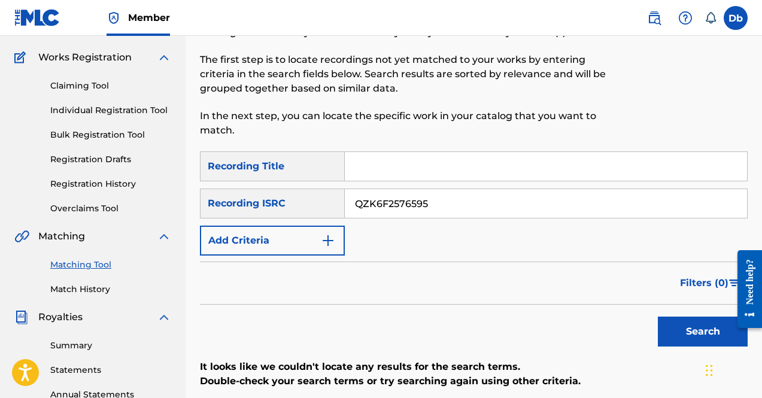
paste input "SGB502502433"
type input "SGB502502433"
click at [658, 317] on button "Search" at bounding box center [703, 332] width 90 height 30
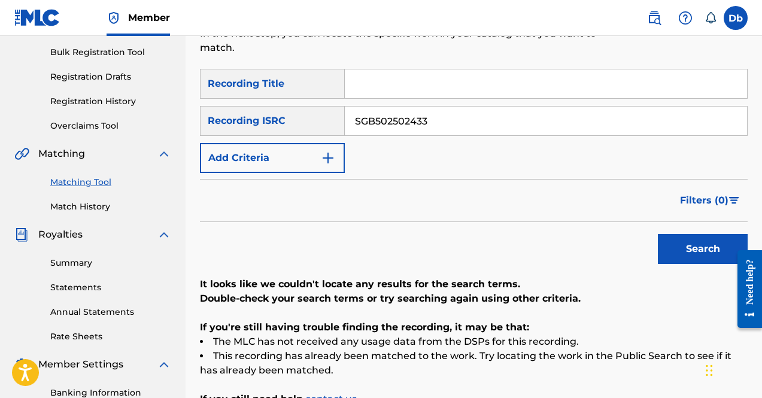
scroll to position [169, 0]
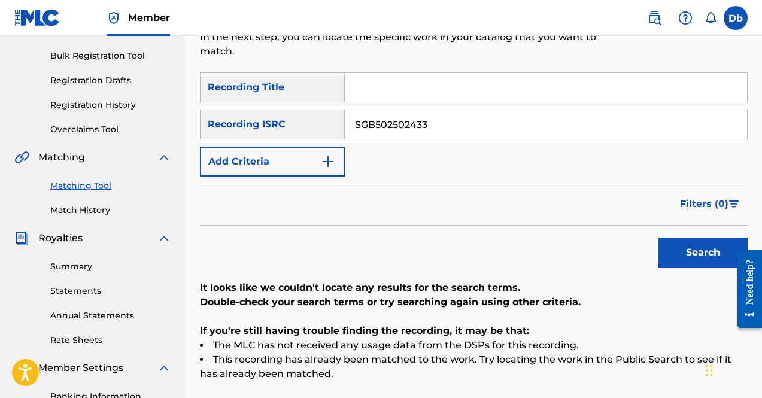
click at [396, 97] on input "Search Form" at bounding box center [546, 87] width 402 height 29
type input "yes you can"
click at [658, 238] on button "Search" at bounding box center [703, 253] width 90 height 30
click at [306, 158] on button "Add Criteria" at bounding box center [272, 162] width 145 height 30
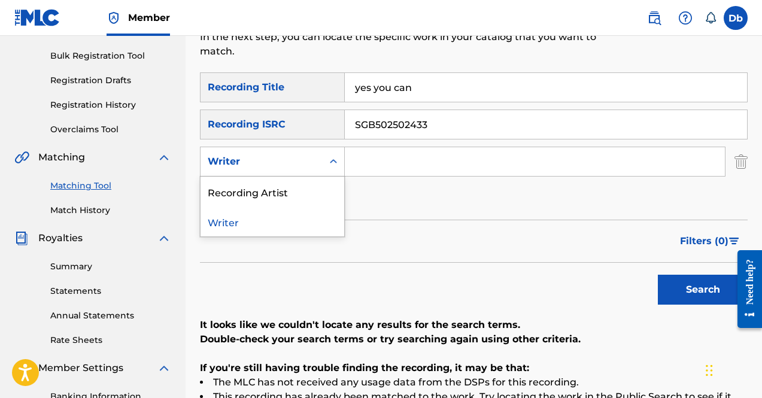
click at [310, 163] on div "Writer" at bounding box center [262, 161] width 108 height 14
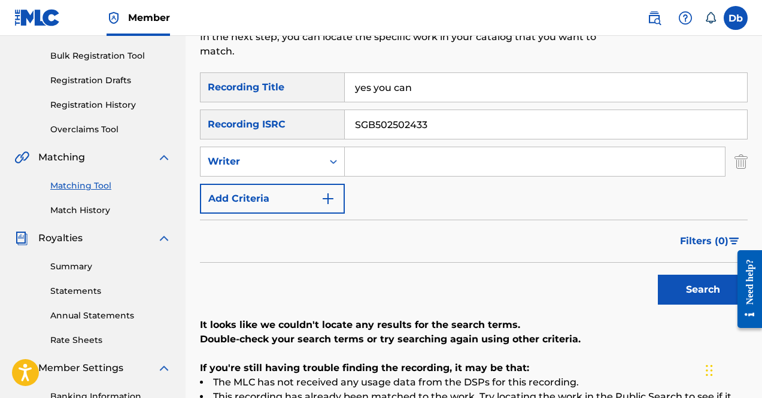
click at [314, 169] on div "Writer" at bounding box center [261, 161] width 122 height 23
click at [403, 161] on input "Search Form" at bounding box center [535, 161] width 380 height 29
type input "kayarchon"
click at [658, 275] on button "Search" at bounding box center [703, 290] width 90 height 30
drag, startPoint x: 470, startPoint y: 124, endPoint x: 235, endPoint y: 108, distance: 235.8
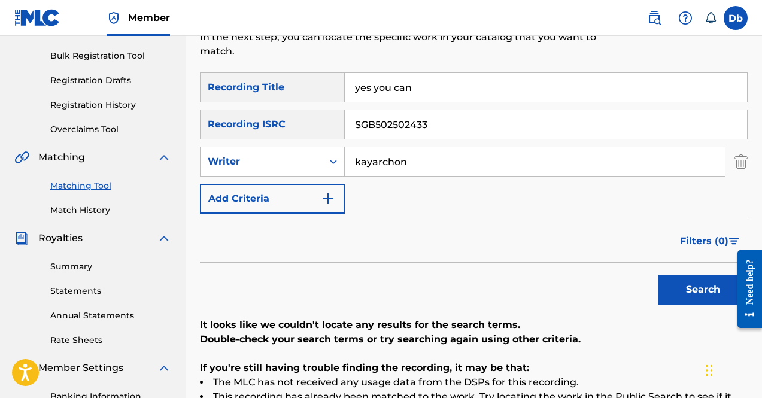
click at [235, 108] on div "SearchWithCriteriac7aa0245-90e6-4754-9076-379f5fee6600 Recording Title yes you …" at bounding box center [474, 142] width 548 height 141
click at [658, 275] on button "Search" at bounding box center [703, 290] width 90 height 30
click at [419, 159] on input "kayarchon" at bounding box center [535, 161] width 380 height 29
type input "kayarchonn"
click at [658, 275] on button "Search" at bounding box center [703, 290] width 90 height 30
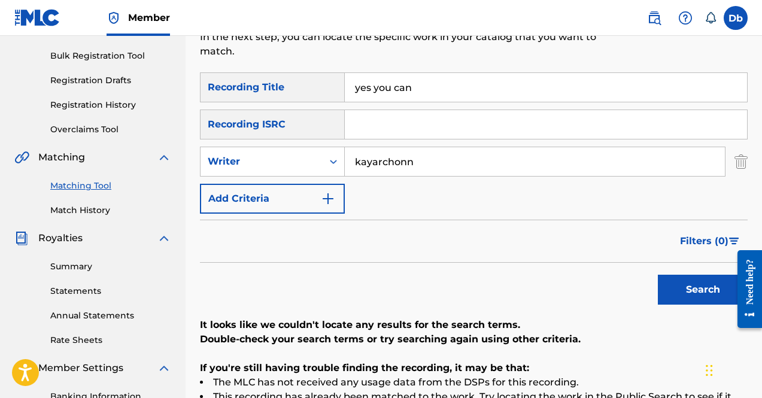
drag, startPoint x: 447, startPoint y: 99, endPoint x: 181, endPoint y: 10, distance: 280.6
click at [181, 10] on div "Member Db Db Derrick blades kayarchon@gmail.com Notification Preferences Profil…" at bounding box center [381, 202] width 762 height 742
click at [658, 275] on button "Search" at bounding box center [703, 290] width 90 height 30
click at [405, 154] on input "kayarchonn" at bounding box center [535, 161] width 380 height 29
click at [658, 275] on button "Search" at bounding box center [703, 290] width 90 height 30
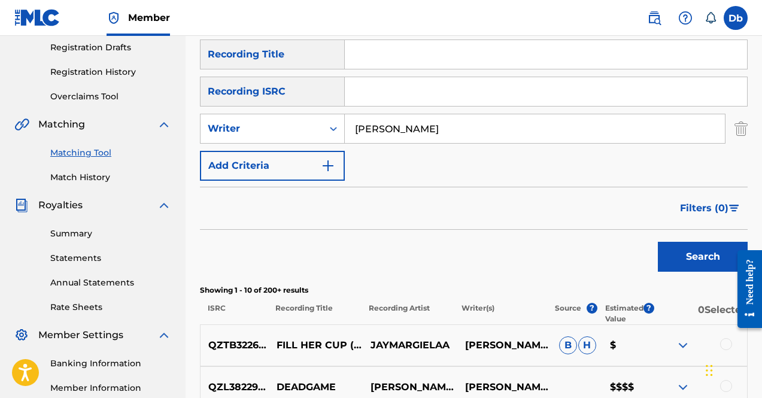
scroll to position [200, 0]
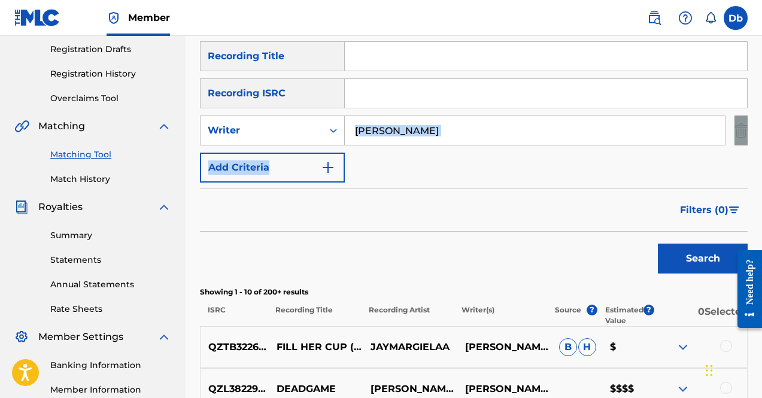
drag, startPoint x: 432, startPoint y: 154, endPoint x: 388, endPoint y: 142, distance: 45.5
click at [388, 142] on div "SearchWithCriteriac7aa0245-90e6-4754-9076-379f5fee6600 Recording Title SearchWi…" at bounding box center [474, 111] width 548 height 141
drag, startPoint x: 360, startPoint y: 122, endPoint x: 331, endPoint y: 114, distance: 30.3
click at [331, 114] on div "SearchWithCriteriac7aa0245-90e6-4754-9076-379f5fee6600 Recording Title SearchWi…" at bounding box center [474, 111] width 548 height 141
click at [658, 244] on button "Search" at bounding box center [703, 259] width 90 height 30
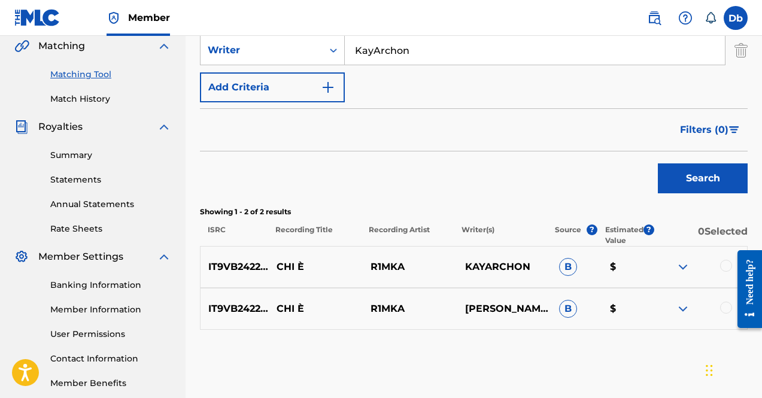
scroll to position [281, 0]
click at [373, 51] on input "KayArchon" at bounding box center [535, 49] width 380 height 29
type input "Kay Archon"
click at [658, 163] on button "Search" at bounding box center [703, 178] width 90 height 30
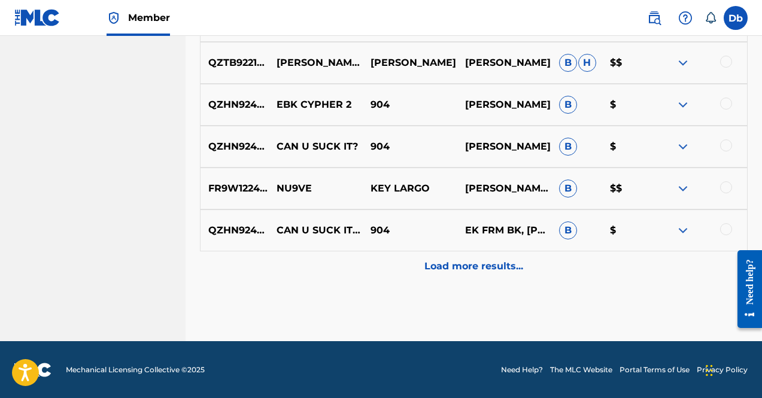
click at [494, 274] on div "Load more results..." at bounding box center [474, 266] width 548 height 30
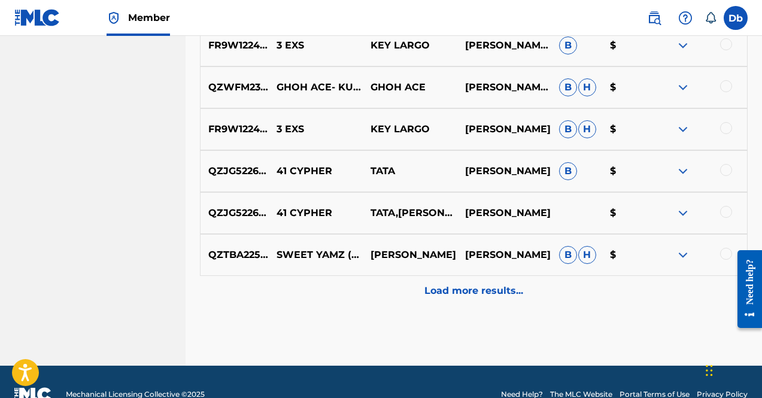
click at [504, 291] on p "Load more results..." at bounding box center [473, 291] width 99 height 14
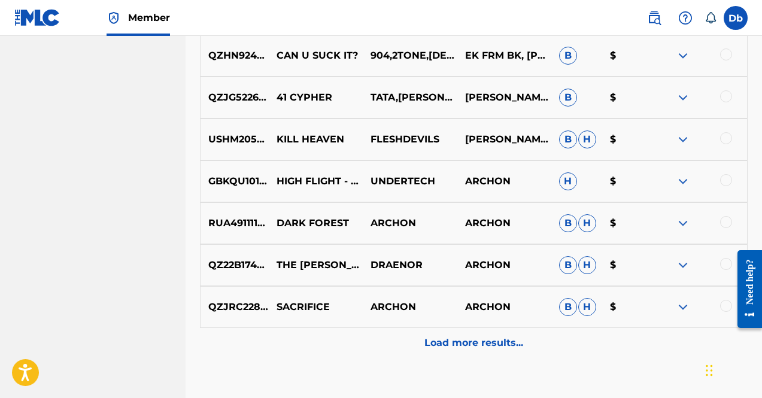
scroll to position [1533, 0]
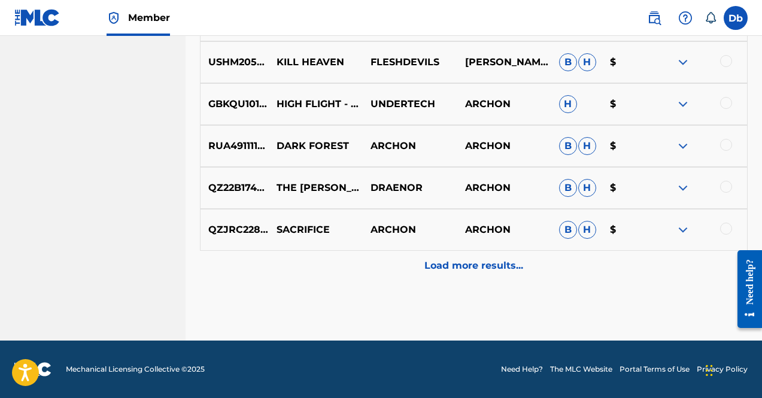
click at [450, 250] on div "QZJRC2280309 SACRIFICE ARCHON ARCHON B H $" at bounding box center [474, 230] width 548 height 42
click at [431, 263] on p "Load more results..." at bounding box center [473, 266] width 99 height 14
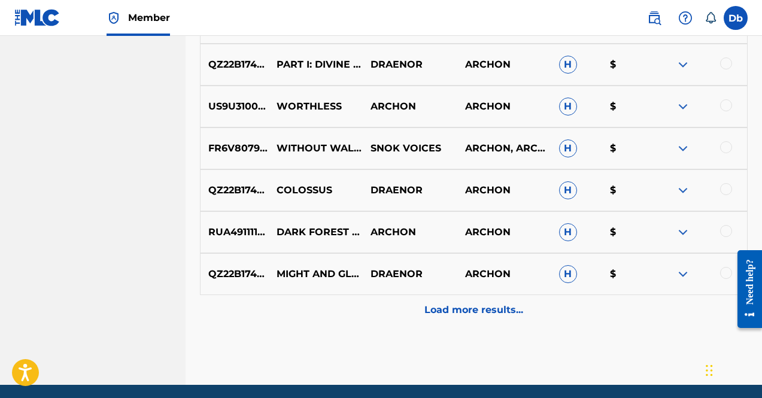
scroll to position [1951, 0]
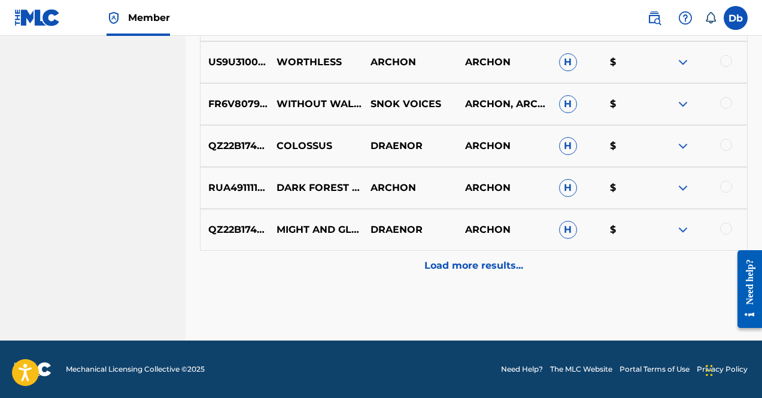
click at [398, 249] on div "QZ22B1744624 MIGHT AND GLORY DRAENOR ARCHON H $" at bounding box center [474, 230] width 548 height 42
click at [382, 258] on div "Load more results..." at bounding box center [474, 266] width 548 height 30
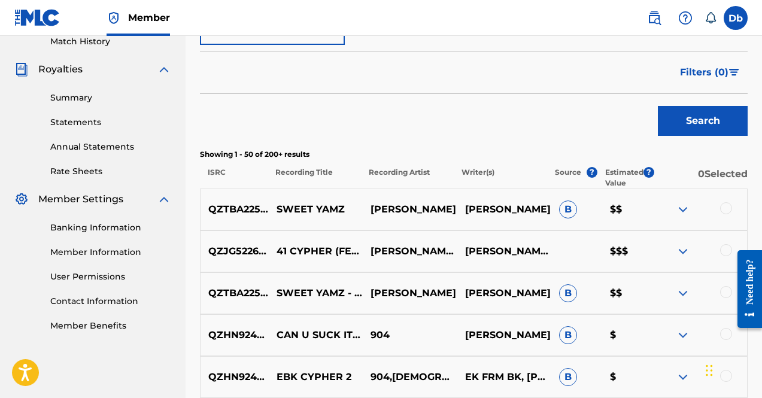
scroll to position [338, 0]
click at [620, 185] on p "Estimated Value" at bounding box center [624, 179] width 38 height 22
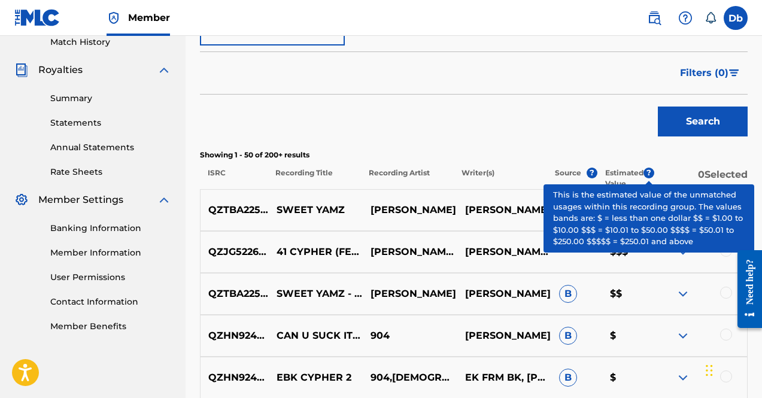
click at [647, 178] on span "?" at bounding box center [648, 173] width 11 height 11
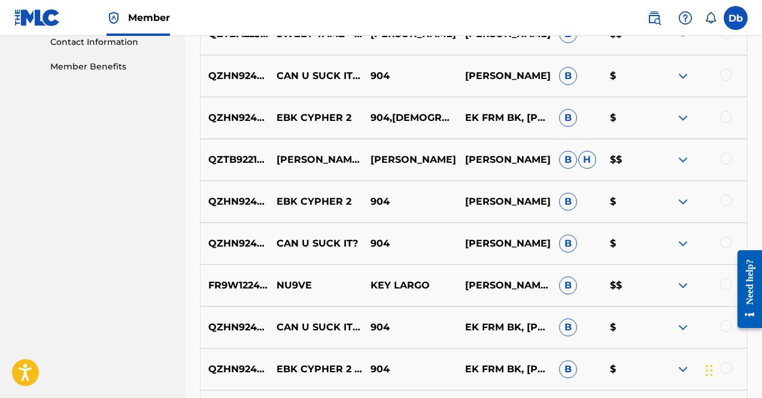
scroll to position [598, 0]
click at [681, 165] on img at bounding box center [683, 159] width 14 height 14
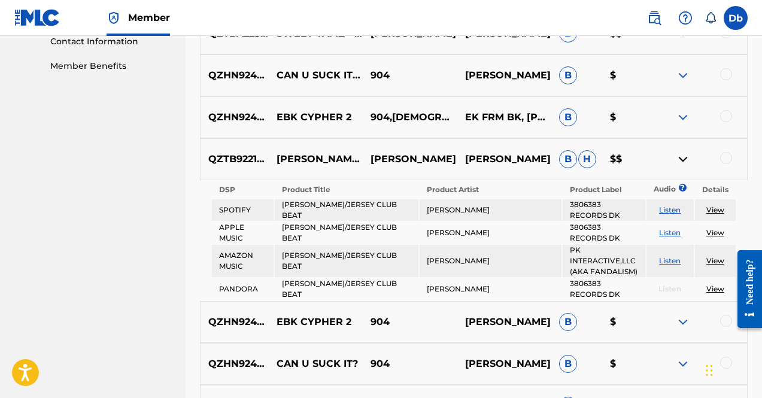
click at [720, 211] on link "View" at bounding box center [715, 209] width 18 height 9
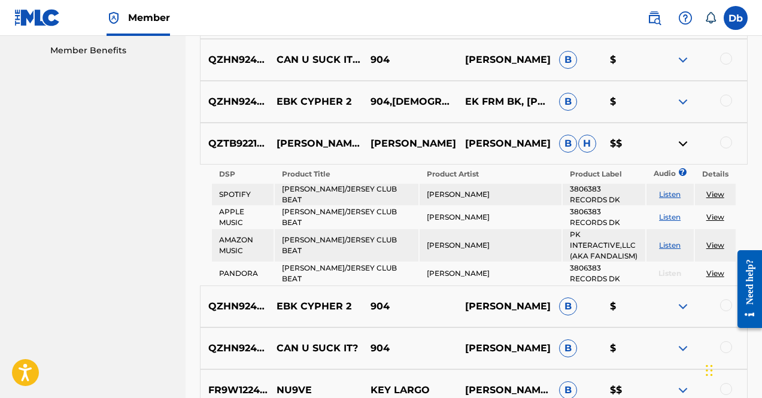
scroll to position [612, 0]
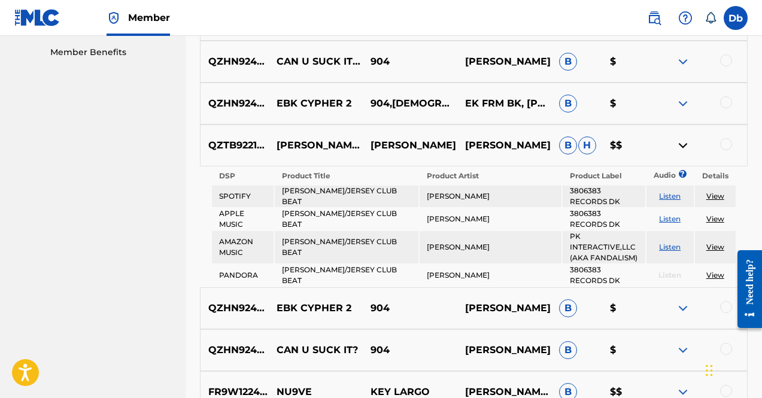
click at [684, 139] on img at bounding box center [683, 145] width 14 height 14
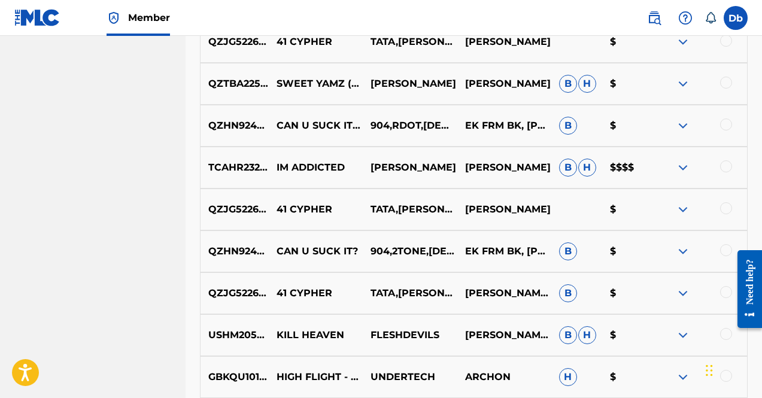
scroll to position [1258, 0]
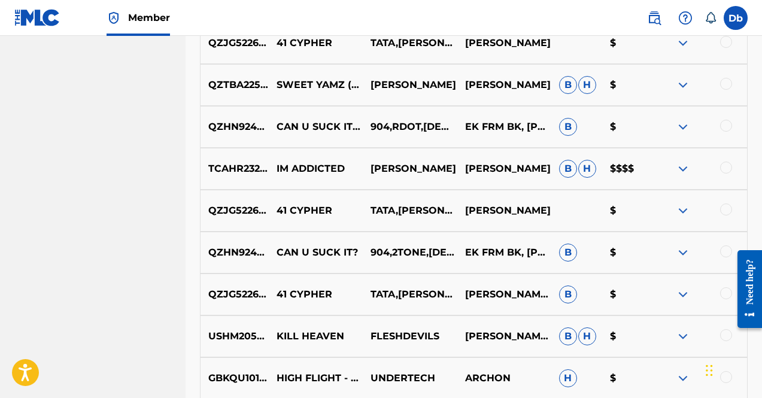
click at [673, 188] on div "TCAHR2324544 IM ADDICTED KAY ARCHON KAY ARCHON B H $$$$" at bounding box center [474, 169] width 548 height 42
click at [675, 174] on div at bounding box center [700, 169] width 94 height 14
click at [677, 173] on img at bounding box center [683, 169] width 14 height 14
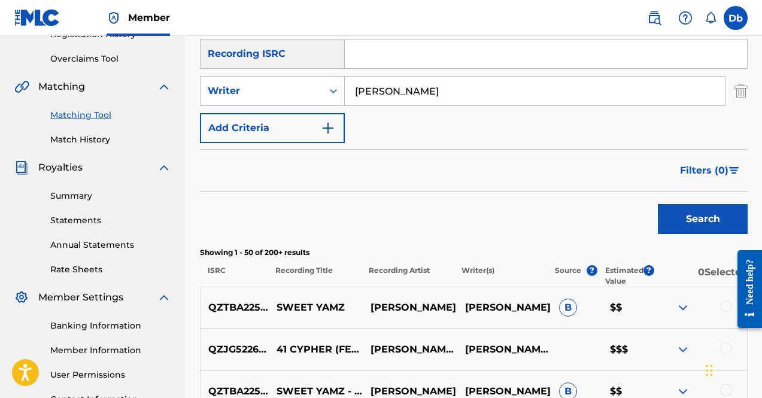
scroll to position [136, 0]
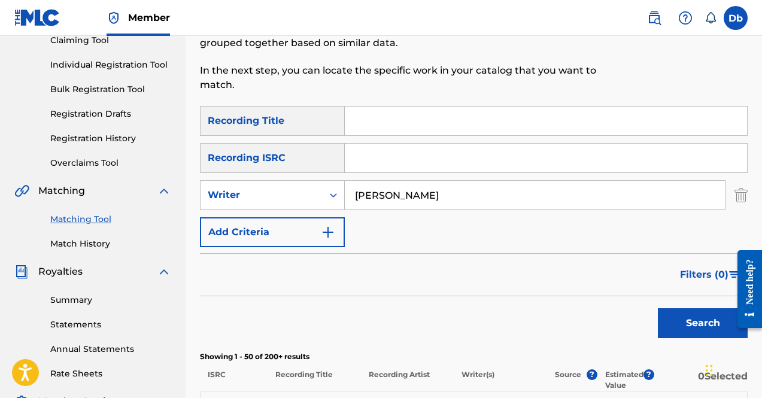
click at [397, 163] on input "Search Form" at bounding box center [546, 158] width 402 height 29
paste input "QZHNA2283338"
type input "QZHNA2283338"
click at [658, 308] on button "Search" at bounding box center [703, 323] width 90 height 30
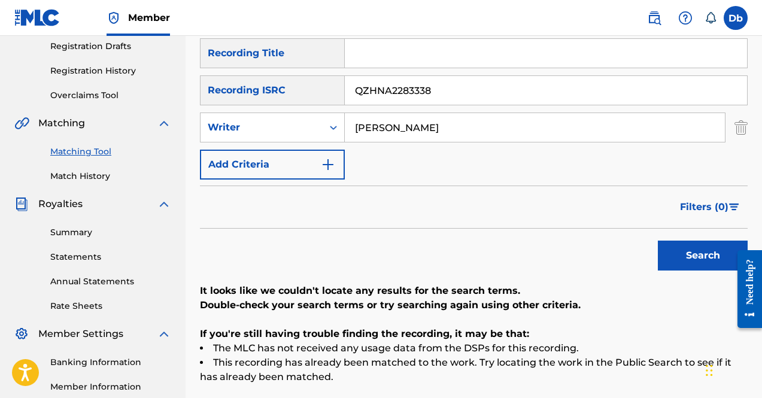
scroll to position [204, 0]
drag, startPoint x: 432, startPoint y: 132, endPoint x: 280, endPoint y: 69, distance: 164.2
click at [280, 69] on div "SearchWithCriteriac7aa0245-90e6-4754-9076-379f5fee6600 Recording Title SearchWi…" at bounding box center [474, 108] width 548 height 141
click at [658, 240] on button "Search" at bounding box center [703, 255] width 90 height 30
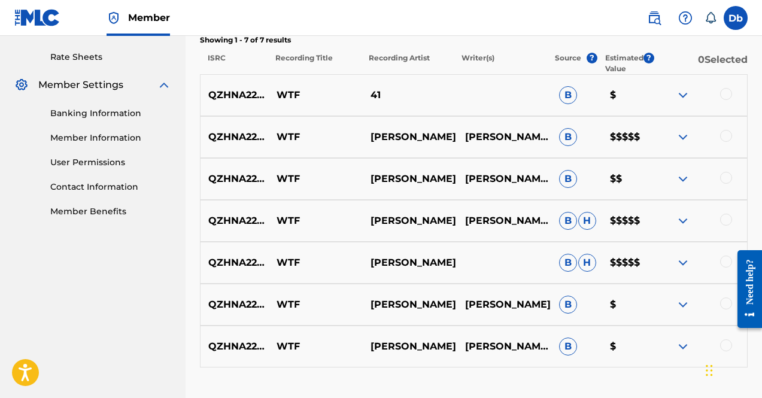
scroll to position [453, 0]
click at [597, 249] on div "QZHNA2283338 WTF KYLE RICHH B H $$$$$" at bounding box center [474, 262] width 548 height 42
click at [523, 129] on p "DERRICK BLADES GARY, KYLE RICHH" at bounding box center [504, 136] width 94 height 14
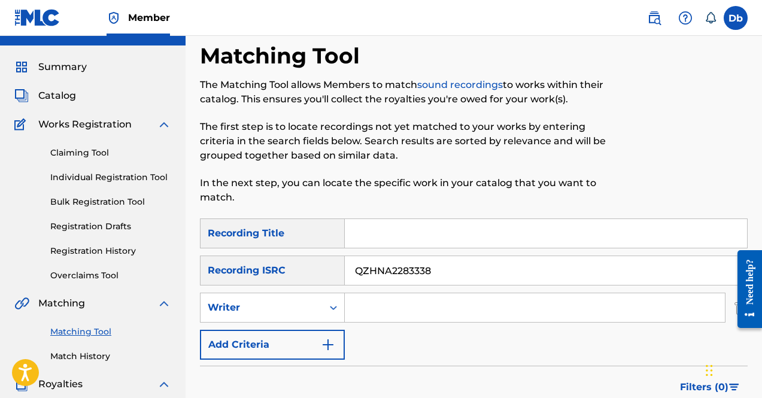
scroll to position [12, 0]
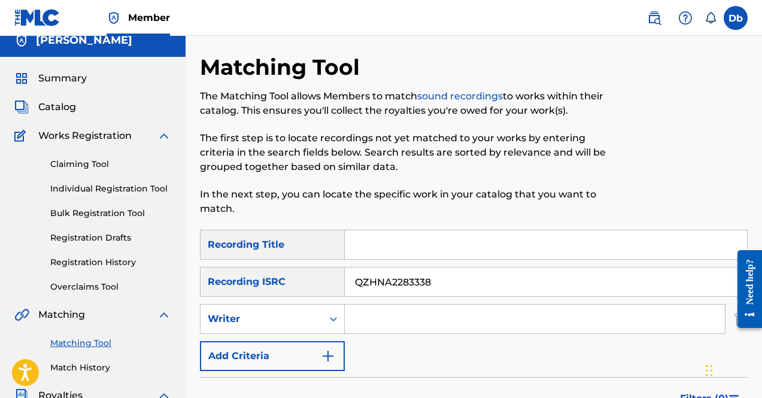
click at [66, 107] on span "Catalog" at bounding box center [57, 107] width 38 height 14
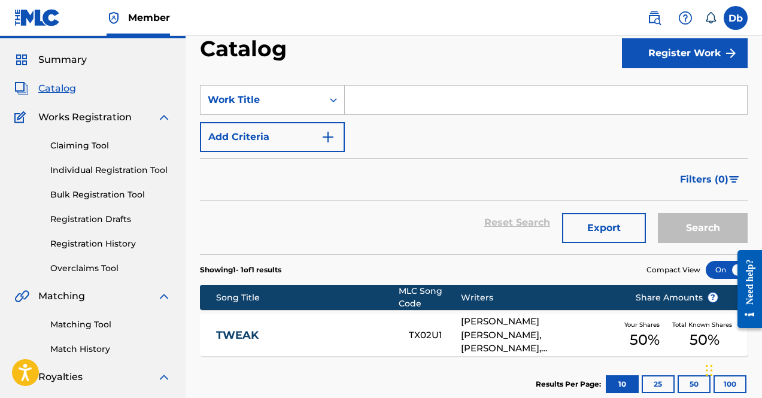
scroll to position [30, 0]
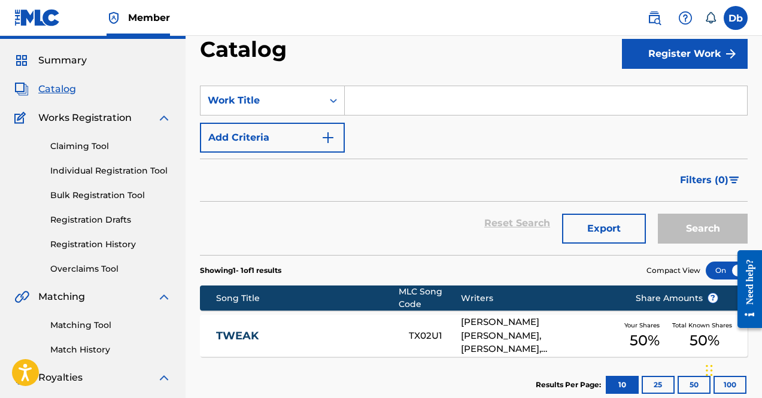
click at [65, 51] on div "Summary Catalog Works Registration Claiming Tool Individual Registration Tool B…" at bounding box center [93, 347] width 186 height 616
click at [63, 56] on span "Summary" at bounding box center [62, 60] width 48 height 14
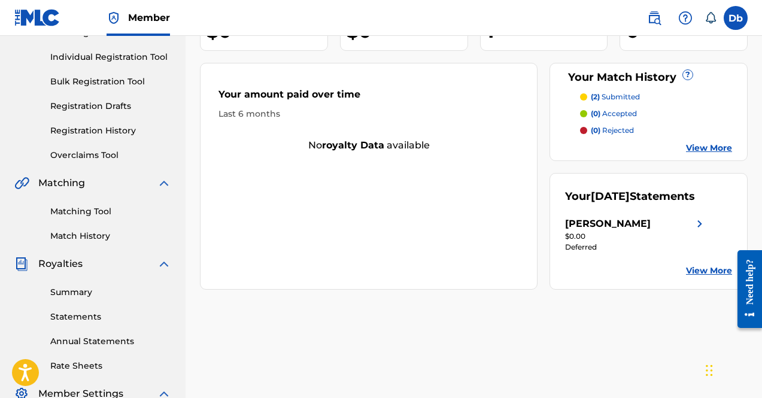
scroll to position [156, 0]
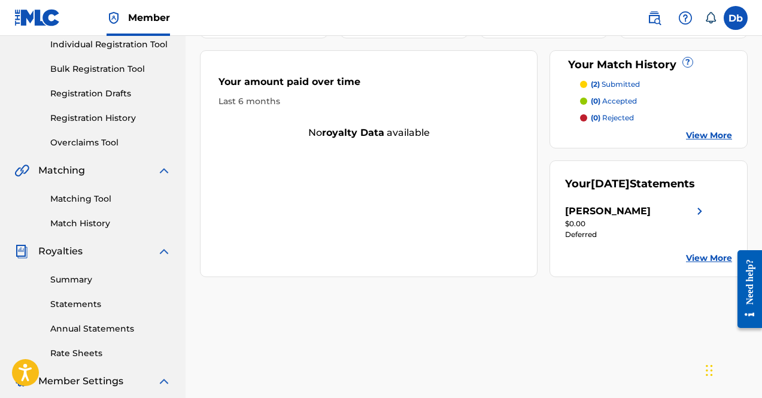
click at [611, 86] on p "(2) submitted" at bounding box center [615, 84] width 49 height 11
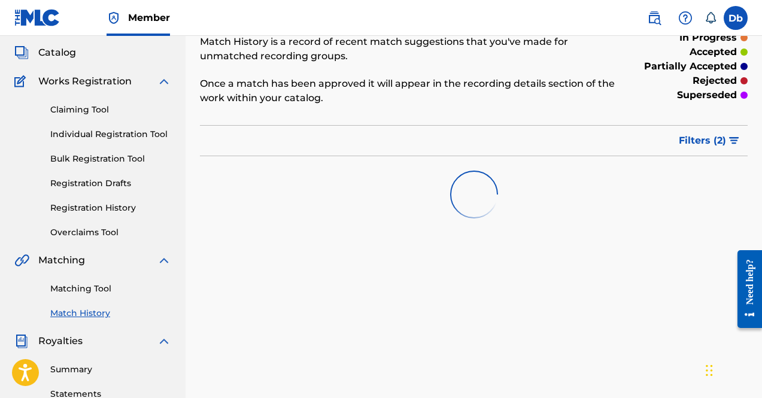
scroll to position [55, 0]
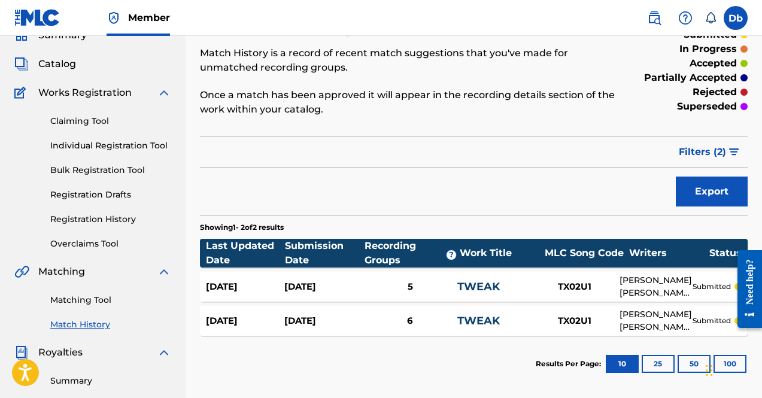
click at [139, 169] on link "Bulk Registration Tool" at bounding box center [110, 170] width 121 height 13
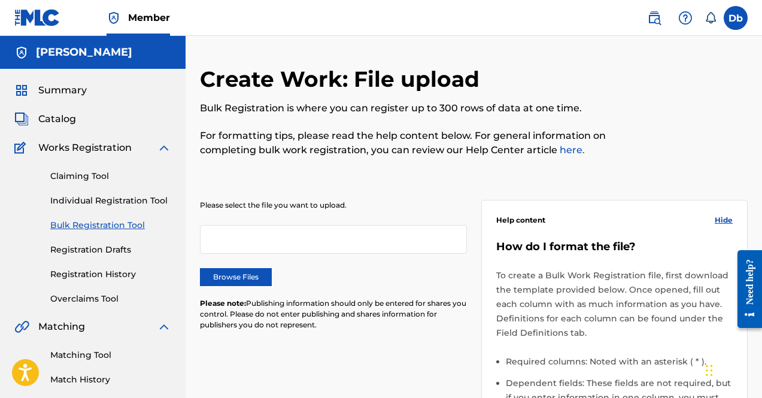
click at [98, 197] on link "Individual Registration Tool" at bounding box center [110, 200] width 121 height 13
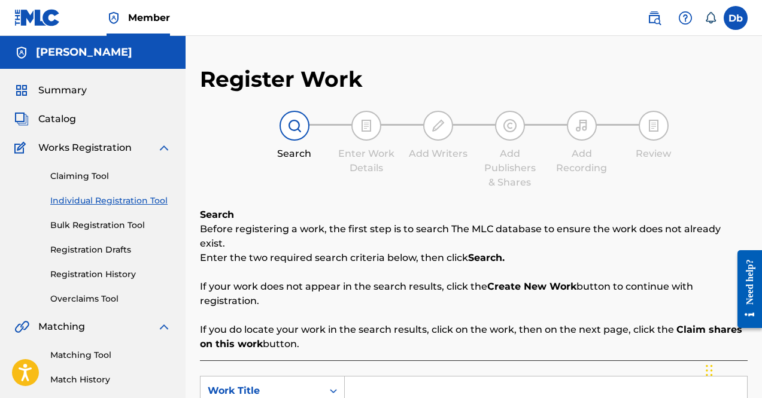
click at [92, 177] on link "Claiming Tool" at bounding box center [110, 176] width 121 height 13
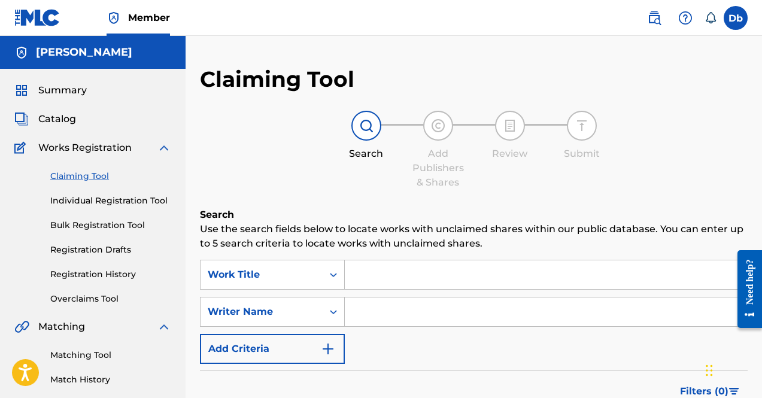
click at [82, 293] on link "Overclaims Tool" at bounding box center [110, 299] width 121 height 13
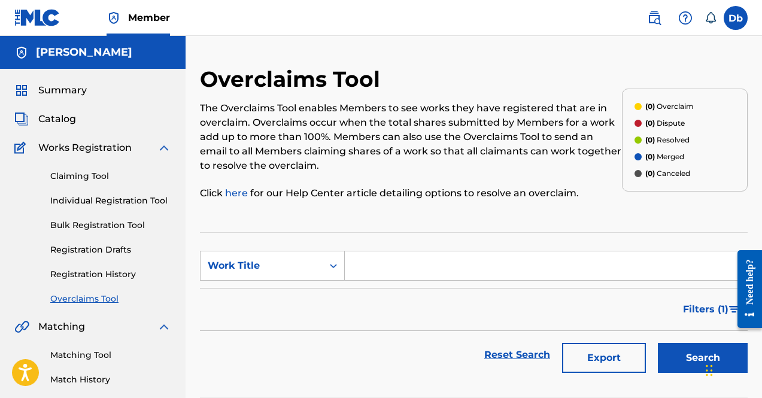
click at [109, 275] on link "Registration History" at bounding box center [110, 274] width 121 height 13
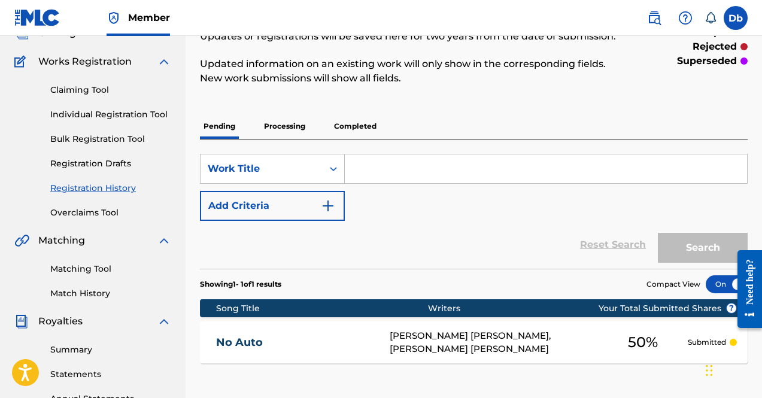
scroll to position [86, 0]
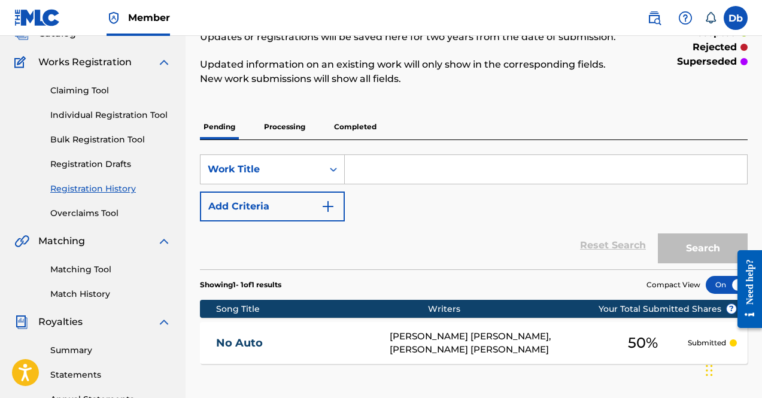
click at [270, 137] on p "Processing" at bounding box center [284, 126] width 48 height 25
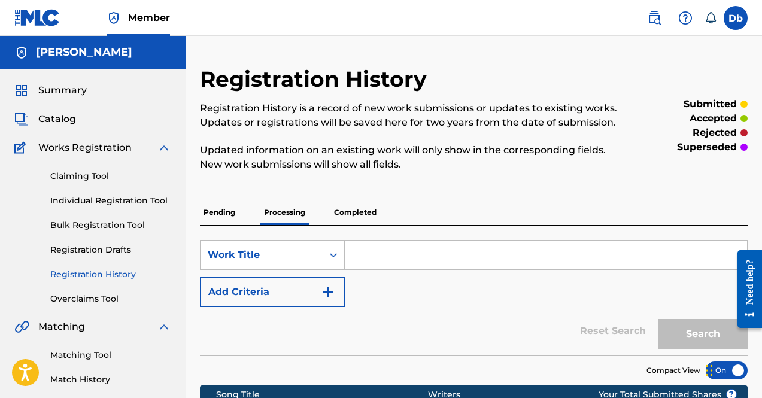
click at [360, 209] on p "Completed" at bounding box center [355, 212] width 50 height 25
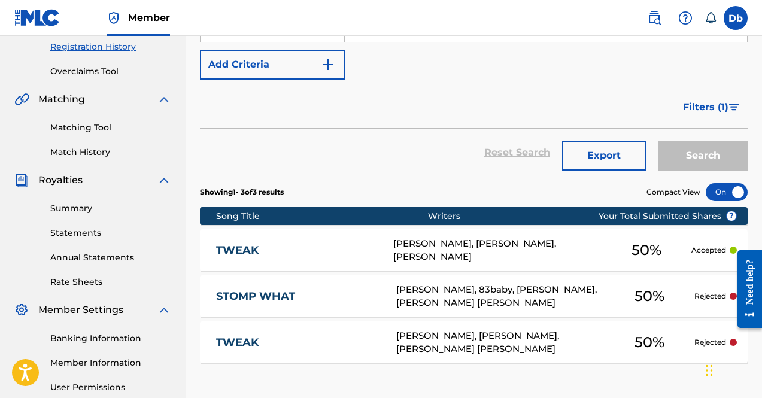
scroll to position [227, 0]
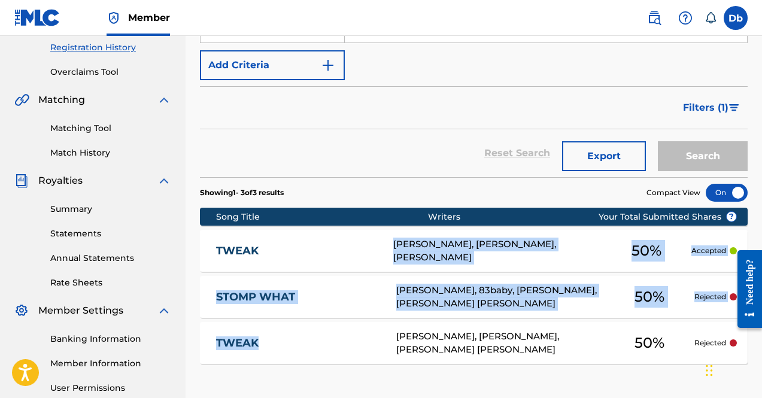
drag, startPoint x: 364, startPoint y: 258, endPoint x: 299, endPoint y: 347, distance: 110.1
click at [299, 347] on section "Song Title Writers ? Your Total Submitted Shares TWEAK HENRY FASHEUN, ZAIRE RIV…" at bounding box center [474, 283] width 548 height 162
click at [299, 347] on link "TWEAK" at bounding box center [298, 343] width 164 height 14
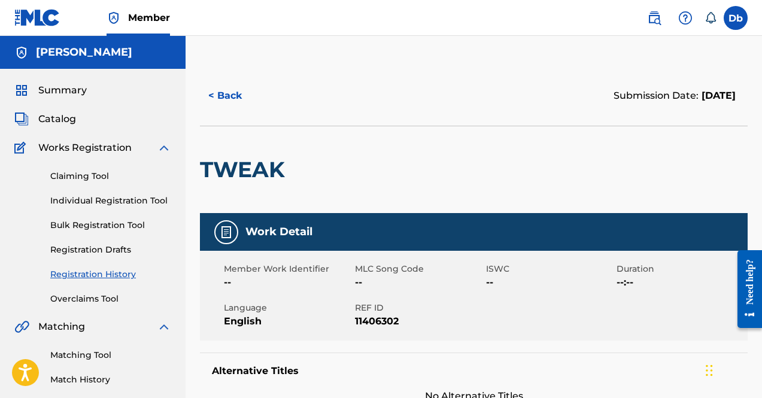
click at [217, 92] on button "< Back" at bounding box center [236, 96] width 72 height 30
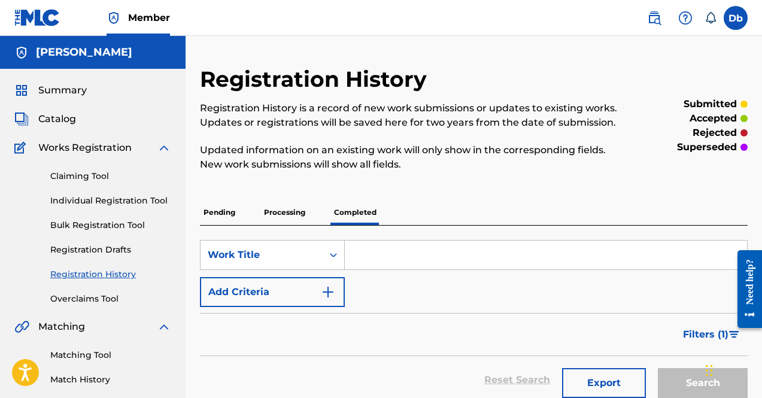
click at [89, 173] on link "Claiming Tool" at bounding box center [110, 176] width 121 height 13
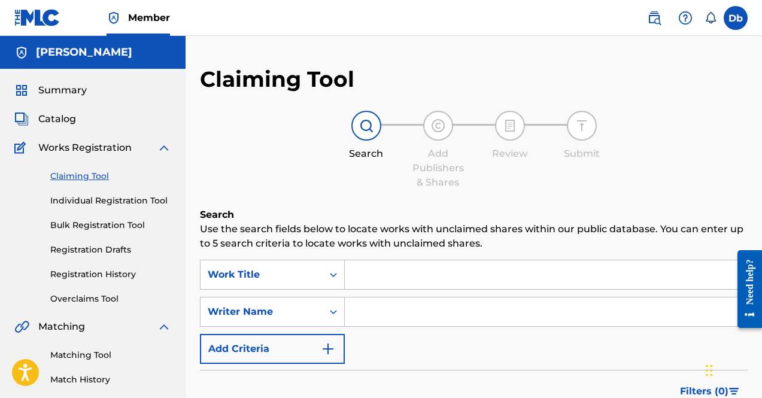
click at [92, 198] on link "Individual Registration Tool" at bounding box center [110, 200] width 121 height 13
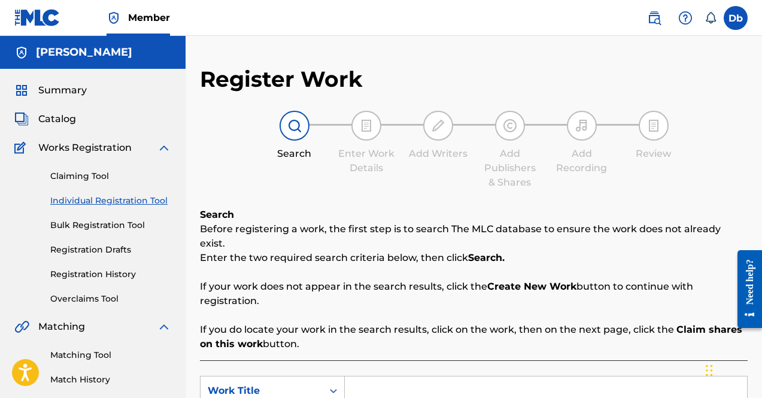
scroll to position [113, 0]
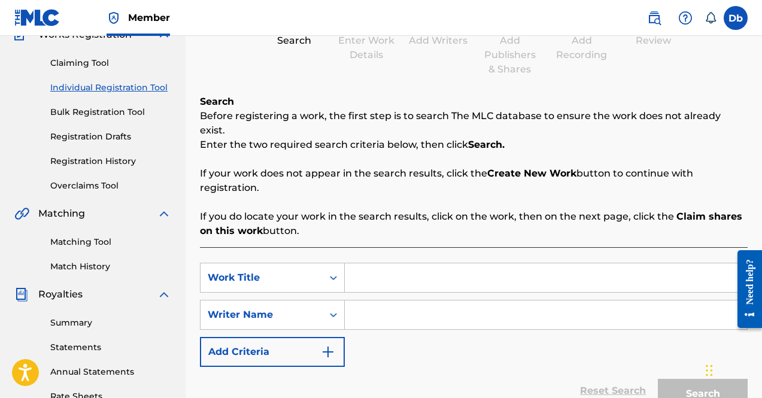
click at [406, 267] on input "Search Form" at bounding box center [546, 277] width 402 height 29
type input "j"
type input "wtf"
click at [416, 302] on input "Search Form" at bounding box center [546, 314] width 402 height 29
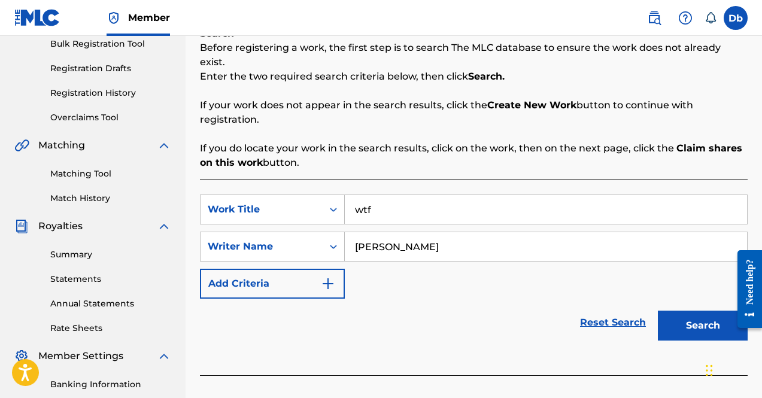
scroll to position [182, 0]
click at [360, 235] on input "derrick Blades-Gary" at bounding box center [546, 246] width 402 height 29
type input "Derrick Blades-Gary"
click at [658, 310] on button "Search" at bounding box center [703, 325] width 90 height 30
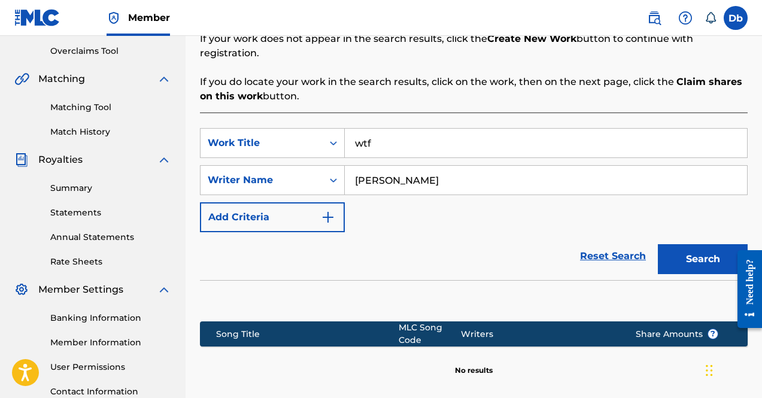
scroll to position [247, 0]
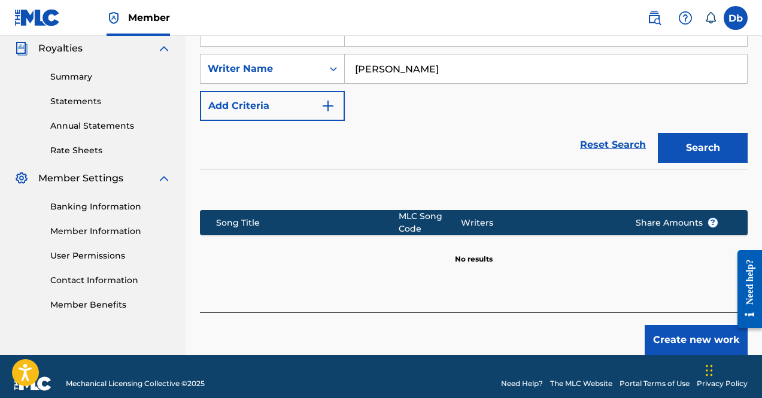
click at [659, 325] on button "Create new work" at bounding box center [695, 340] width 103 height 30
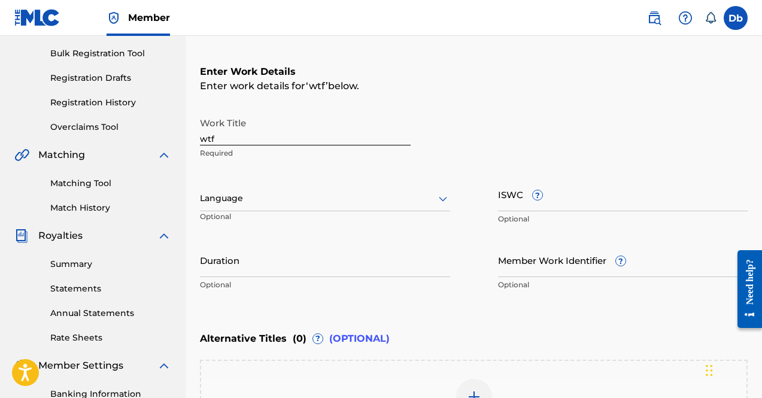
scroll to position [178, 0]
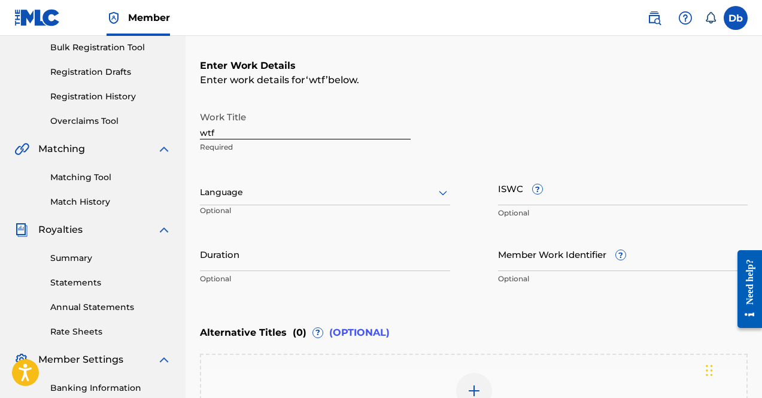
click at [384, 200] on div "Language" at bounding box center [325, 192] width 250 height 25
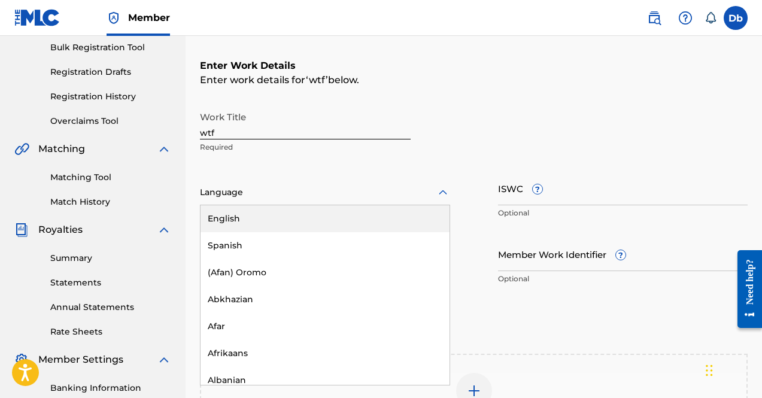
click at [368, 179] on div "153 results available. Use Up and Down to choose options, press Enter to select…" at bounding box center [325, 198] width 250 height 54
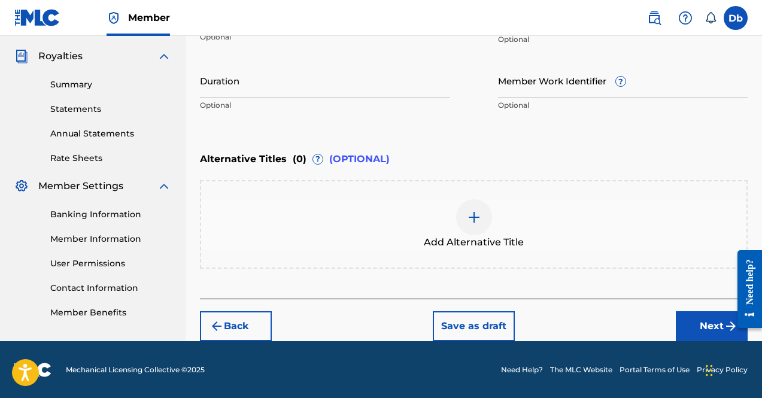
click at [695, 318] on button "Next" at bounding box center [712, 326] width 72 height 30
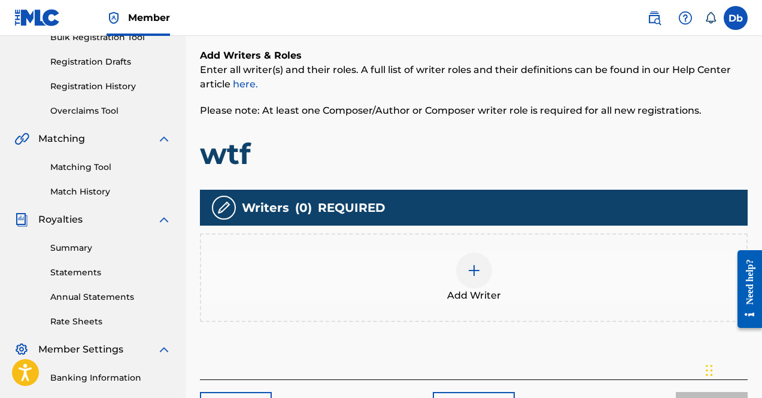
scroll to position [190, 0]
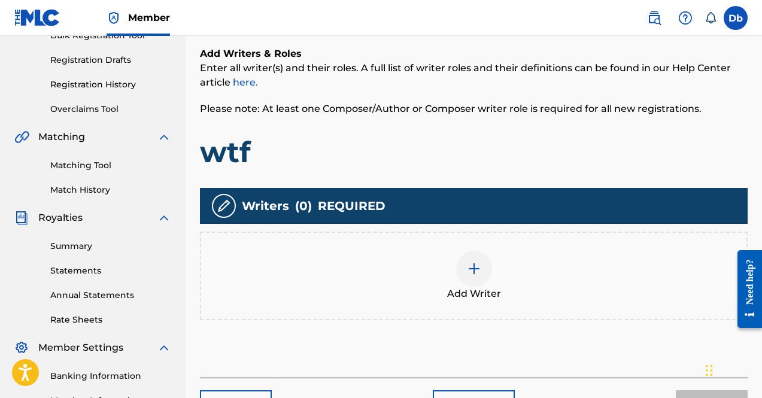
click at [483, 274] on div at bounding box center [474, 269] width 36 height 36
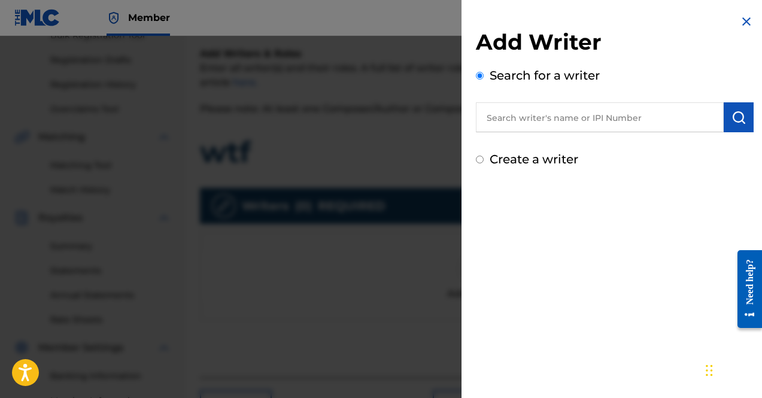
click at [483, 274] on div "Add Writer Search for a writer Create a writer" at bounding box center [614, 199] width 306 height 398
click at [554, 126] on input "text" at bounding box center [600, 117] width 248 height 30
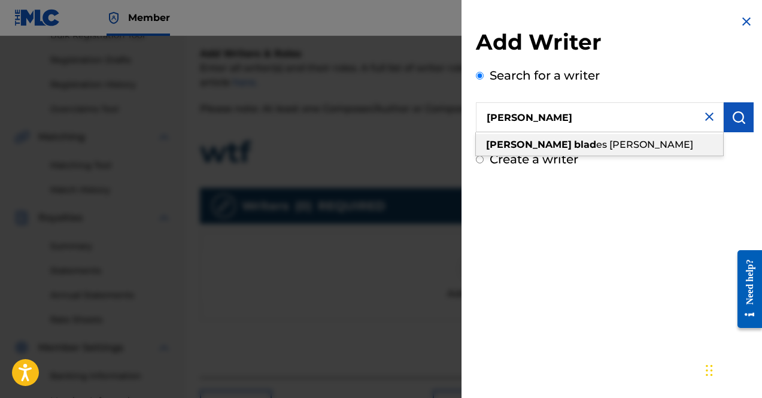
click at [574, 148] on strong "blad" at bounding box center [585, 144] width 22 height 11
type input "derrick blades gary"
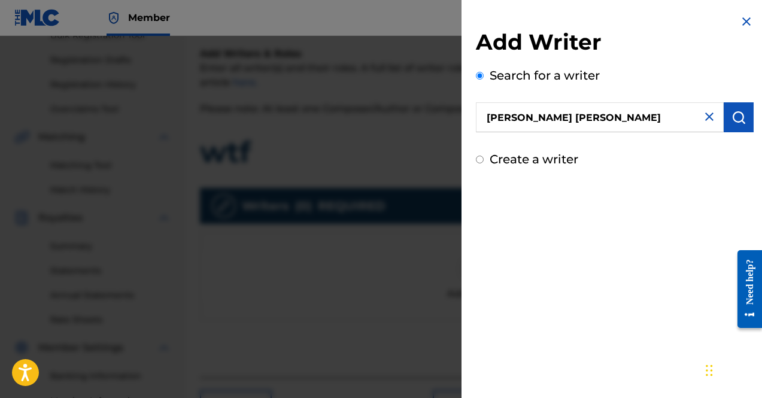
click at [743, 119] on button "submit" at bounding box center [738, 117] width 30 height 30
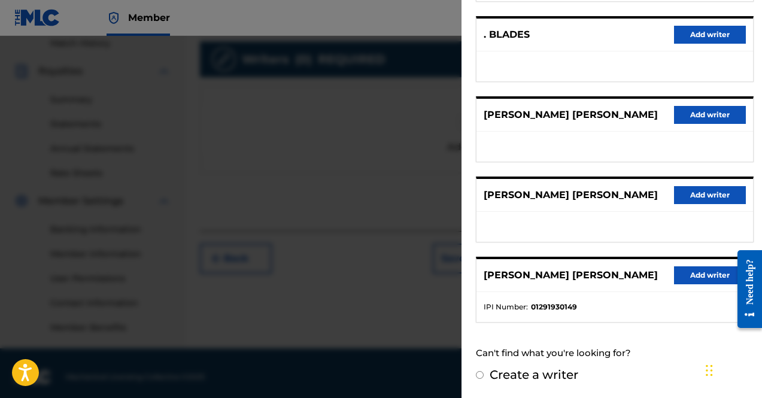
scroll to position [337, 0]
click at [695, 275] on button "Add writer" at bounding box center [710, 275] width 72 height 18
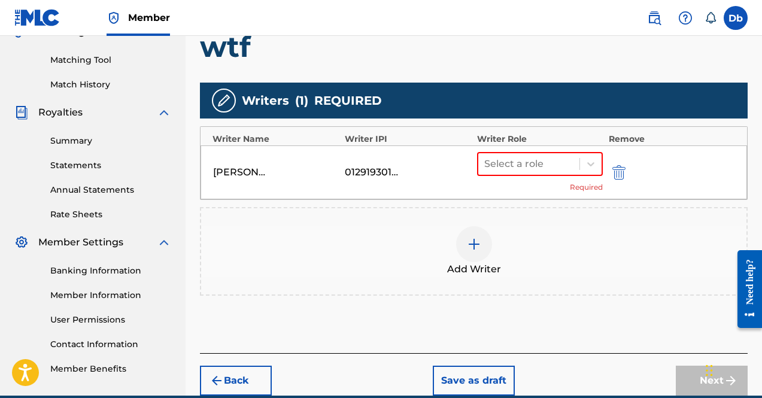
scroll to position [294, 0]
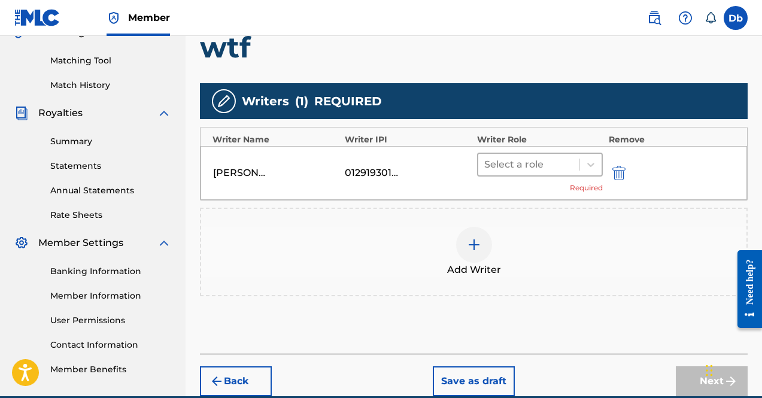
click at [506, 168] on div at bounding box center [528, 164] width 89 height 17
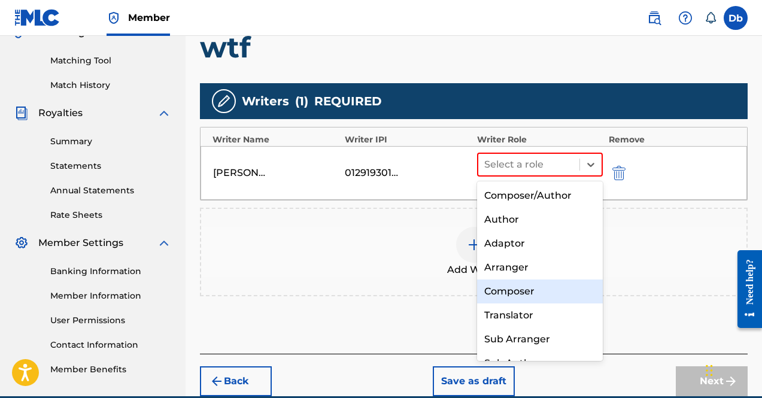
click at [512, 287] on div "Composer" at bounding box center [540, 291] width 126 height 24
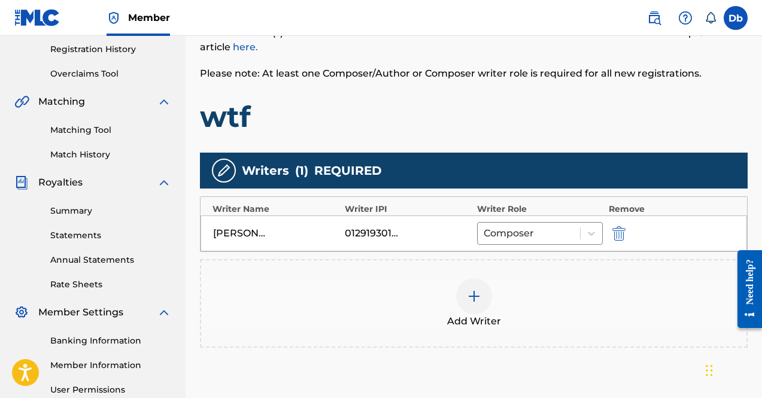
scroll to position [224, 0]
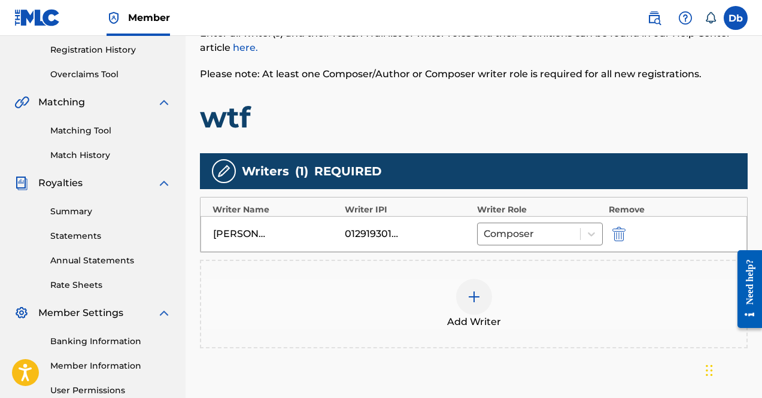
click at [475, 294] on img at bounding box center [474, 297] width 14 height 14
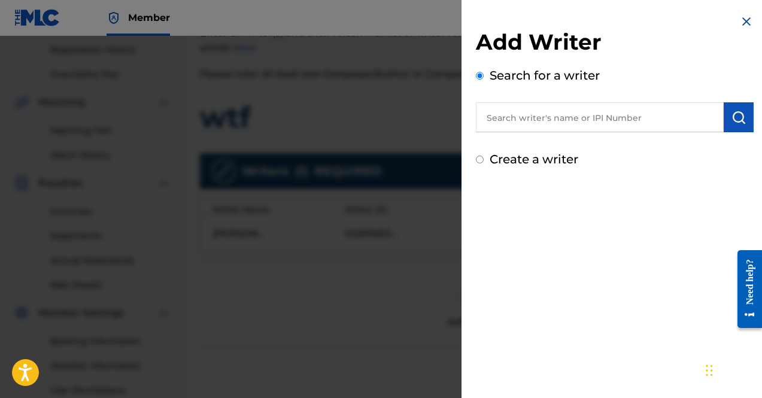
click at [564, 107] on input "text" at bounding box center [600, 117] width 248 height 30
type input "o"
paste input "01138257261"
type input "01138257261"
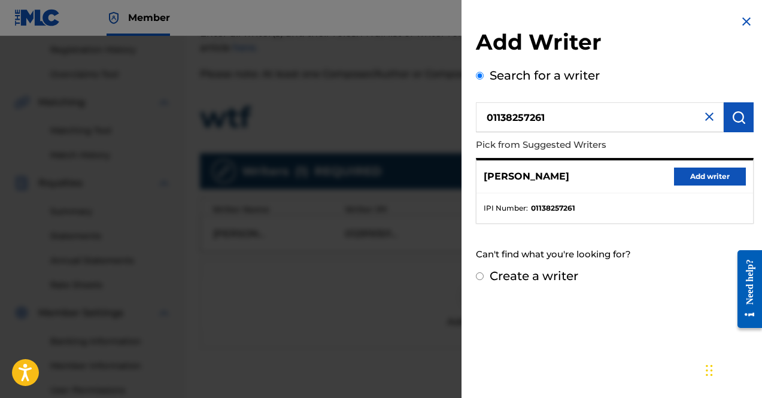
click at [681, 180] on button "Add writer" at bounding box center [710, 177] width 72 height 18
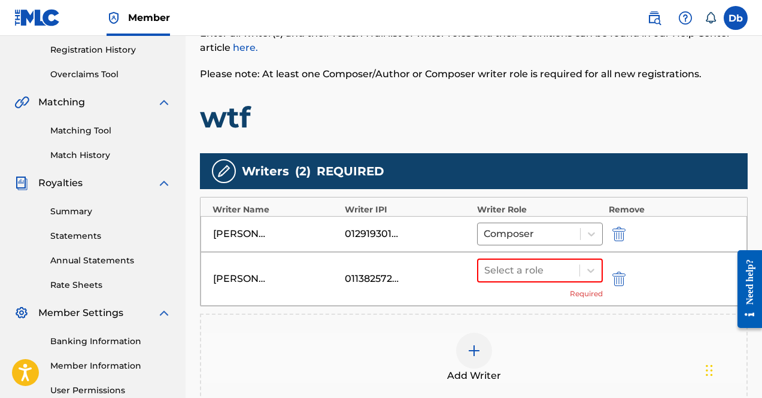
click at [558, 282] on div "Select a role Required" at bounding box center [540, 279] width 126 height 41
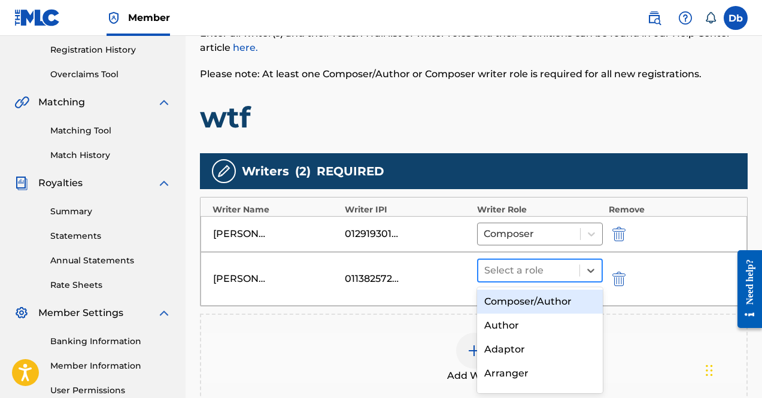
click at [540, 274] on div at bounding box center [528, 270] width 89 height 17
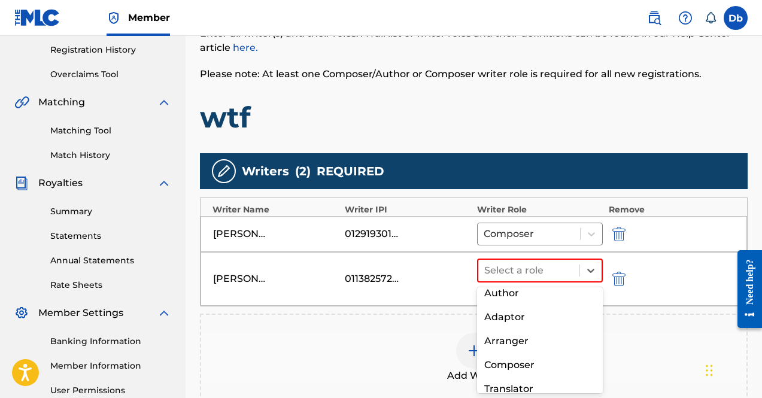
scroll to position [33, 0]
click at [515, 299] on div "Author" at bounding box center [540, 293] width 126 height 24
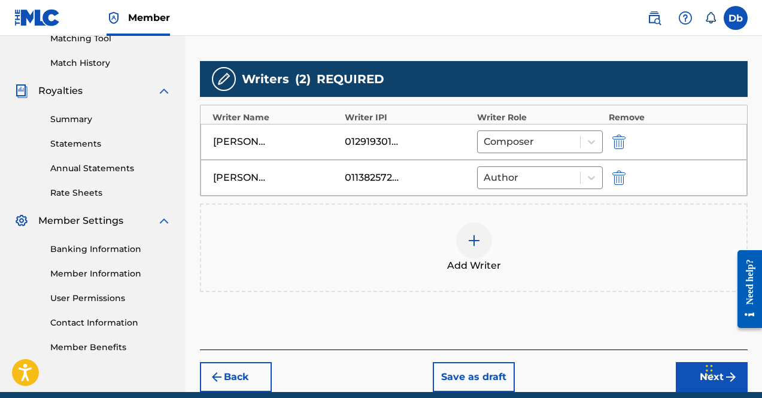
scroll to position [320, 0]
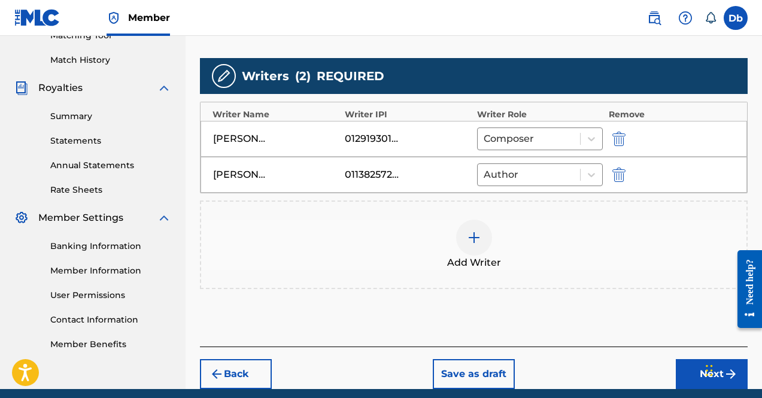
drag, startPoint x: 692, startPoint y: 373, endPoint x: 600, endPoint y: 311, distance: 111.2
click at [600, 311] on div "Register Work Search Enter Work Details Add Writers Add Publishers & Shares Add…" at bounding box center [474, 67] width 548 height 643
click at [688, 376] on button "Next" at bounding box center [712, 374] width 72 height 30
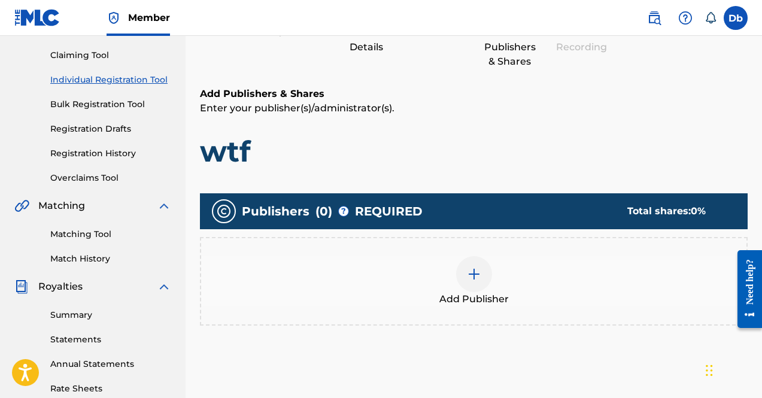
scroll to position [122, 0]
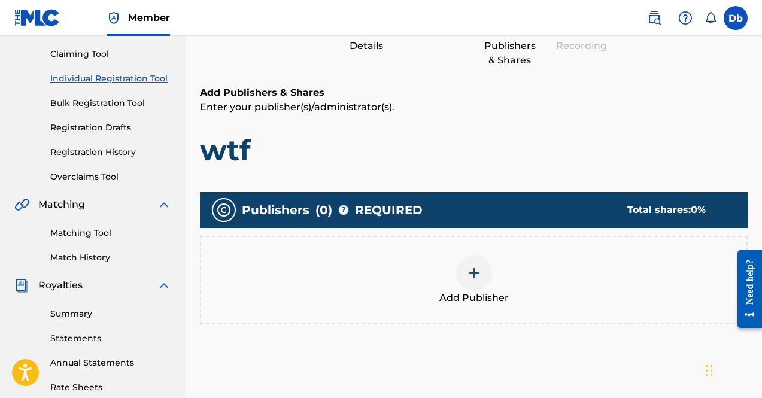
click at [480, 266] on img at bounding box center [474, 273] width 14 height 14
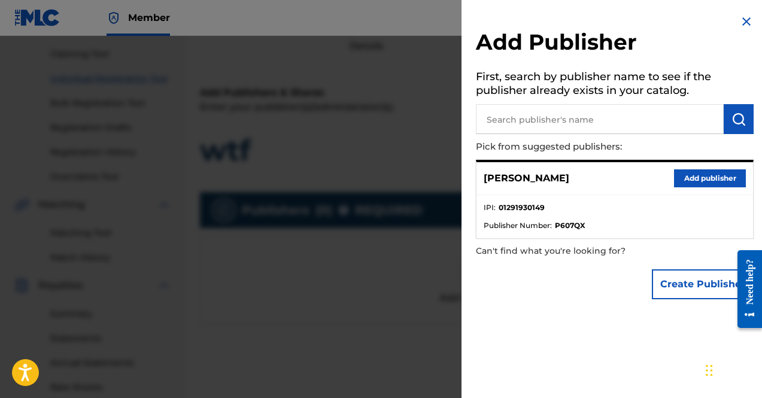
click at [674, 178] on button "Add publisher" at bounding box center [710, 178] width 72 height 18
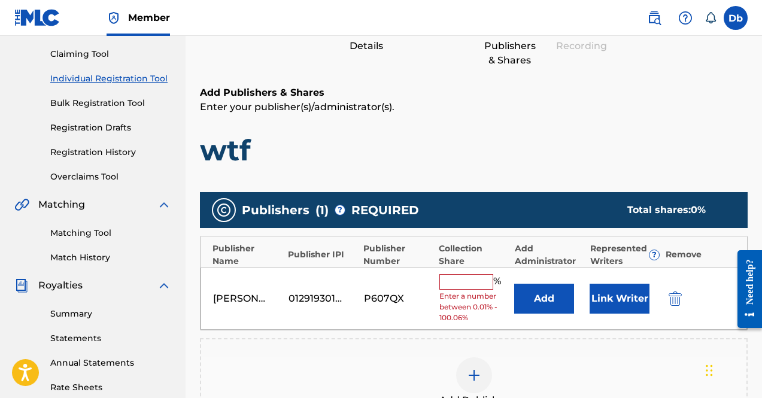
click at [471, 278] on input "text" at bounding box center [466, 282] width 54 height 16
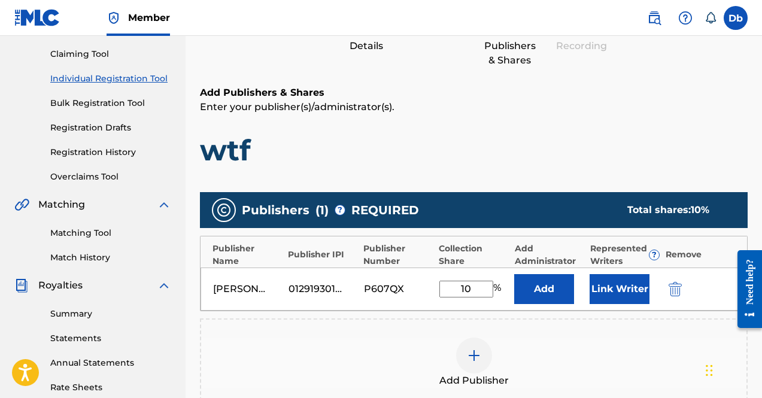
type input "1"
type input "50"
click at [610, 288] on button "Link Writer" at bounding box center [619, 289] width 60 height 30
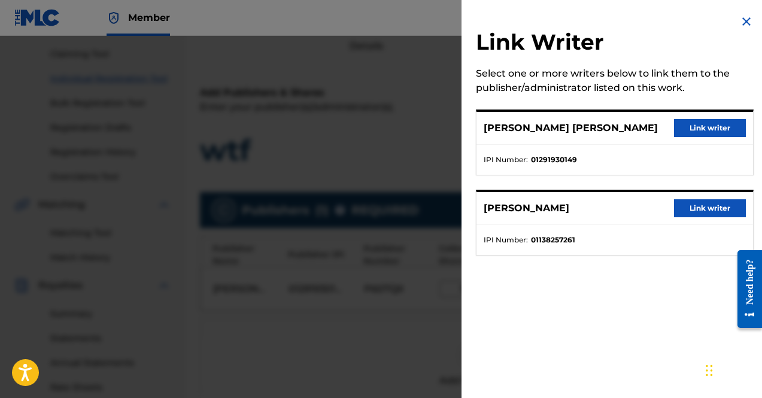
click at [700, 142] on div "DERRICK BLADES GARY Link writer" at bounding box center [614, 128] width 276 height 33
click at [695, 135] on button "Link writer" at bounding box center [710, 128] width 72 height 18
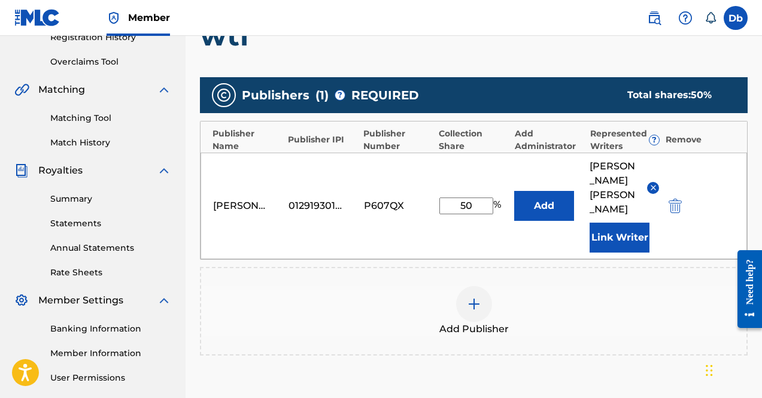
scroll to position [238, 0]
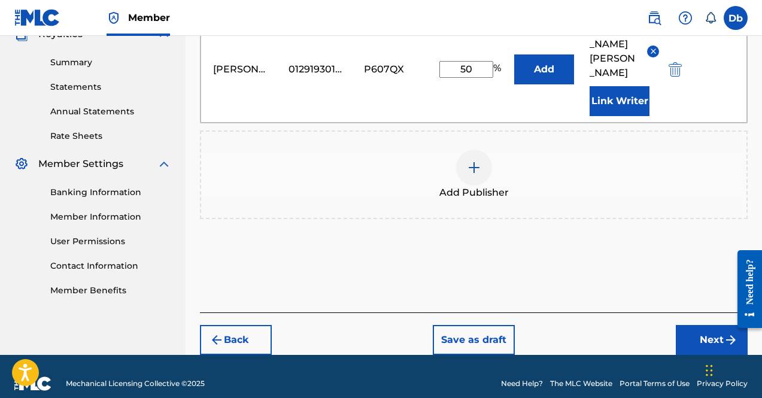
click at [686, 325] on button "Next" at bounding box center [712, 340] width 72 height 30
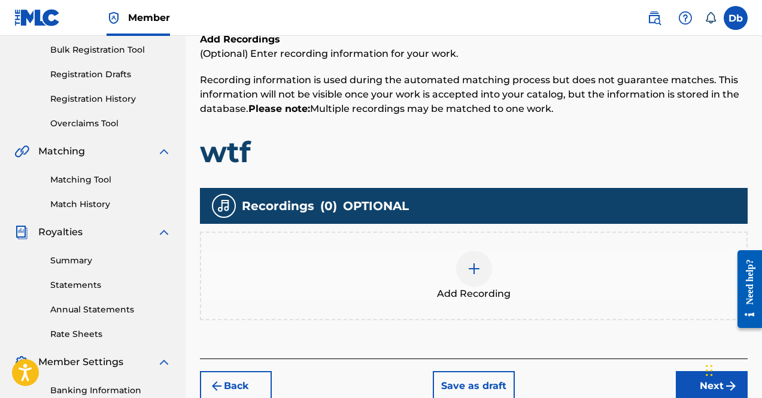
scroll to position [178, 0]
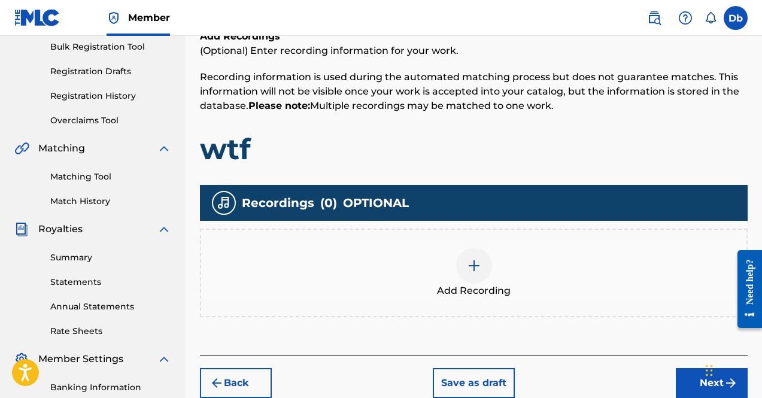
click at [478, 254] on div at bounding box center [474, 266] width 36 height 36
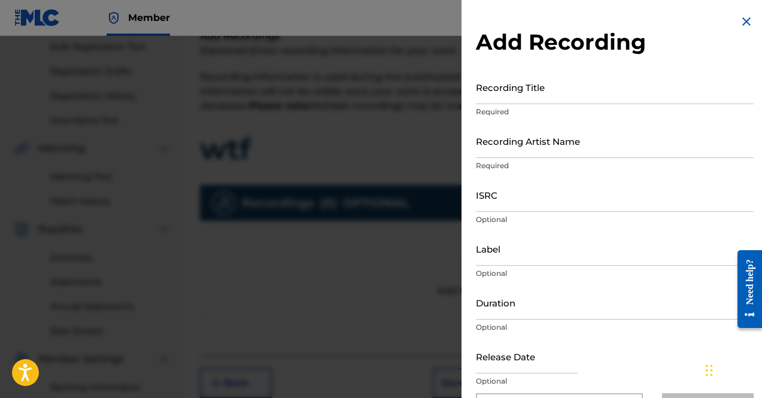
click at [537, 86] on input "Recording Title" at bounding box center [615, 87] width 278 height 34
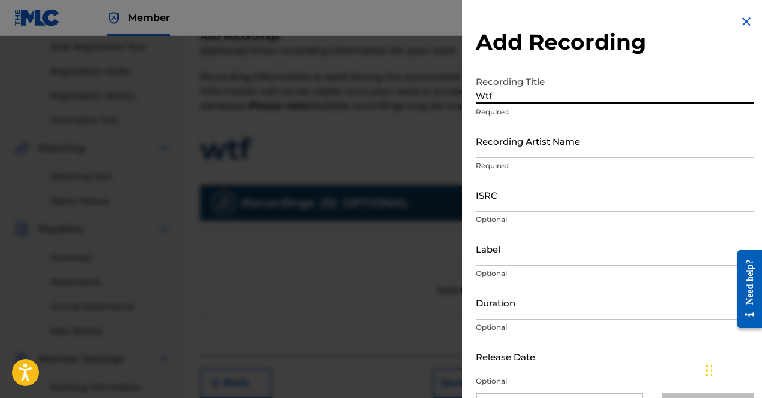
type input "Wtf"
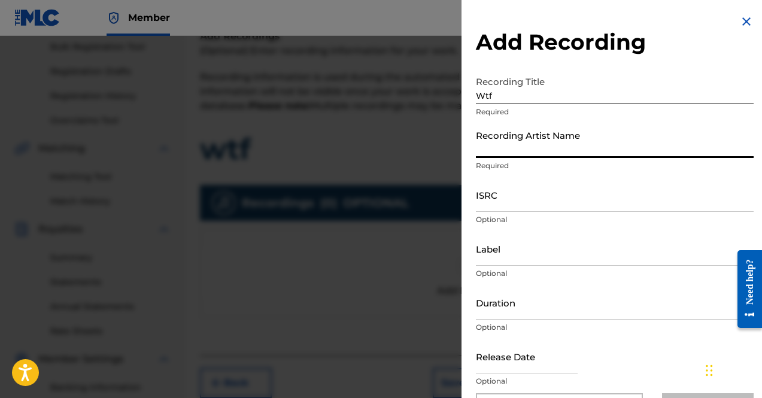
click at [533, 126] on input "Recording Artist Name" at bounding box center [615, 141] width 278 height 34
type input "Kyle Richh"
click at [511, 202] on input "ISRC" at bounding box center [615, 195] width 278 height 34
paste input "QZHNA2283338"
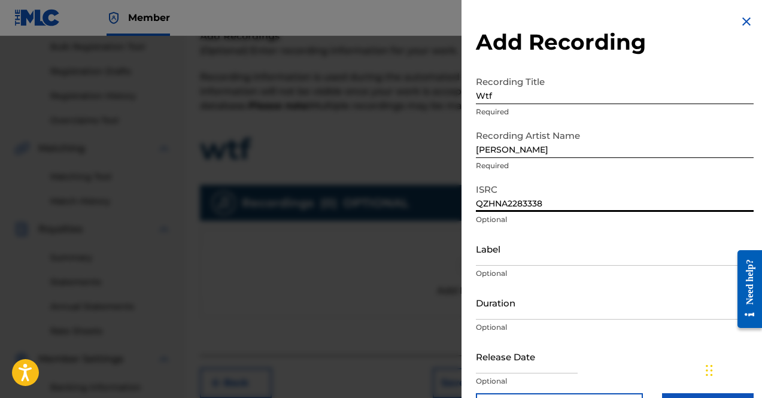
scroll to position [7, 0]
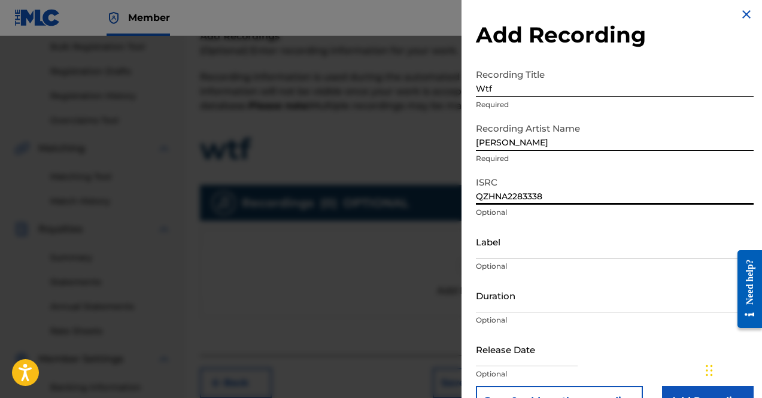
type input "QZHNA2283338"
click at [476, 386] on button "Save & add another recording" at bounding box center [559, 401] width 167 height 30
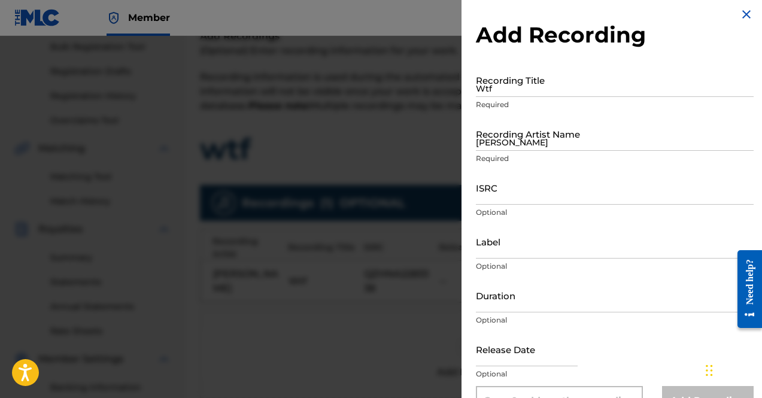
click at [380, 175] on div at bounding box center [381, 235] width 762 height 398
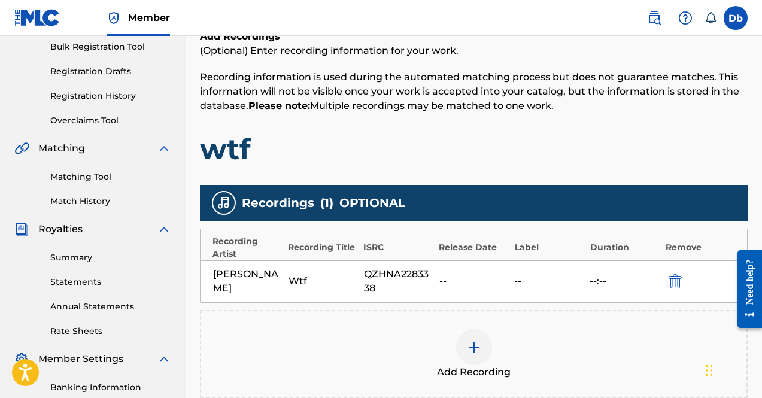
click at [489, 347] on div at bounding box center [474, 347] width 36 height 36
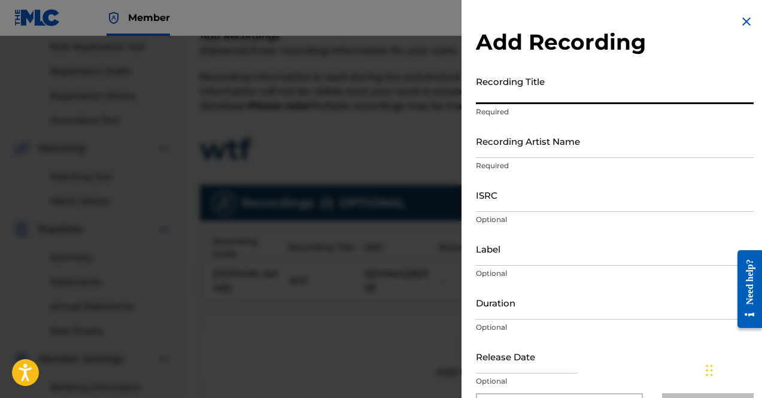
click at [497, 81] on input "Recording Title" at bounding box center [615, 87] width 278 height 34
paste input "Kyle Richh - WTF (Official Video)"
type input "Kyle Richh - WTF (Official Video)"
click at [562, 141] on input "Recording Artist Name" at bounding box center [615, 141] width 278 height 34
paste input "Kyle Richh - WTF (Official Video)"
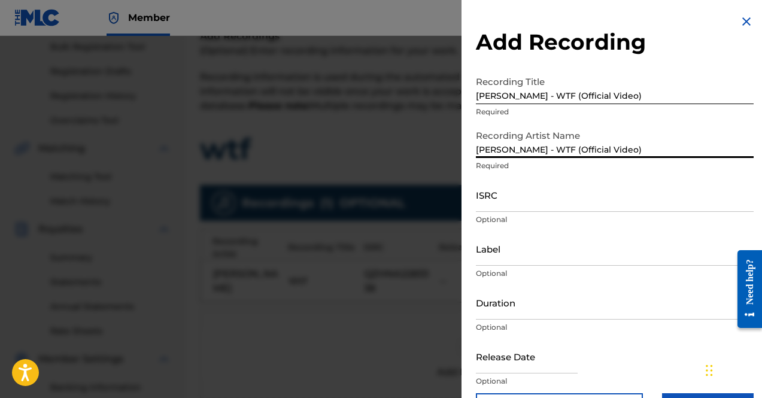
drag, startPoint x: 613, startPoint y: 139, endPoint x: 524, endPoint y: 136, distance: 88.6
click at [524, 136] on input "Kyle Richh - WTF (Official Video)" at bounding box center [615, 141] width 278 height 34
type input "Kyle Richh"
click at [551, 191] on input "ISRC" at bounding box center [615, 195] width 278 height 34
paste input "QZHNA2283338"
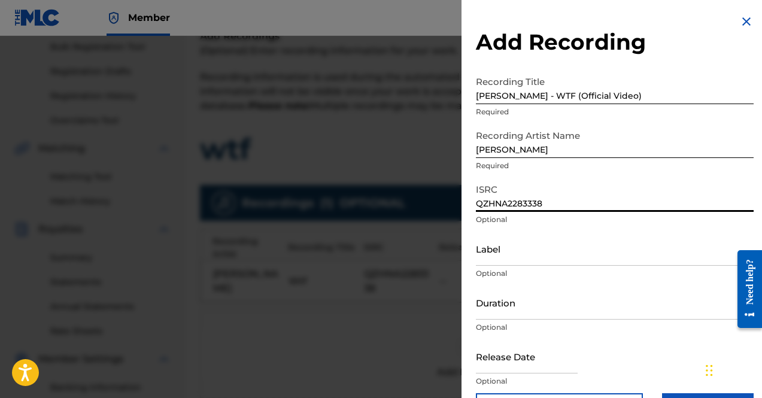
type input "QZHNA2283338"
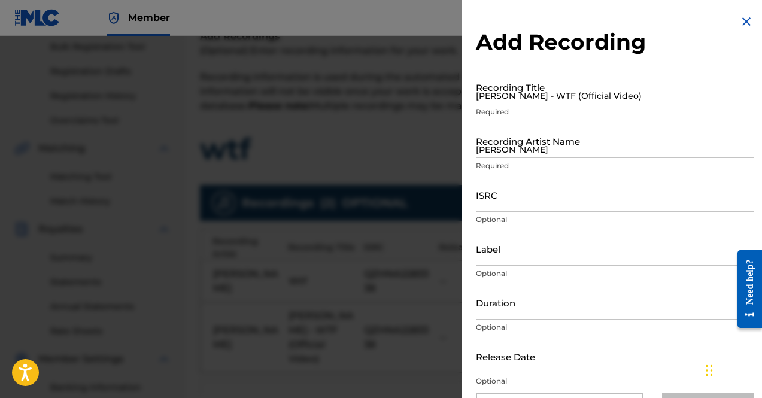
click at [416, 184] on div at bounding box center [381, 235] width 762 height 398
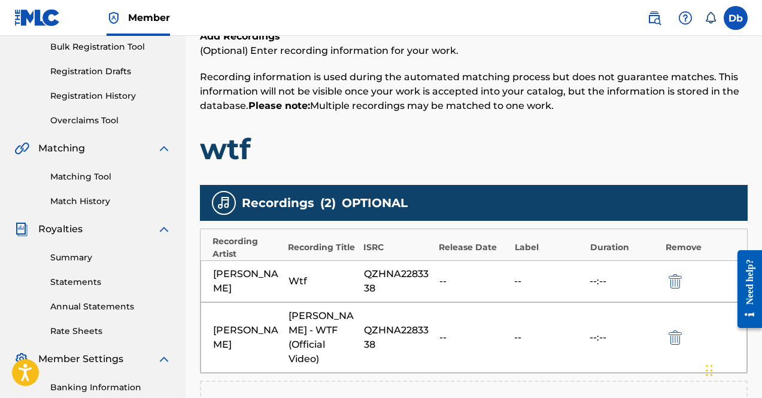
scroll to position [346, 0]
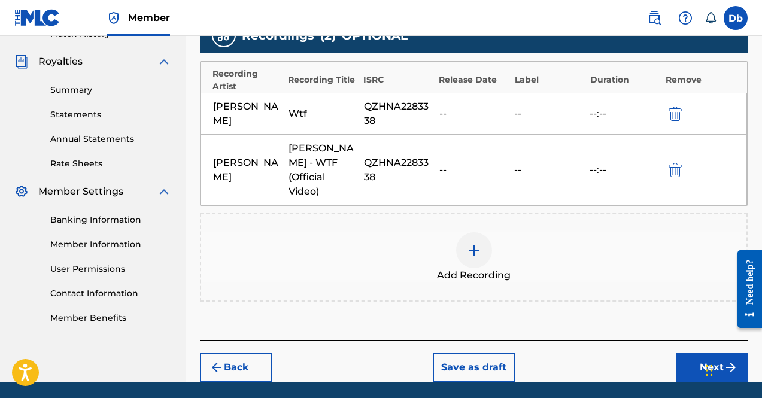
click at [680, 352] on button "Next" at bounding box center [712, 367] width 72 height 30
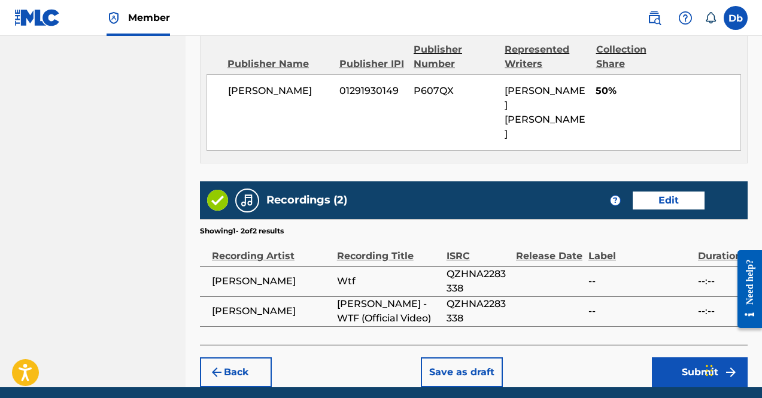
scroll to position [680, 0]
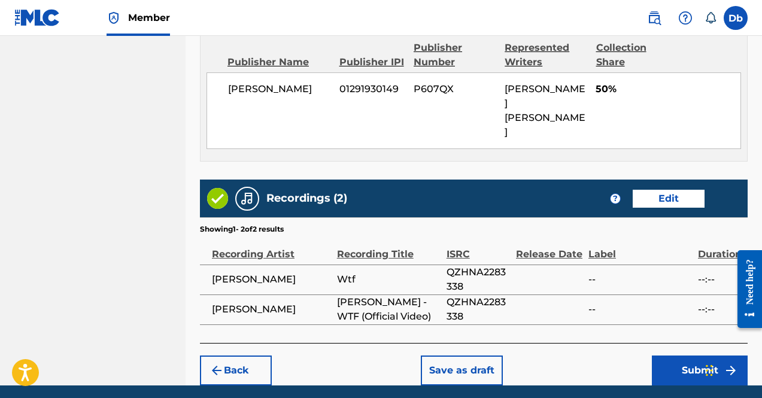
click at [666, 355] on button "Submit" at bounding box center [700, 370] width 96 height 30
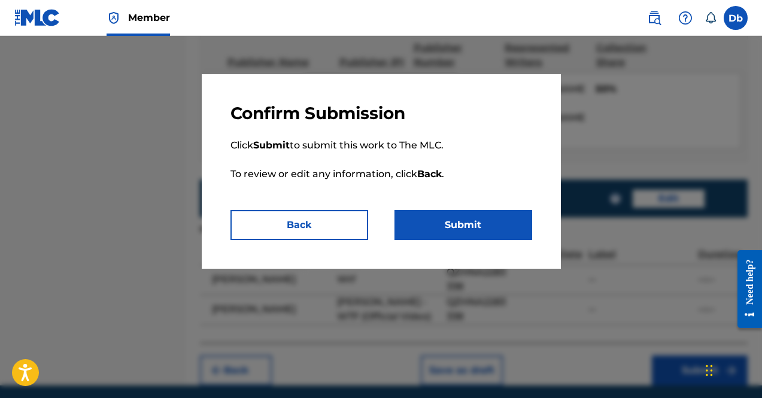
click at [504, 211] on button "Submit" at bounding box center [463, 225] width 138 height 30
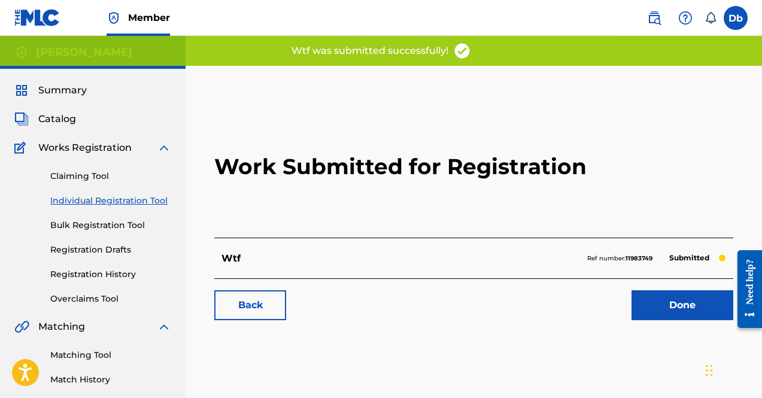
click at [674, 308] on link "Done" at bounding box center [682, 305] width 102 height 30
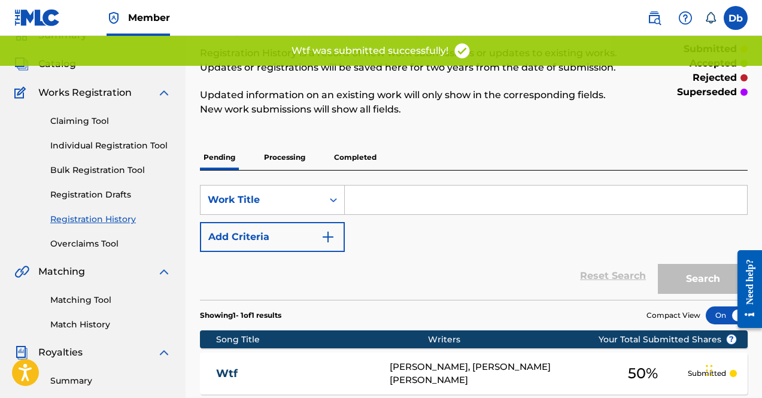
scroll to position [56, 0]
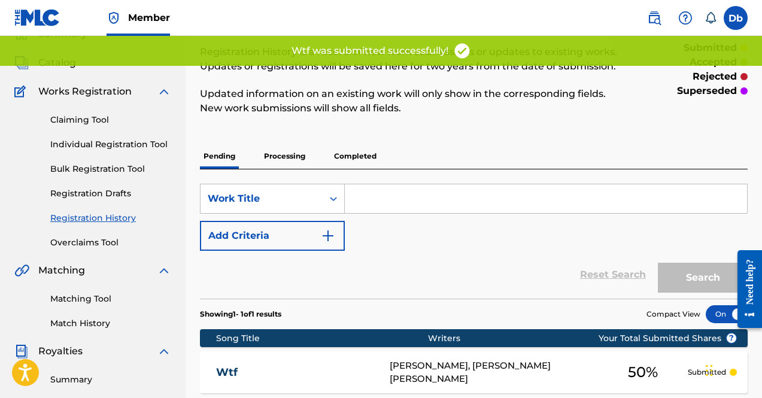
click at [281, 149] on p "Processing" at bounding box center [284, 156] width 48 height 25
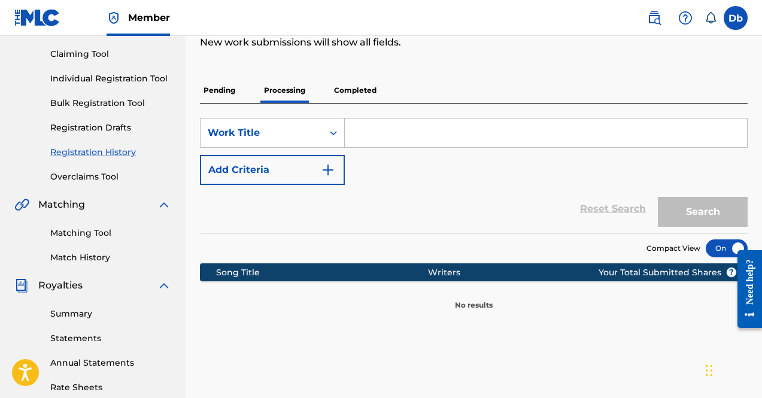
scroll to position [123, 0]
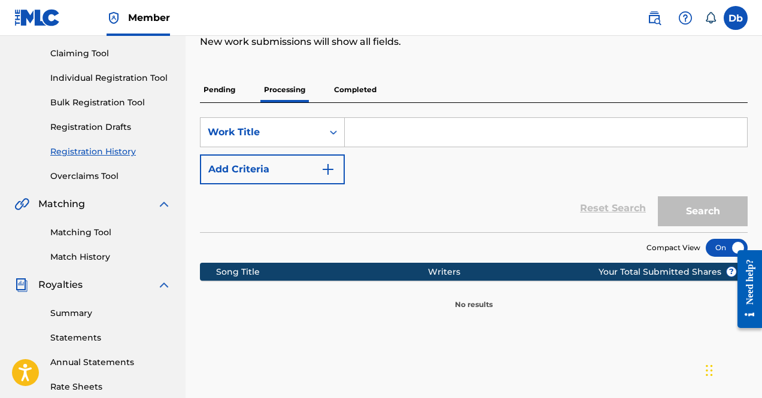
click at [352, 90] on p "Completed" at bounding box center [355, 89] width 50 height 25
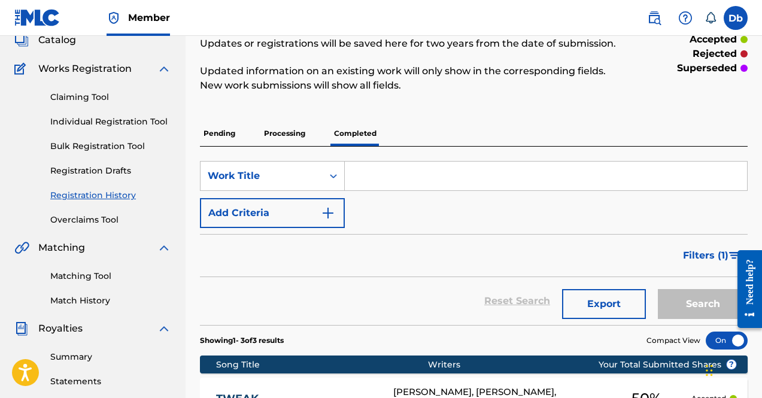
scroll to position [74, 0]
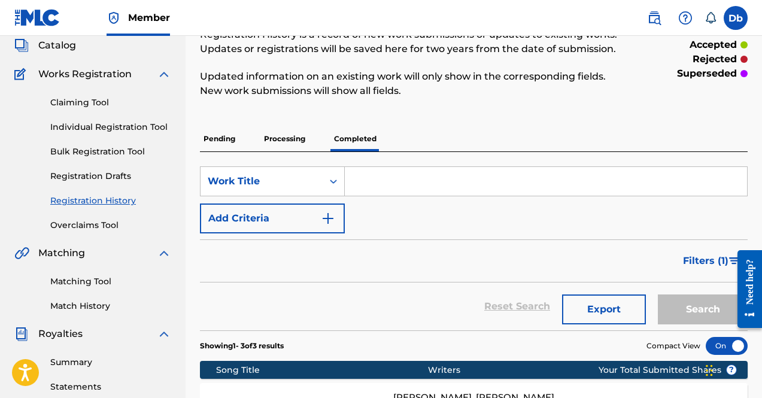
click at [222, 130] on p "Pending" at bounding box center [219, 138] width 39 height 25
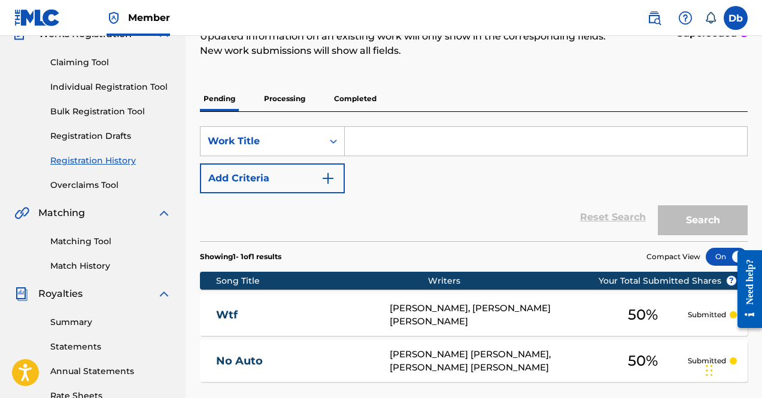
scroll to position [113, 0]
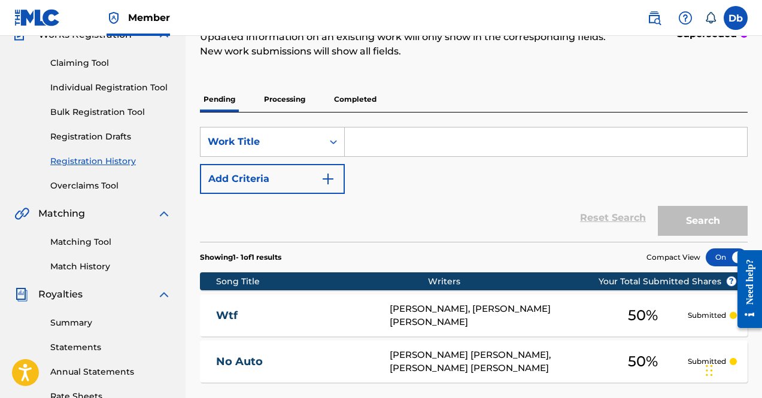
click at [294, 92] on p "Processing" at bounding box center [284, 99] width 48 height 25
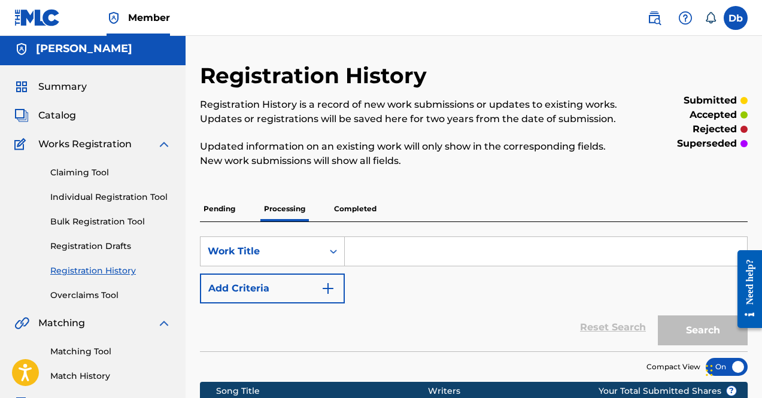
scroll to position [3, 0]
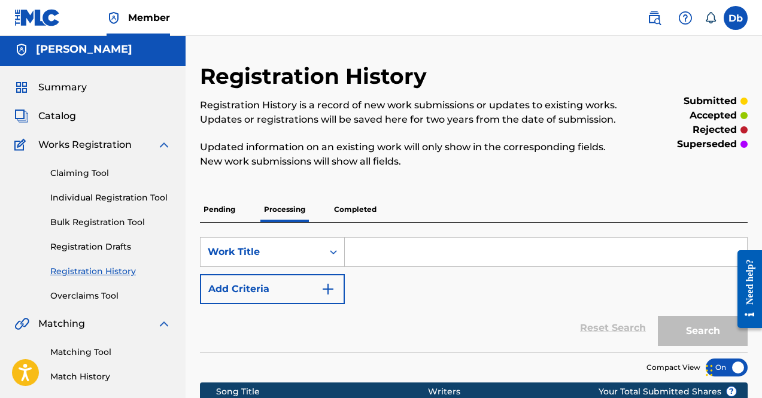
click at [232, 205] on p "Pending" at bounding box center [219, 209] width 39 height 25
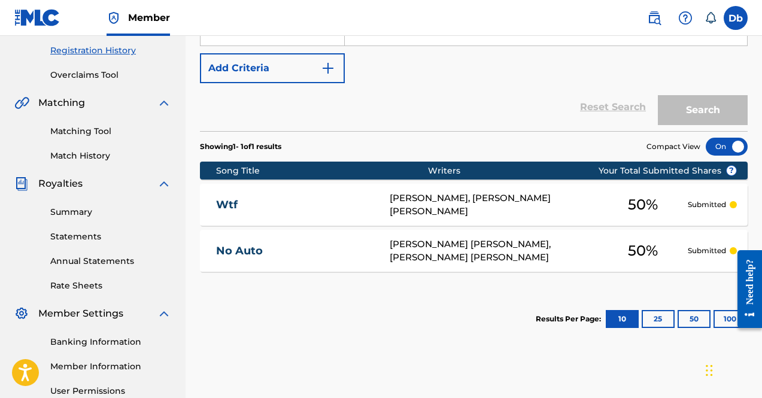
scroll to position [225, 0]
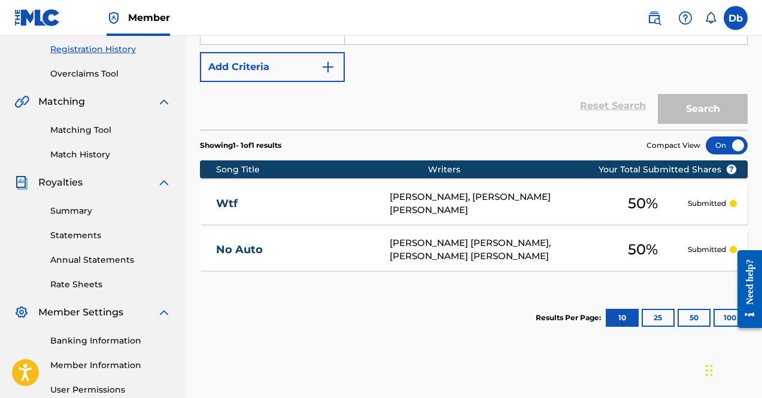
click at [62, 206] on link "Summary" at bounding box center [110, 211] width 121 height 13
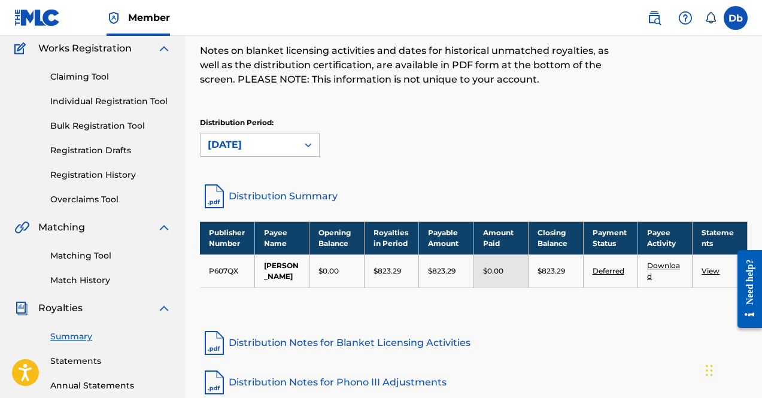
scroll to position [124, 0]
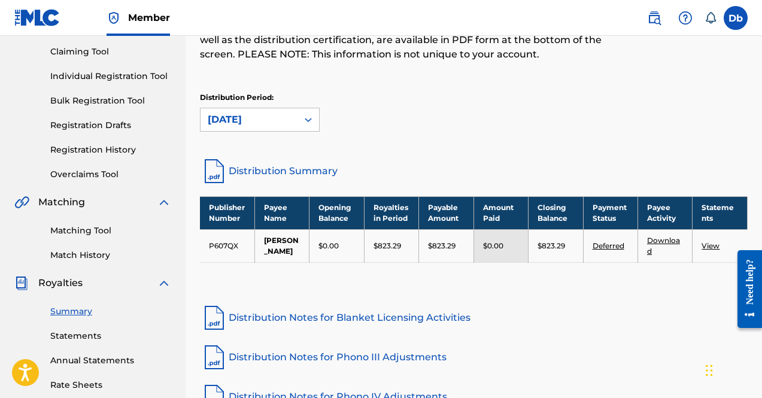
click at [93, 231] on link "Matching Tool" at bounding box center [110, 230] width 121 height 13
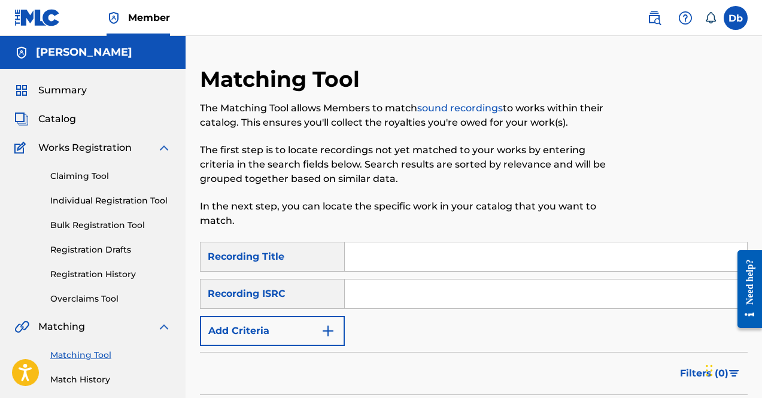
click at [379, 311] on div "SearchWithCriteriac7aa0245-90e6-4754-9076-379f5fee6600 Recording Title SearchWi…" at bounding box center [474, 294] width 548 height 104
click at [376, 306] on input "Search Form" at bounding box center [546, 293] width 402 height 29
paste input "QZHNA2283338"
type input "QZHNA2283338"
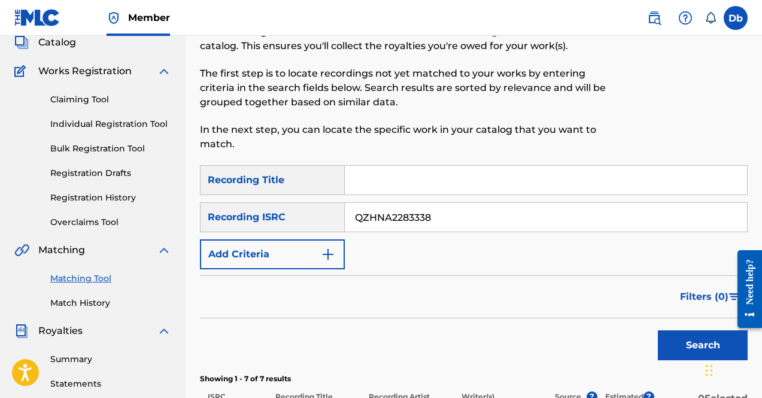
scroll to position [75, 0]
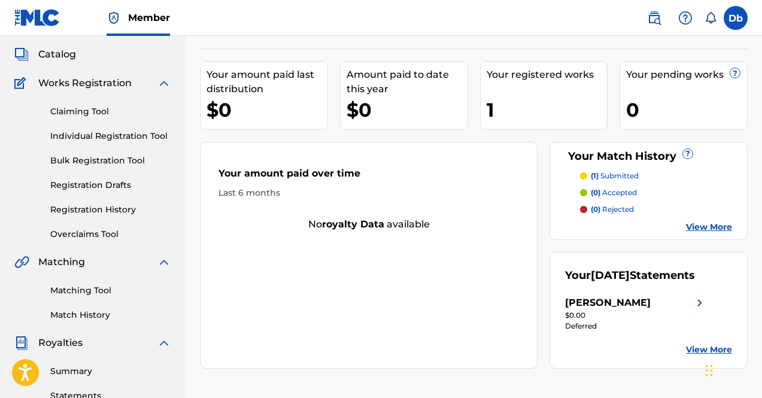
scroll to position [66, 0]
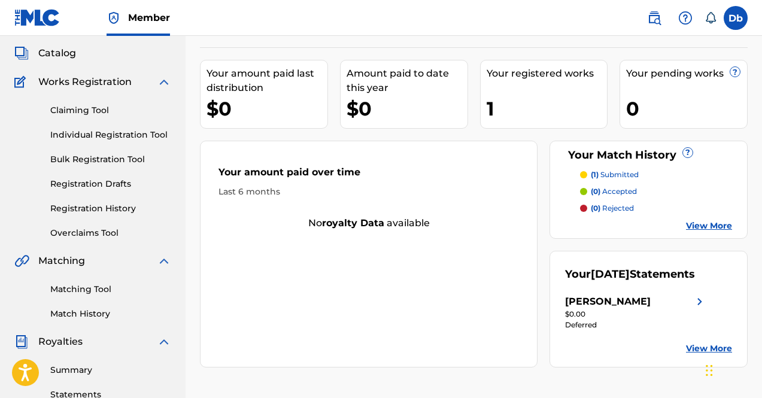
click at [96, 279] on div "Matching Tool Match History" at bounding box center [92, 294] width 157 height 52
click at [89, 286] on link "Matching Tool" at bounding box center [110, 289] width 121 height 13
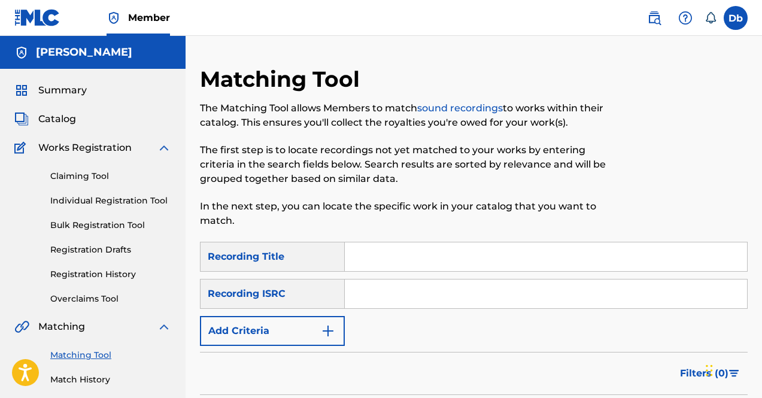
click at [406, 262] on input "Search Form" at bounding box center [546, 256] width 402 height 29
type input "no auto"
click at [382, 307] on input "Search Form" at bounding box center [546, 293] width 402 height 29
paste input "CH7819500101"
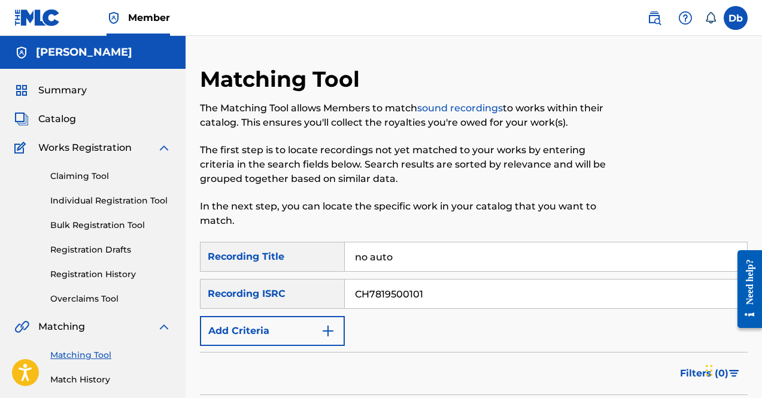
type input "CH7819500101"
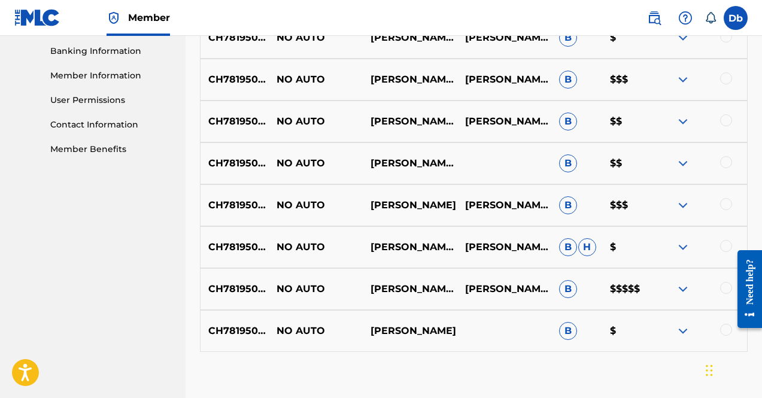
scroll to position [512, 0]
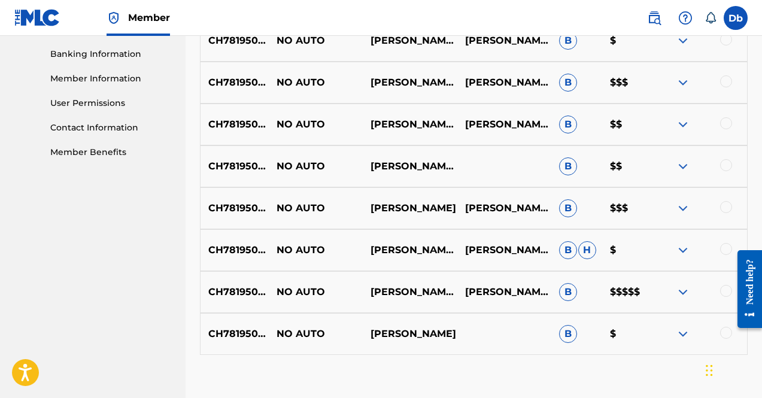
click at [682, 288] on img at bounding box center [683, 292] width 14 height 14
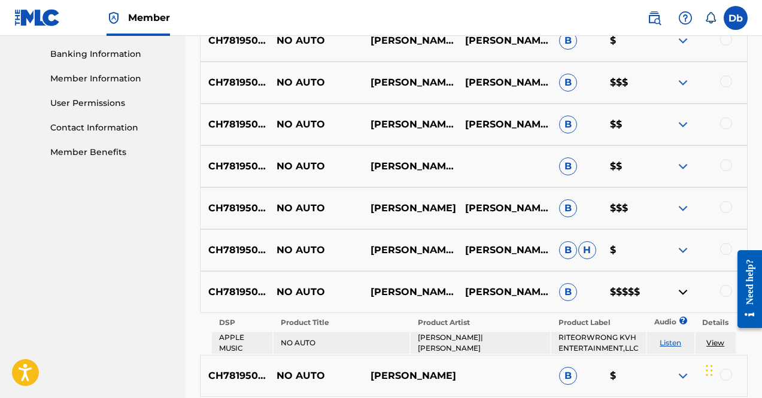
click at [682, 288] on img at bounding box center [683, 292] width 14 height 14
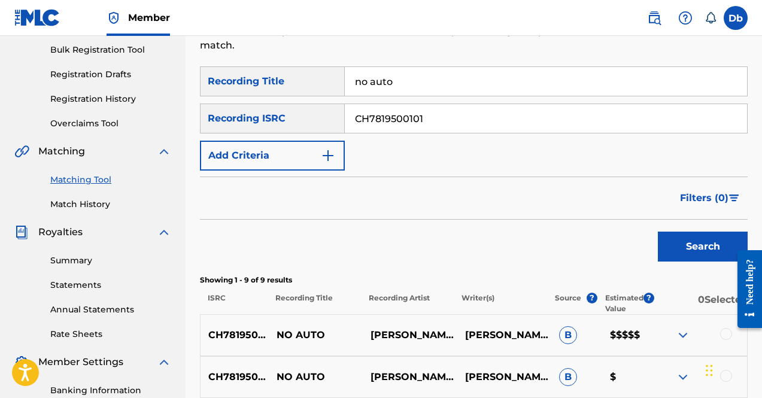
scroll to position [175, 0]
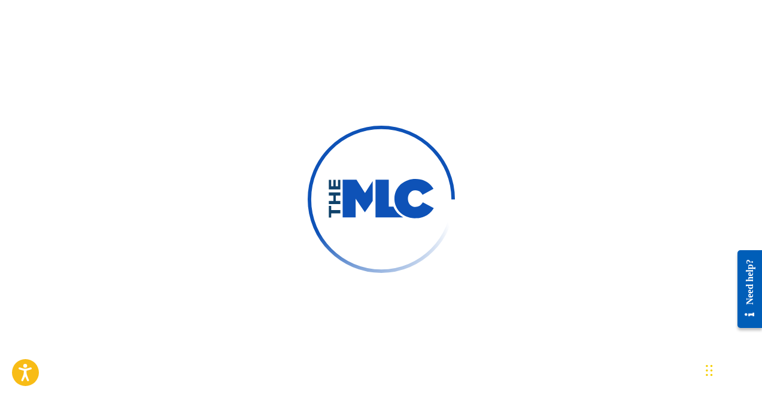
click at [342, 71] on div at bounding box center [381, 199] width 762 height 398
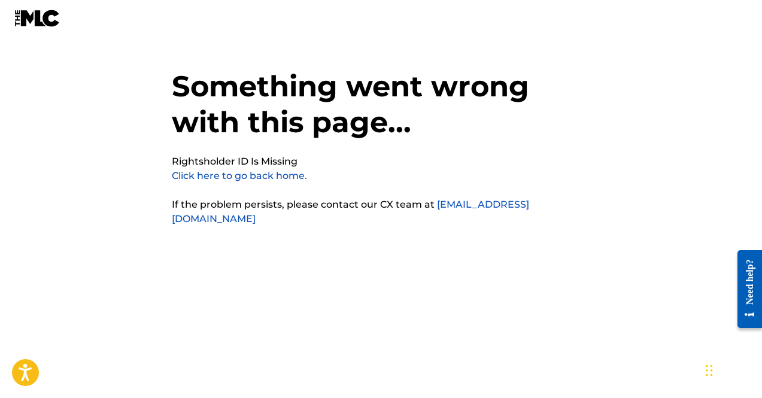
click at [272, 180] on link "Click here to go back home." at bounding box center [239, 175] width 135 height 11
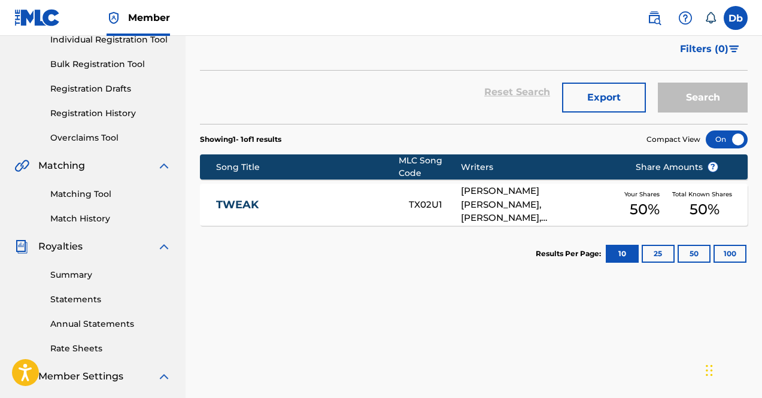
scroll to position [165, 0]
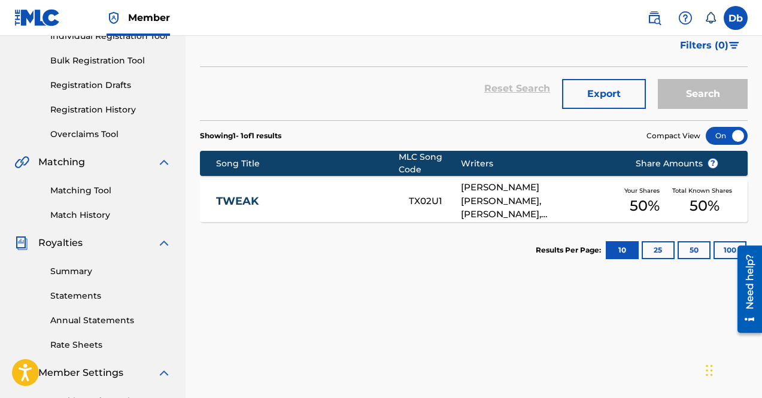
click at [395, 195] on div "TWEAK" at bounding box center [312, 201] width 193 height 14
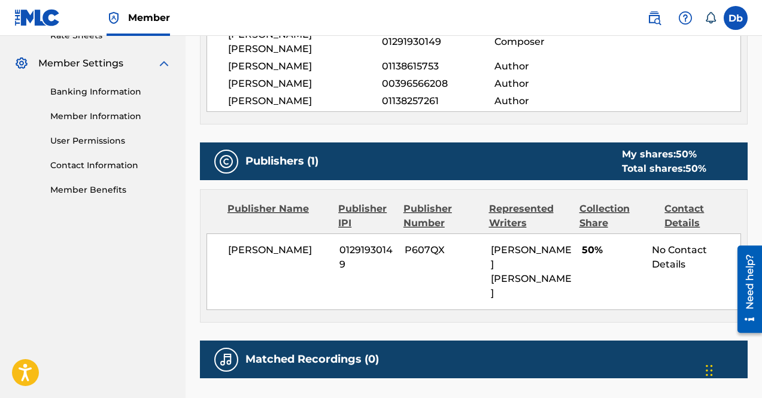
scroll to position [475, 0]
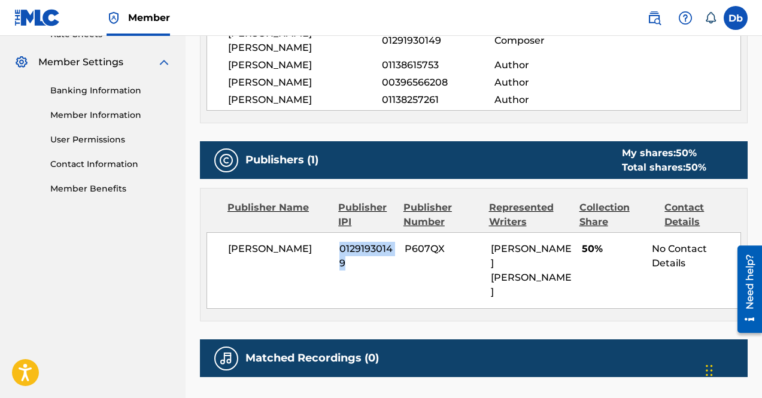
drag, startPoint x: 369, startPoint y: 256, endPoint x: 335, endPoint y: 233, distance: 41.0
click at [335, 233] on div "Kay Archon 01291930149 P607QX DERRICK BLADES GARY 50% No Contact Details" at bounding box center [473, 270] width 534 height 77
copy span "01291930149"
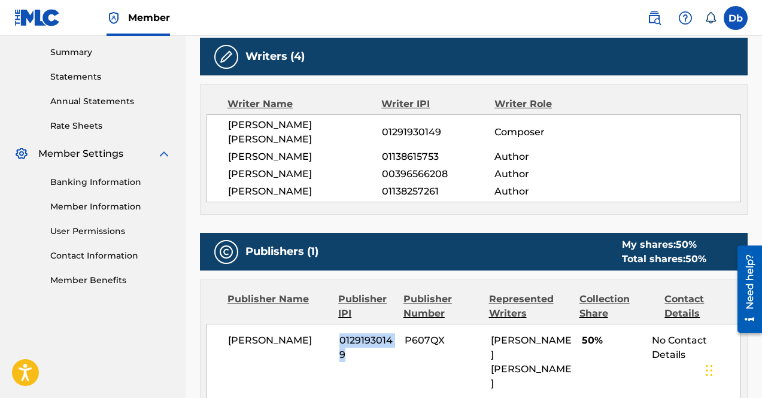
scroll to position [379, 0]
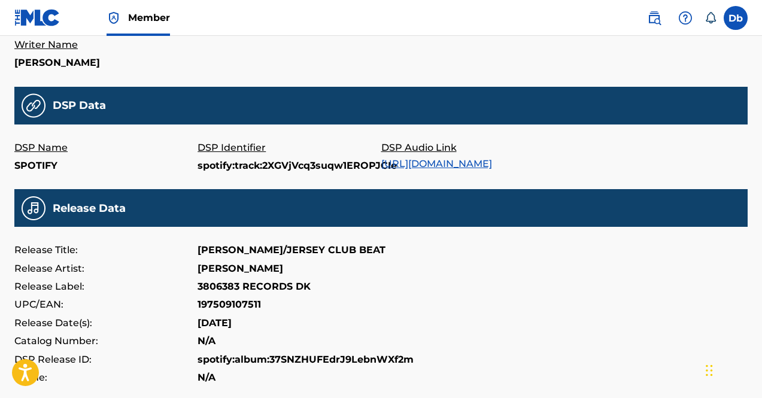
scroll to position [339, 0]
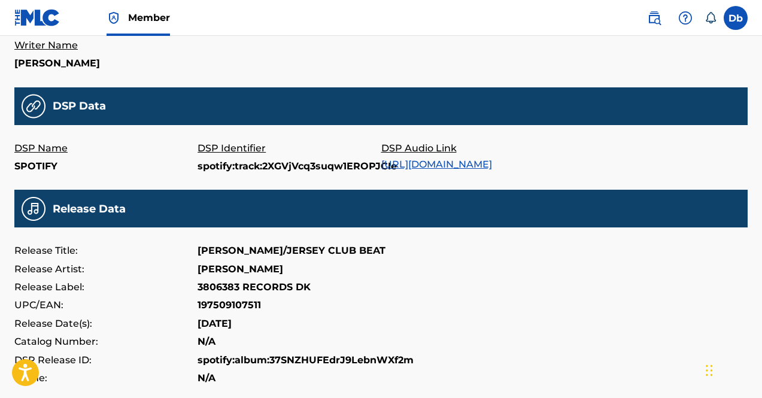
click at [467, 162] on link "[URL][DOMAIN_NAME]" at bounding box center [436, 164] width 111 height 11
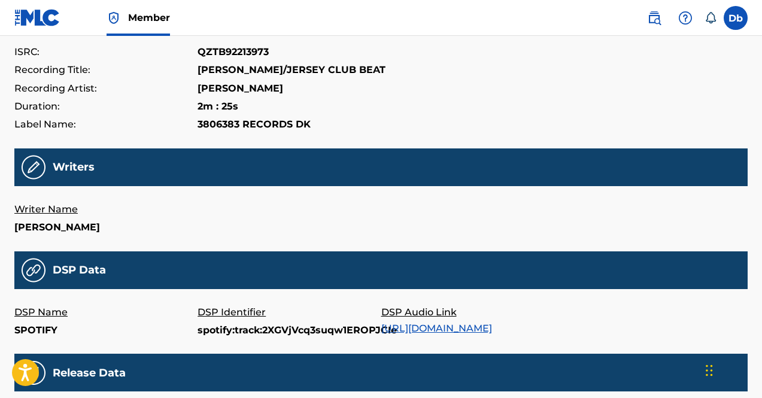
scroll to position [0, 0]
